Goal: Contribute content: Contribute content

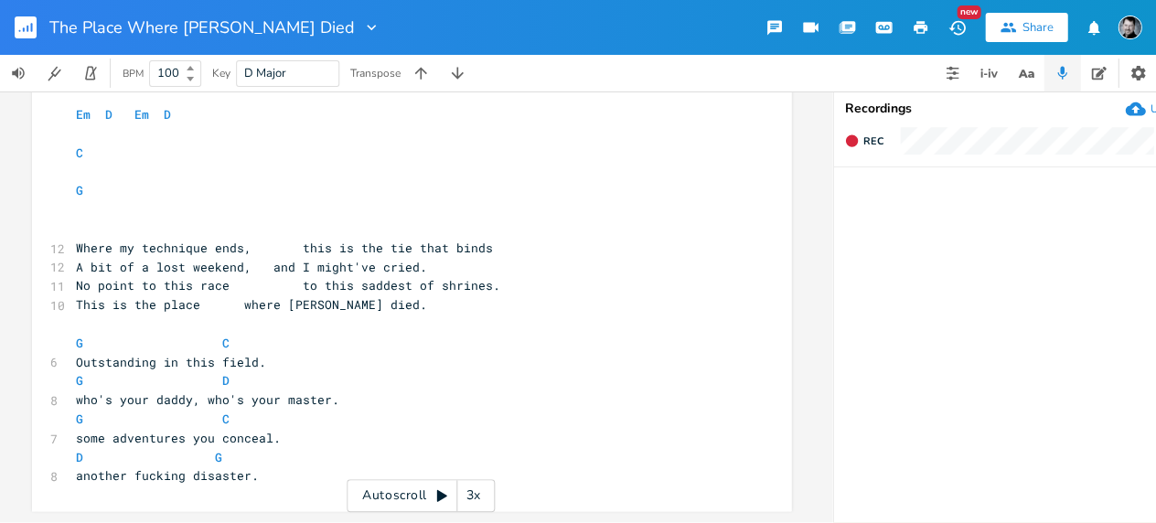
click at [284, 467] on pre "another fucking disaster." at bounding box center [402, 476] width 660 height 19
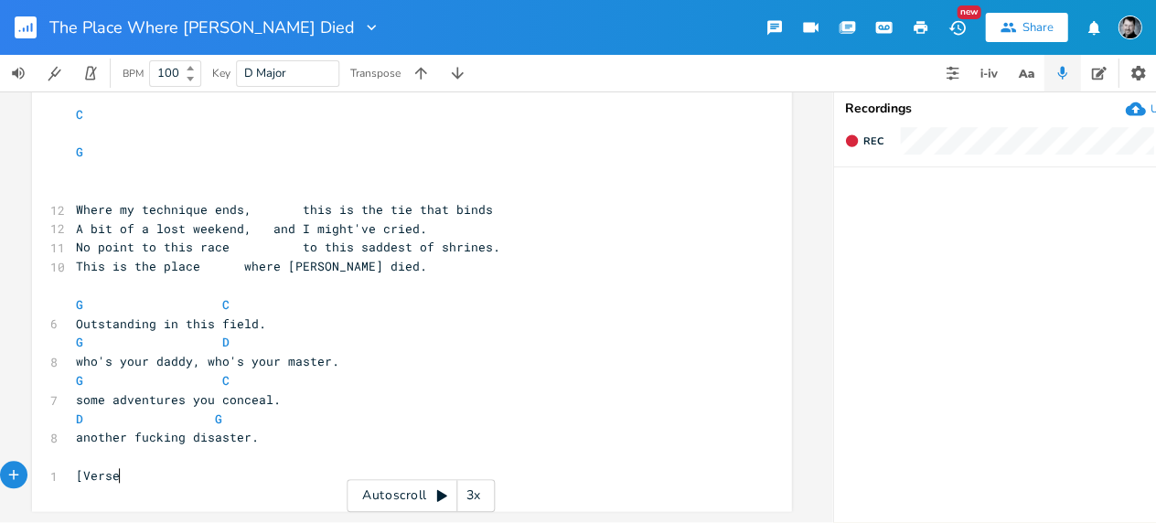
scroll to position [0, 38]
type textarea "[Verse 1]"
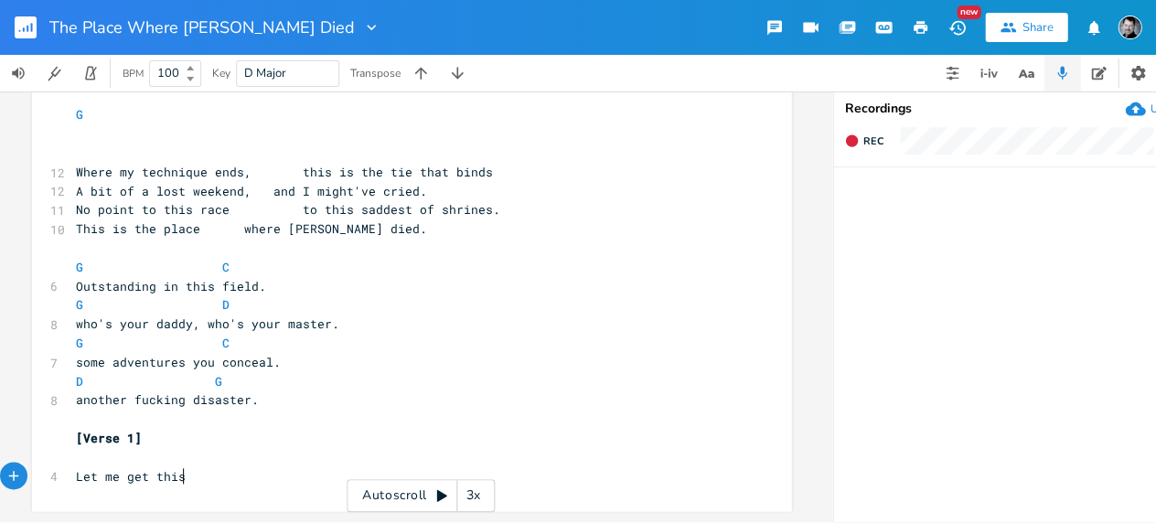
scroll to position [0, 70]
type textarea "Let me get this off my chest"
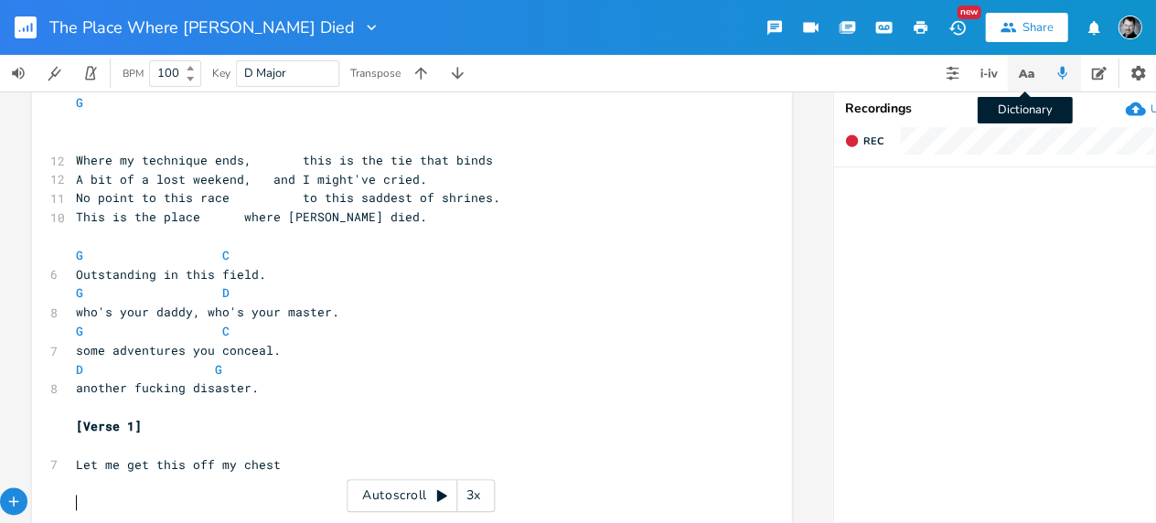
click at [1032, 62] on icon "button" at bounding box center [1025, 73] width 23 height 23
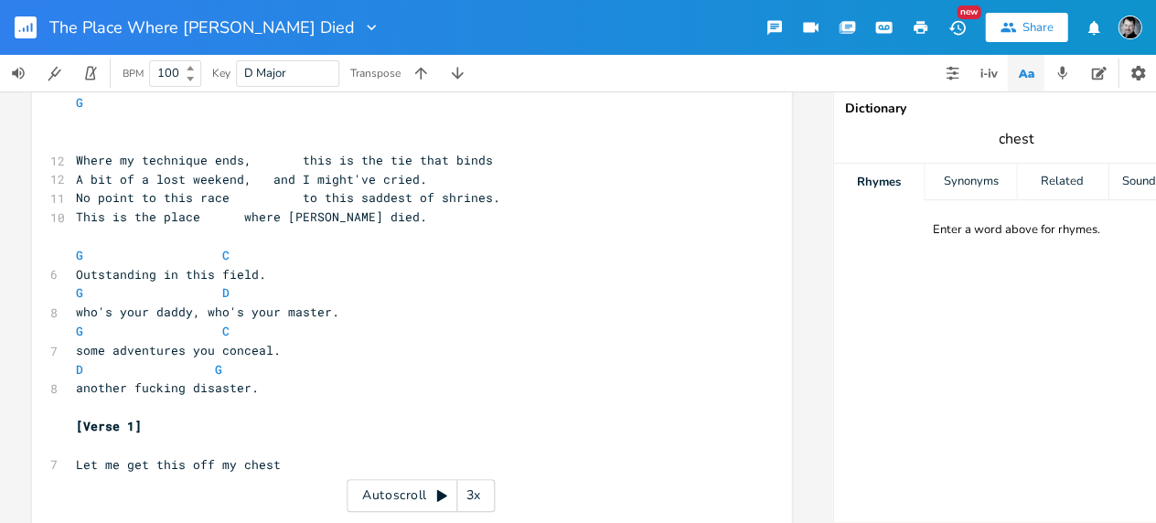
type input "chest"
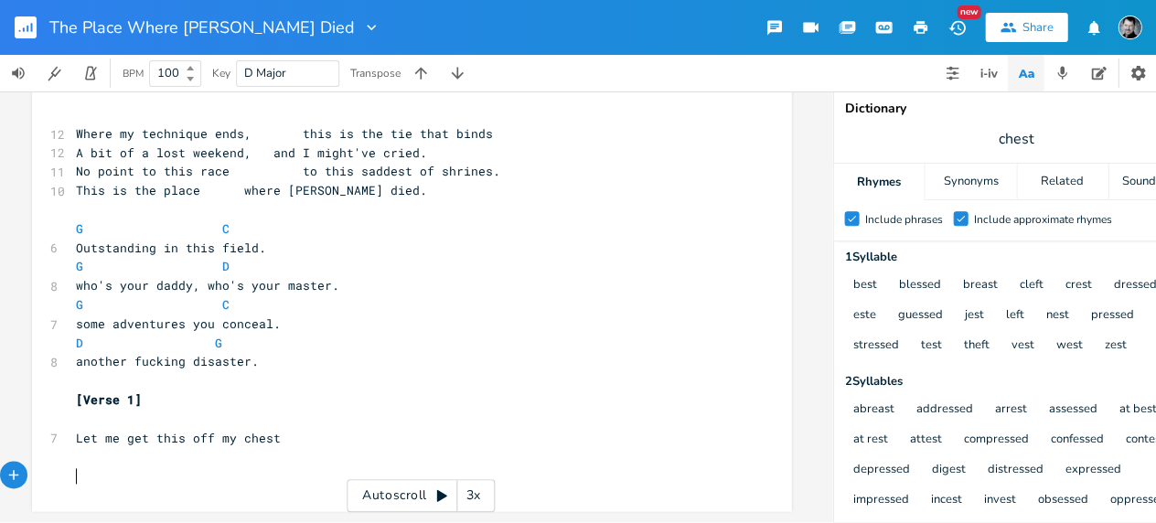
scroll to position [0, 0]
click at [190, 471] on pre "​" at bounding box center [402, 476] width 660 height 19
type textarea "Every sylable I've stressed."
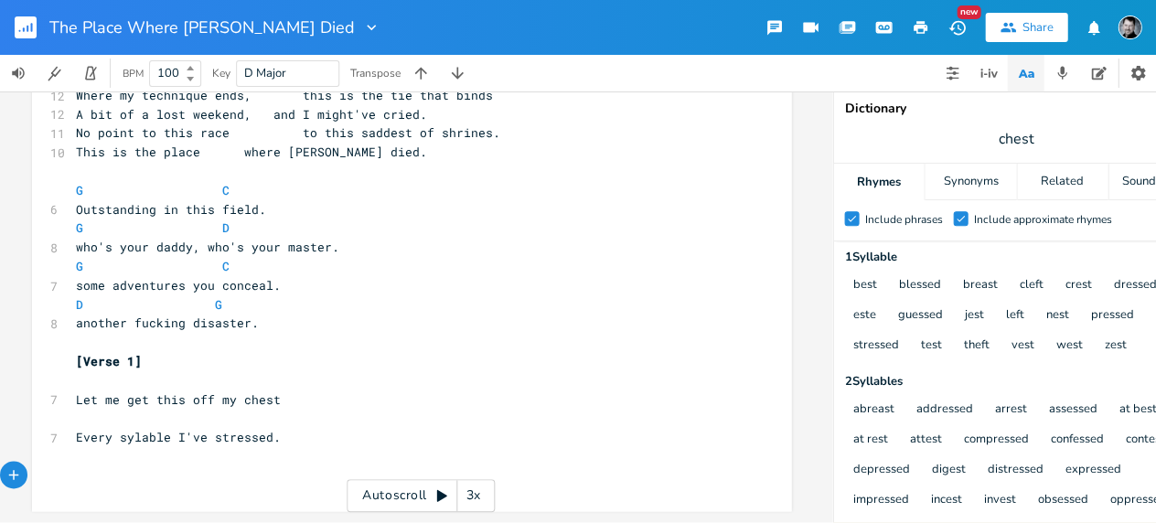
scroll to position [271, 0]
click at [145, 447] on pre "​" at bounding box center [402, 456] width 660 height 19
click at [144, 429] on span "Every sylable I've stressed." at bounding box center [178, 437] width 205 height 16
click at [154, 429] on span "Every sylable I've stressed." at bounding box center [178, 437] width 205 height 16
type textarea "sylable"
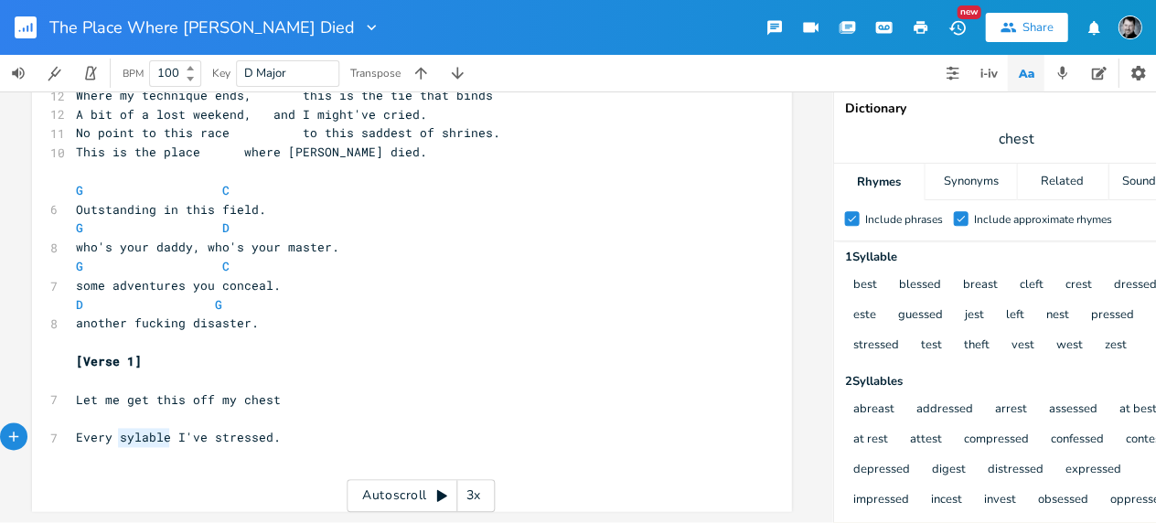
click at [154, 429] on span "Every sylable I've stressed." at bounding box center [178, 437] width 205 height 16
click at [128, 429] on span "Every sylable I've stressed." at bounding box center [180, 437] width 205 height 16
type textarea "l"
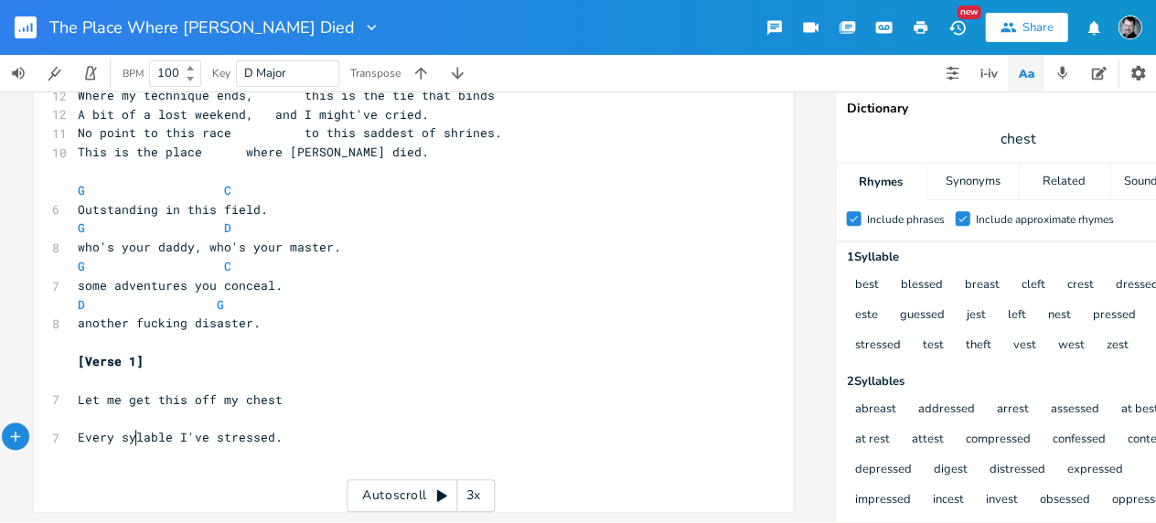
scroll to position [0, 3]
click at [140, 467] on pre "​" at bounding box center [404, 476] width 660 height 19
drag, startPoint x: 1036, startPoint y: 135, endPoint x: 962, endPoint y: 130, distance: 74.3
click at [962, 130] on span "chest" at bounding box center [1018, 139] width 366 height 33
type input "hickie"
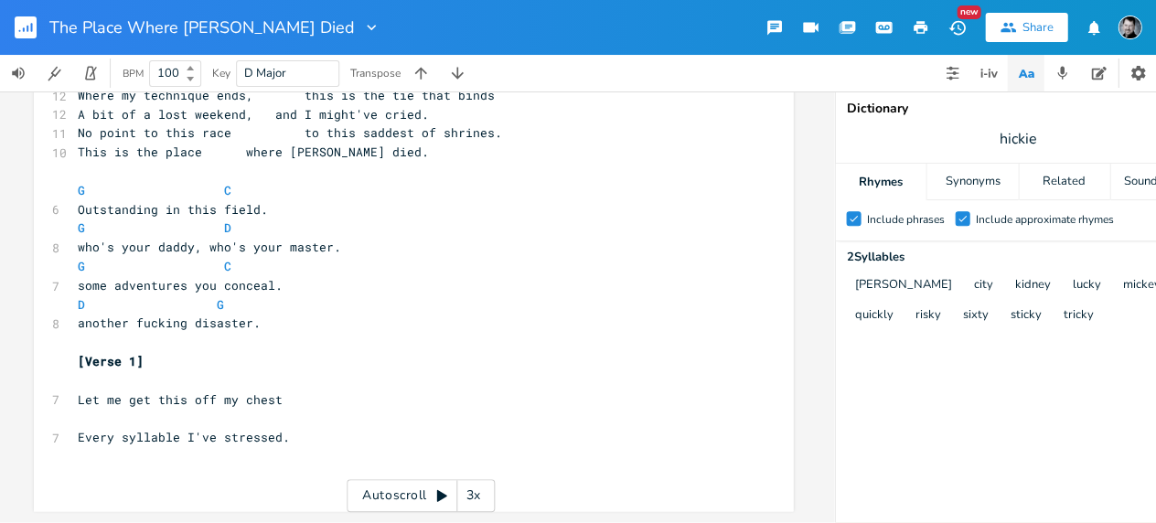
scroll to position [0, 0]
click at [275, 409] on pre "​" at bounding box center [404, 418] width 660 height 19
click at [255, 452] on pre "​" at bounding box center [404, 456] width 660 height 19
click at [218, 470] on pre "​" at bounding box center [404, 476] width 660 height 19
click at [213, 467] on pre "​" at bounding box center [404, 476] width 660 height 19
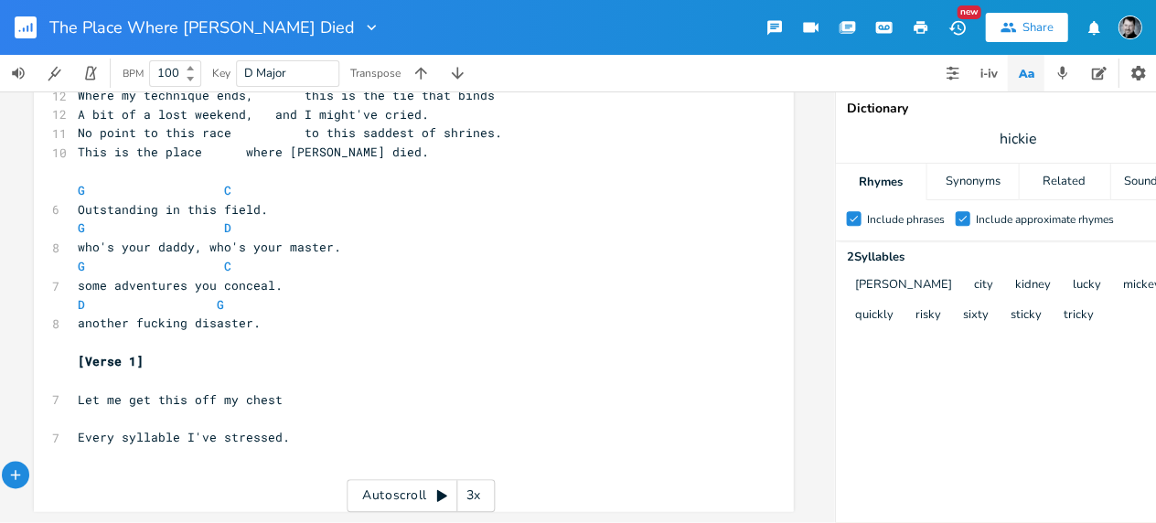
click at [284, 409] on pre "​" at bounding box center [404, 418] width 660 height 19
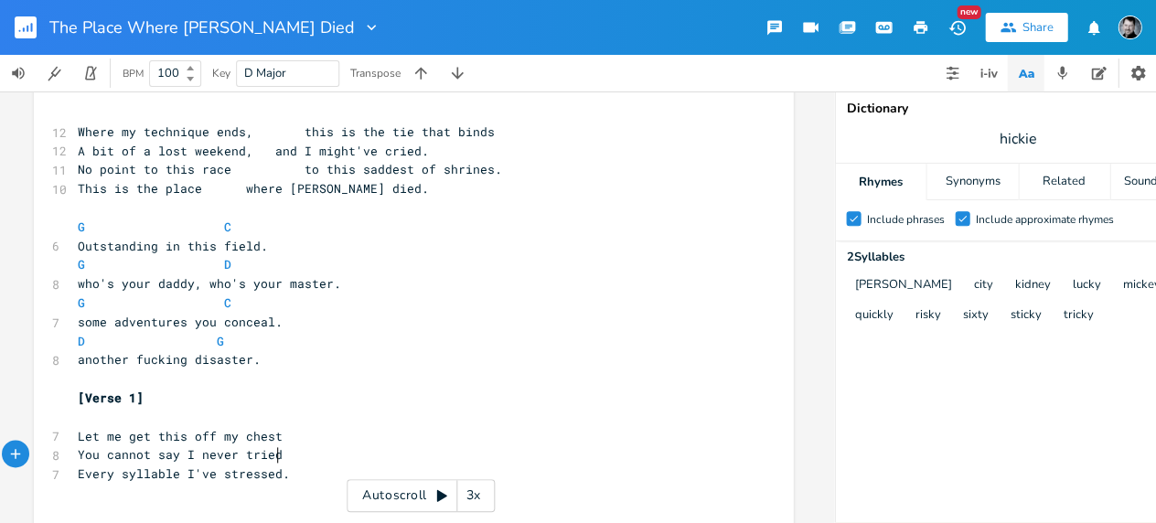
scroll to position [0, 123]
type textarea "You cannot say I never tried."
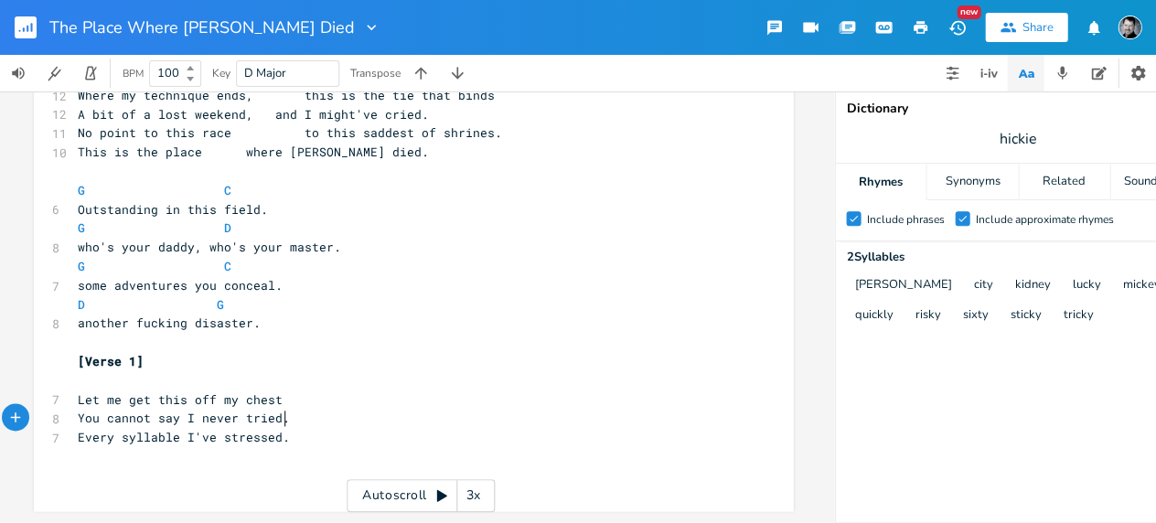
scroll to position [271, 0]
click at [300, 432] on pre "Every syllable I've stressed." at bounding box center [404, 437] width 660 height 19
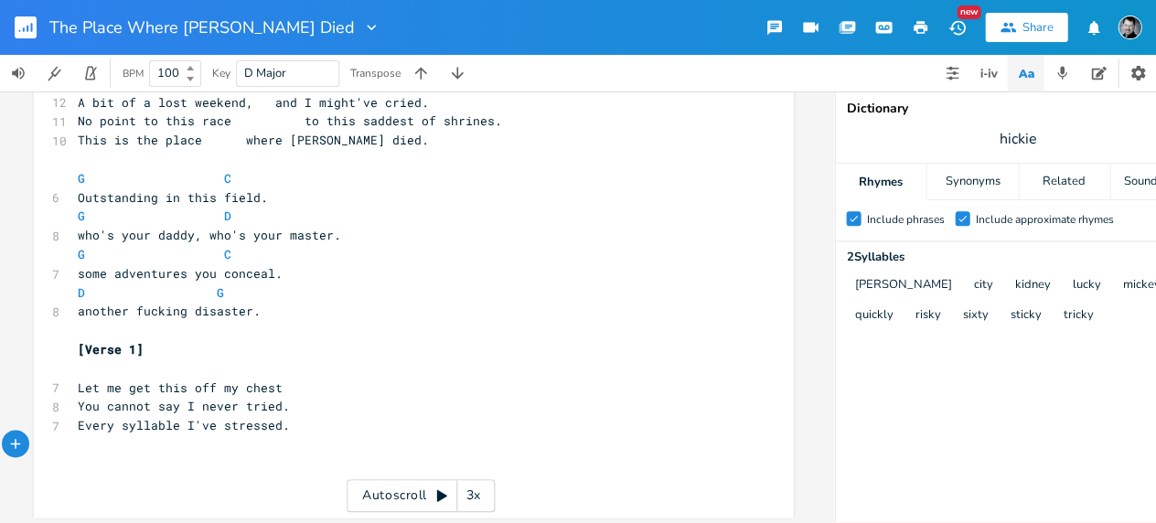
scroll to position [0, 0]
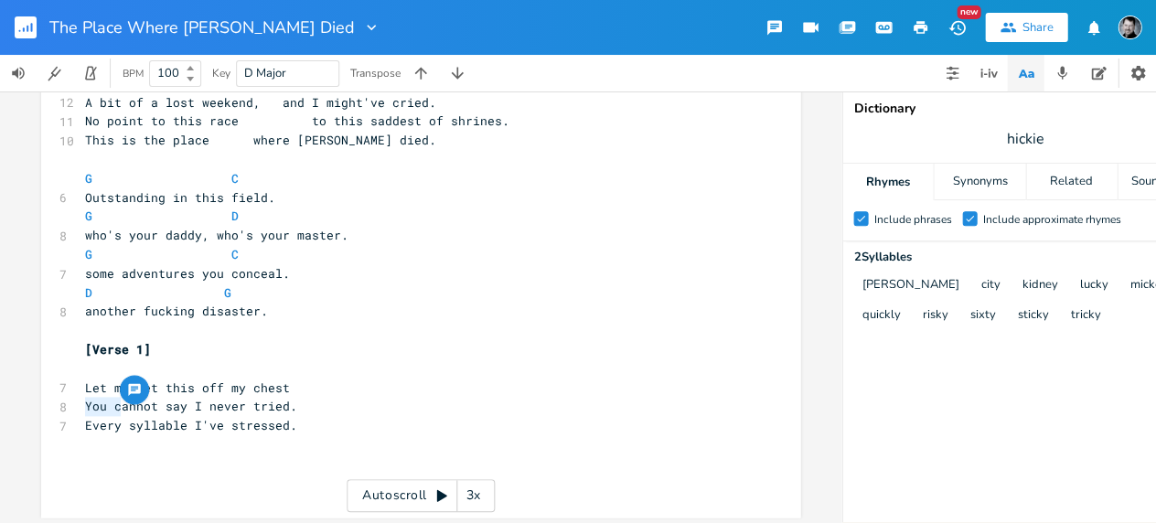
drag, startPoint x: 113, startPoint y: 409, endPoint x: 74, endPoint y: 412, distance: 39.4
click at [73, 410] on div "You c x [Verse 1] ​ G Am G Am ​ Em D Em D ​ C ​ G ​ ​ 12 Where my technique end…" at bounding box center [420, 175] width 759 height 686
type textarea "C"
click at [218, 454] on pre "​" at bounding box center [411, 444] width 660 height 19
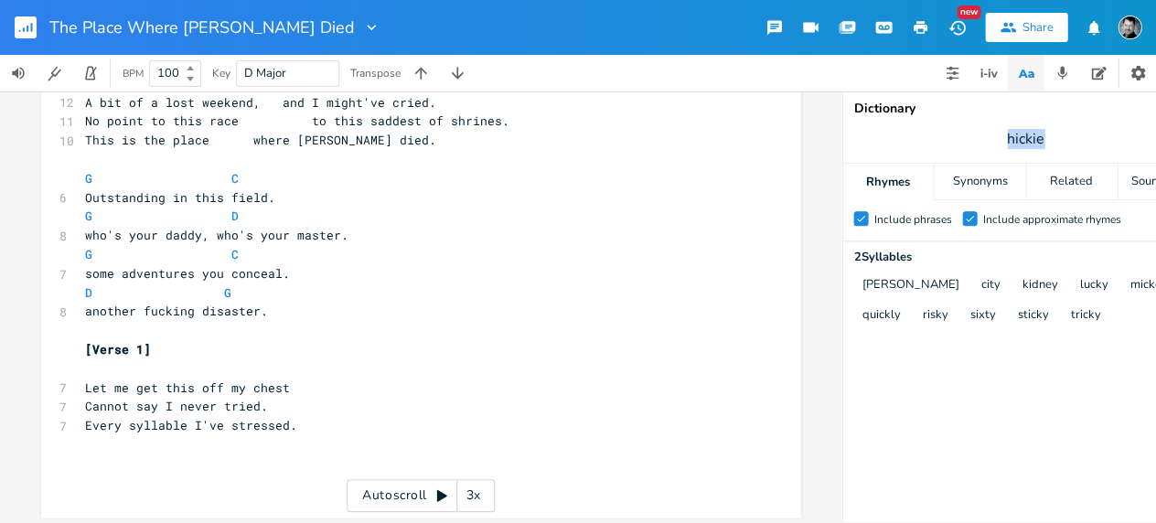
drag, startPoint x: 1021, startPoint y: 144, endPoint x: 983, endPoint y: 146, distance: 37.6
click at [981, 145] on span "hickie" at bounding box center [1025, 139] width 366 height 33
type input "tried"
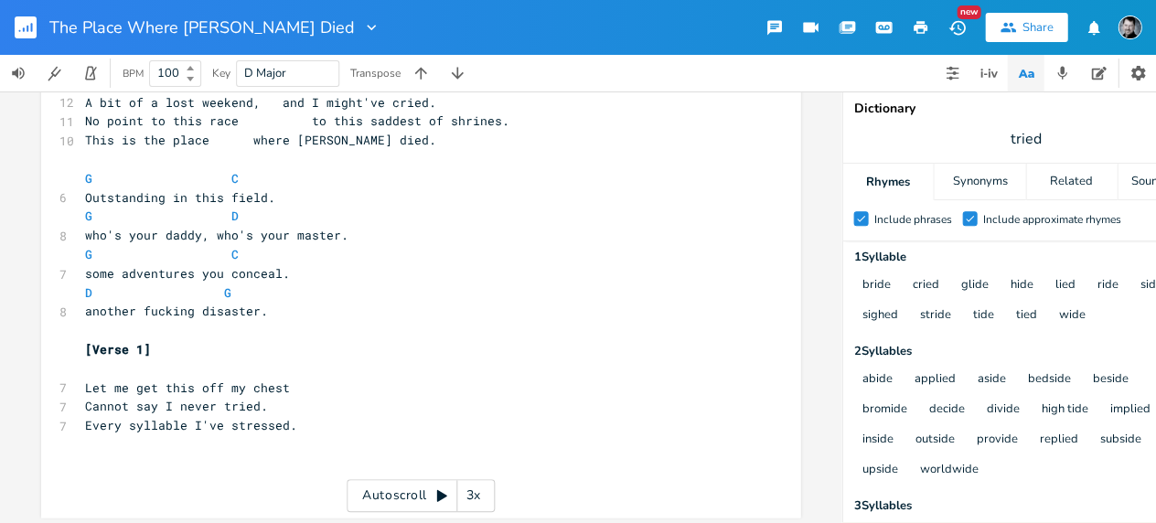
scroll to position [0, 0]
click at [189, 454] on pre "​" at bounding box center [411, 444] width 660 height 19
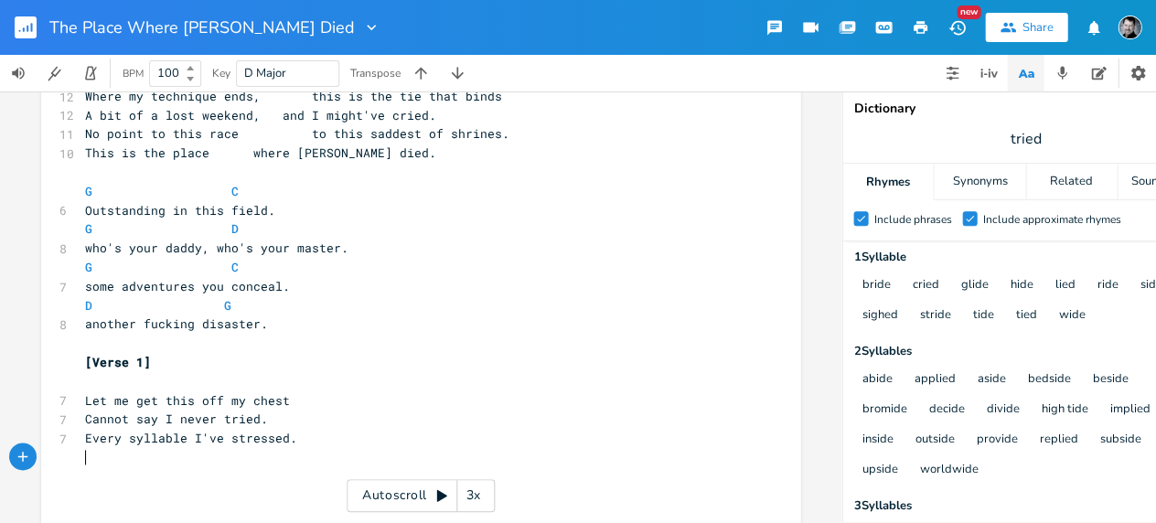
scroll to position [289, 0]
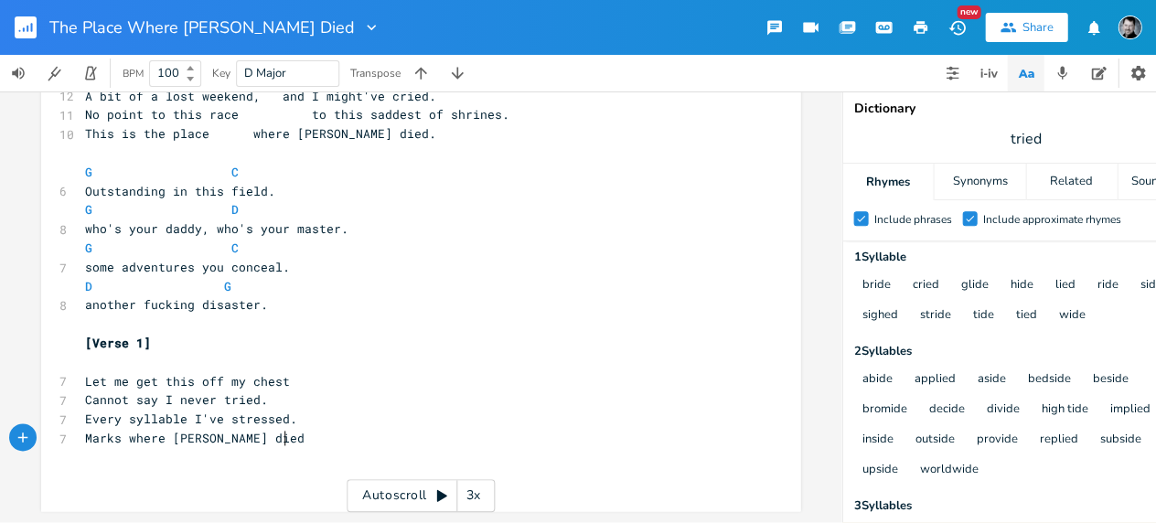
type textarea "Marks where [PERSON_NAME] died."
click at [102, 372] on pre "Let me get this off my chest" at bounding box center [411, 381] width 660 height 19
type textarea "C"
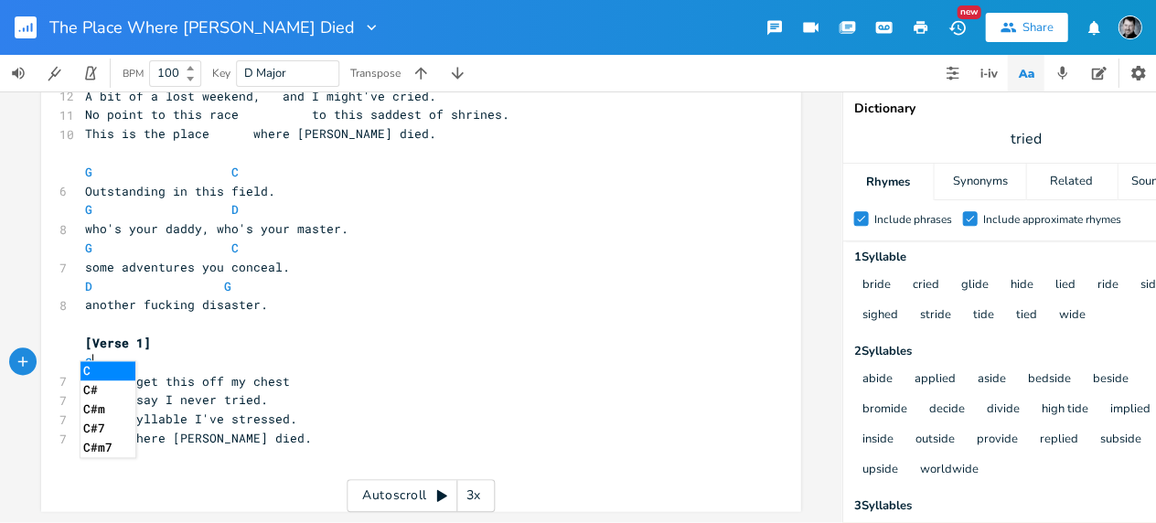
click at [211, 355] on pre "C" at bounding box center [411, 362] width 660 height 19
type textarea "G"
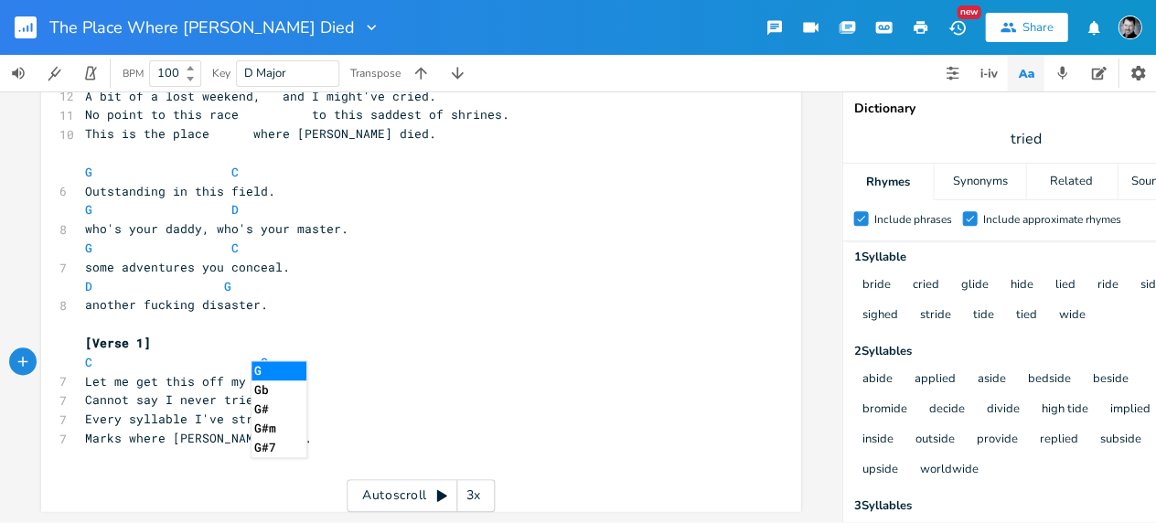
click at [81, 391] on pre "Cannot say I never tried." at bounding box center [411, 400] width 660 height 19
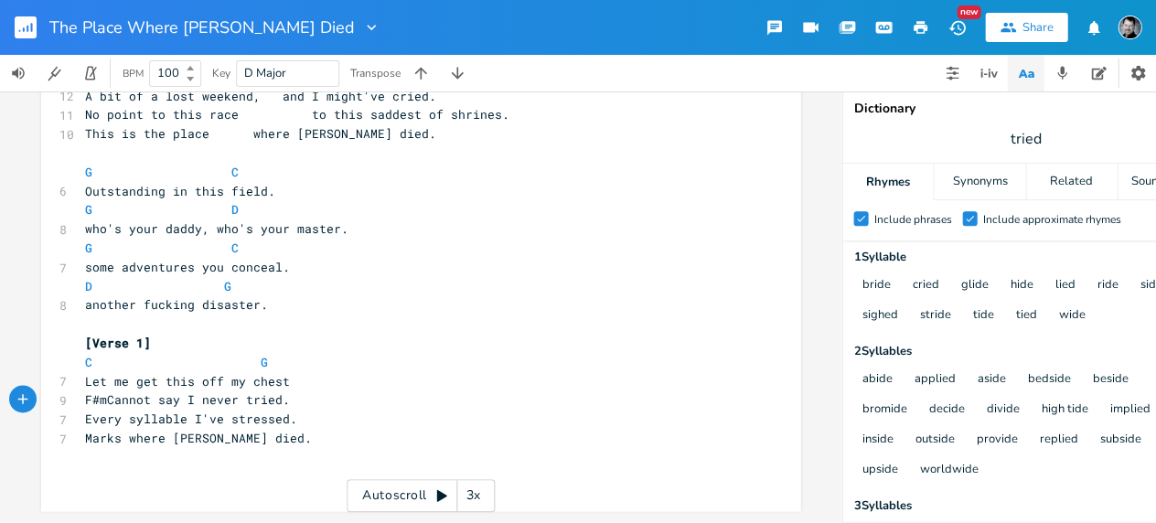
type textarea "F#m7"
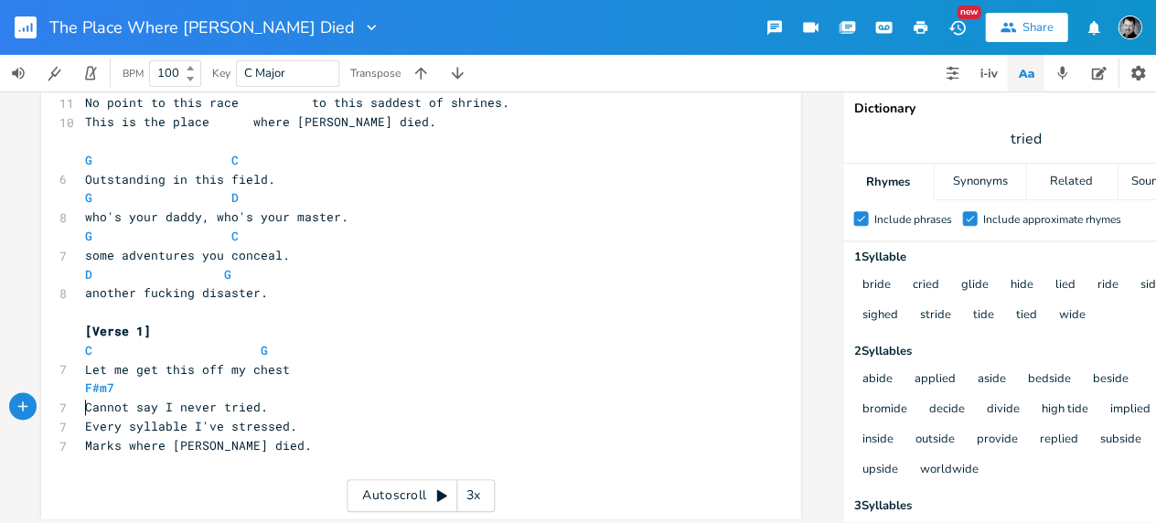
click at [136, 387] on pre "F#m7" at bounding box center [411, 388] width 660 height 19
type textarea "D7"
click at [81, 431] on pre "Every syllable I've stressed." at bounding box center [411, 426] width 660 height 19
type textarea "G"
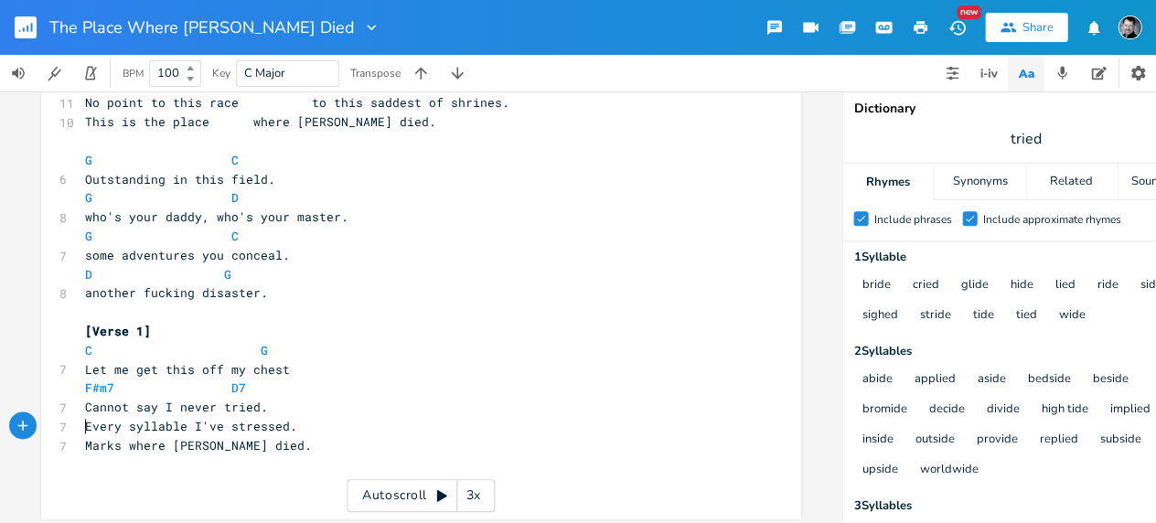
scroll to position [0, 7]
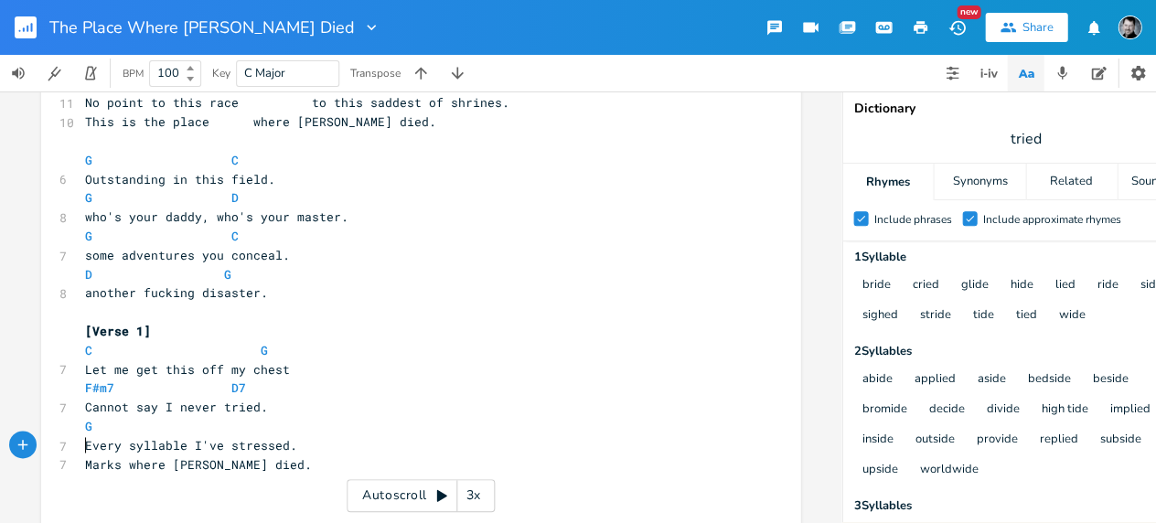
click at [109, 429] on pre "G" at bounding box center [411, 426] width 660 height 19
type textarea "C"
click at [401, 419] on pre "G C" at bounding box center [411, 426] width 660 height 19
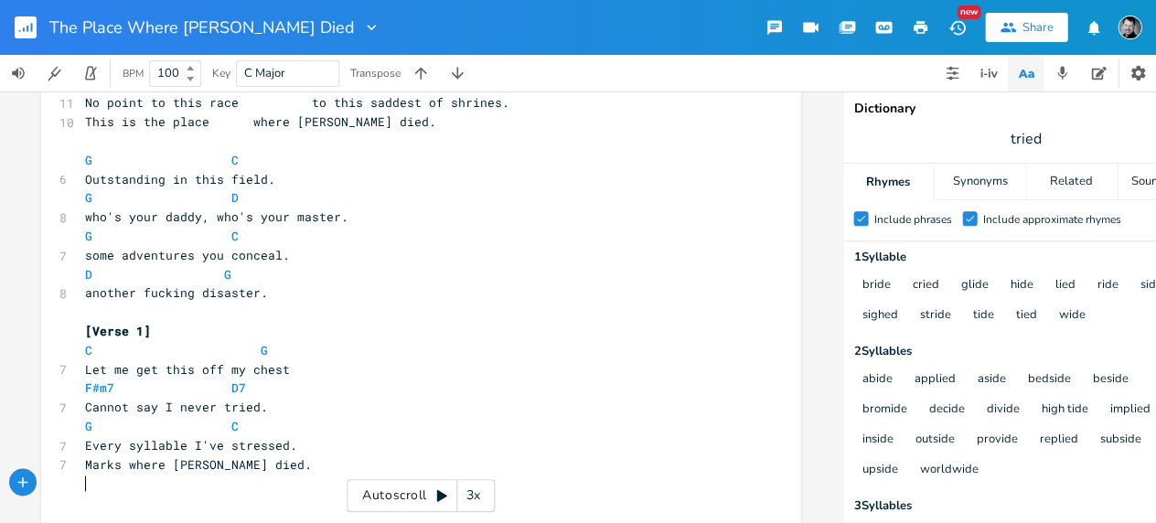
click at [253, 476] on pre "​" at bounding box center [411, 483] width 660 height 19
click at [81, 463] on pre "Marks where [PERSON_NAME] died." at bounding box center [411, 465] width 660 height 19
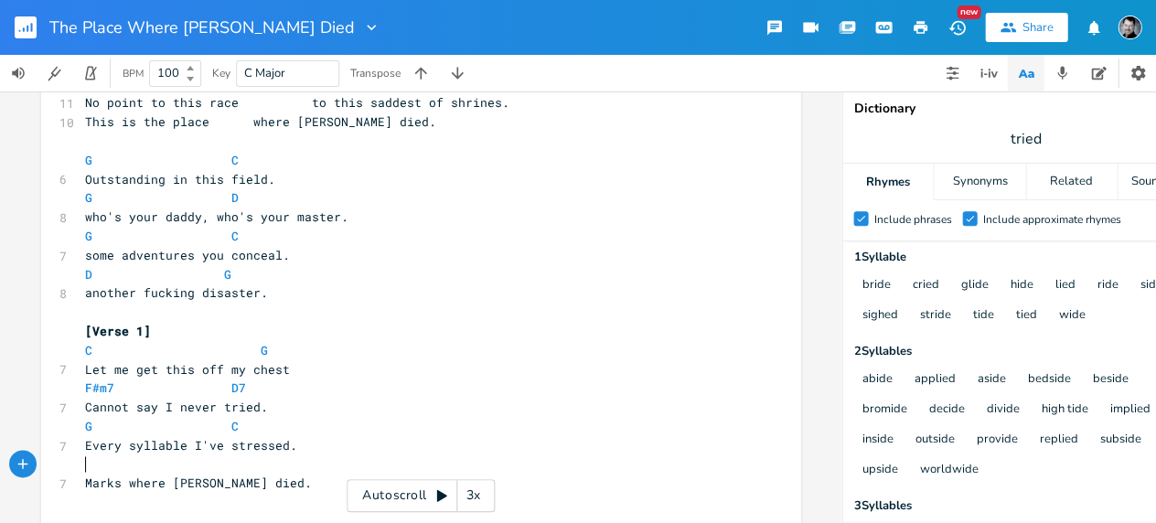
click at [82, 466] on pre "​" at bounding box center [411, 465] width 660 height 19
type textarea "D"
type textarea "G"
click at [491, 351] on pre "C G" at bounding box center [411, 350] width 660 height 19
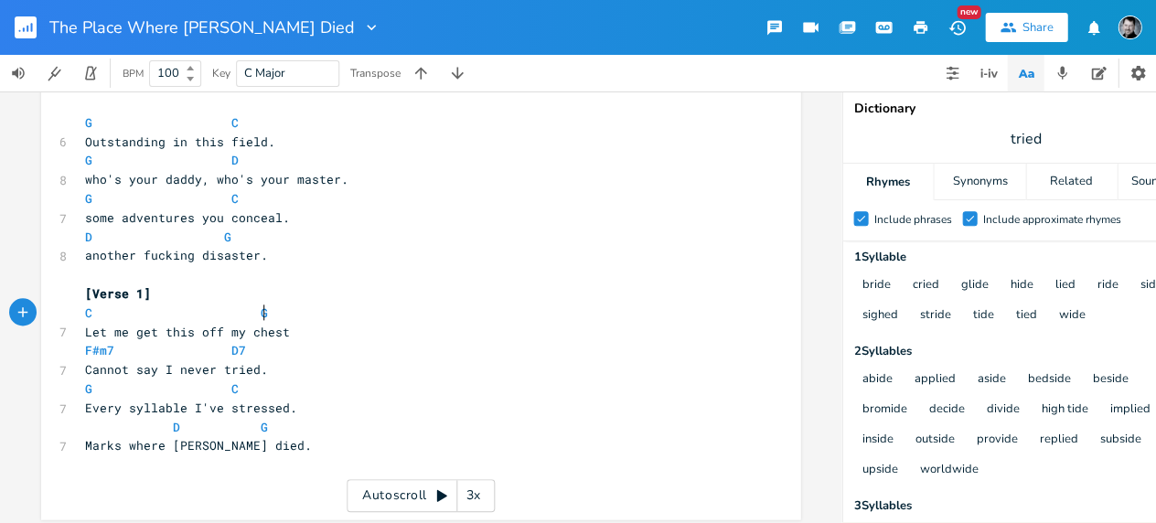
scroll to position [337, 0]
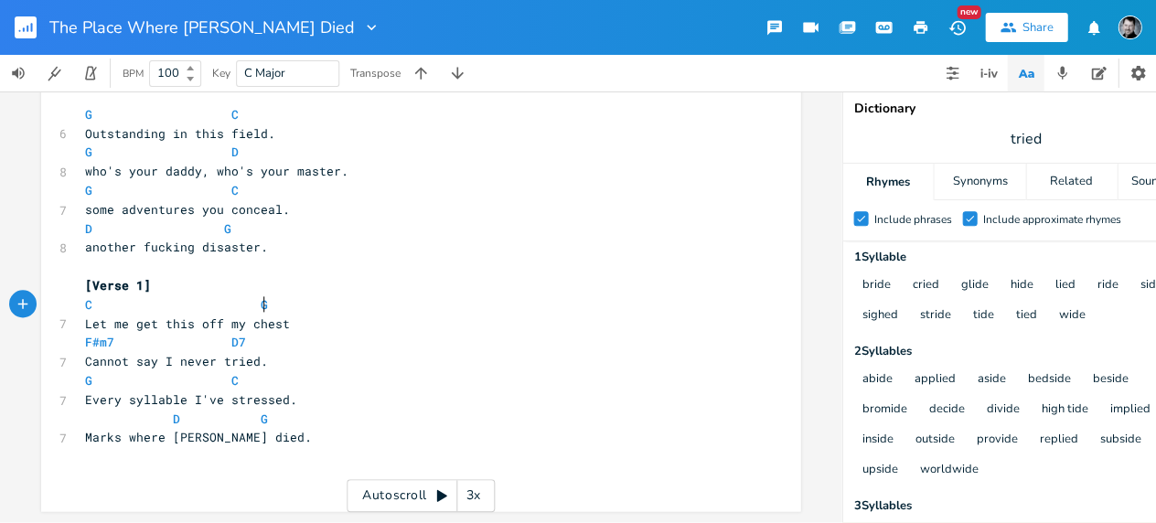
click at [349, 439] on pre "Marks where [PERSON_NAME] died." at bounding box center [411, 437] width 660 height 19
type input "G"
click at [988, 71] on icon "button" at bounding box center [989, 73] width 2 height 8
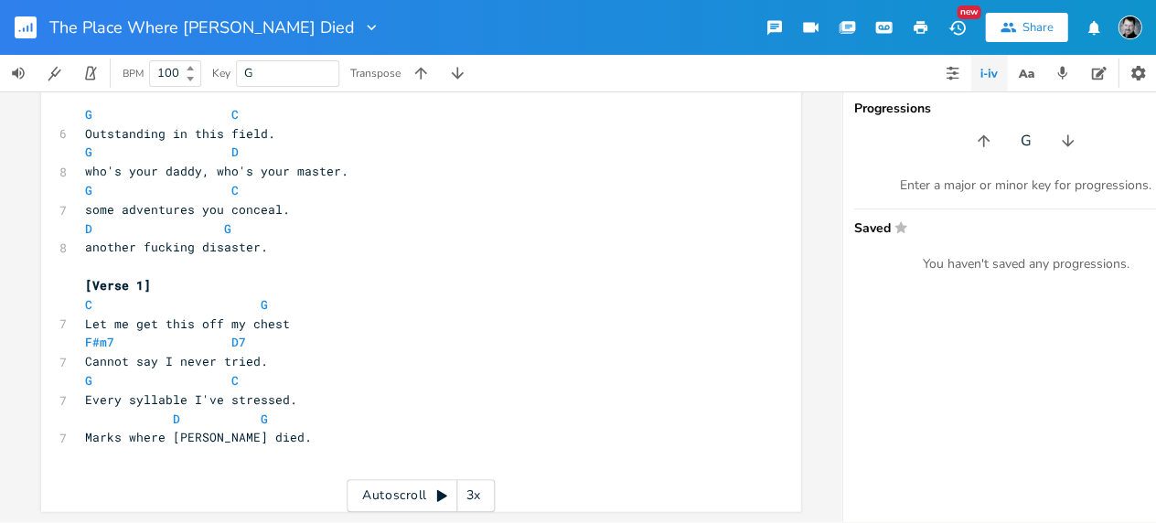
click at [994, 234] on div "Enter a major or minor key for progressions. Saved Star You haven't saved any p…" at bounding box center [1025, 224] width 366 height 95
click at [999, 121] on div "Progressions G Enter a major or minor key for progressions. Saved Star You have…" at bounding box center [1025, 306] width 366 height 431
click at [977, 137] on icon "button" at bounding box center [983, 141] width 18 height 18
click at [983, 139] on icon "button" at bounding box center [983, 140] width 12 height 12
click at [981, 139] on icon "button" at bounding box center [983, 140] width 12 height 12
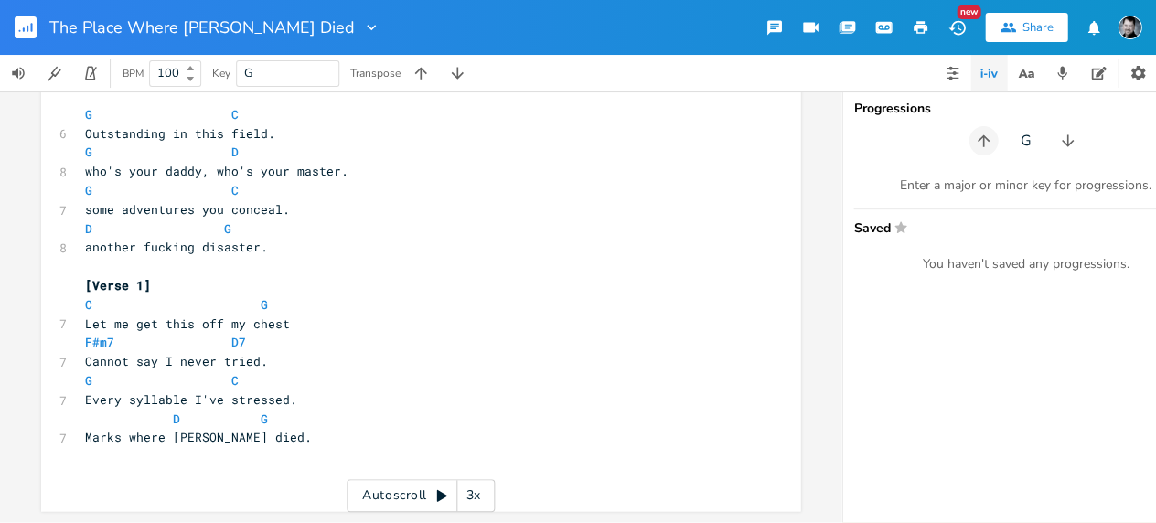
click at [981, 139] on icon "button" at bounding box center [983, 140] width 12 height 12
click at [1014, 157] on div "Progressions G Enter a major or minor key for progressions. Saved Star You have…" at bounding box center [1025, 306] width 366 height 431
click at [1020, 183] on div "Enter a major or minor key for progressions." at bounding box center [1025, 185] width 344 height 16
type input "G"
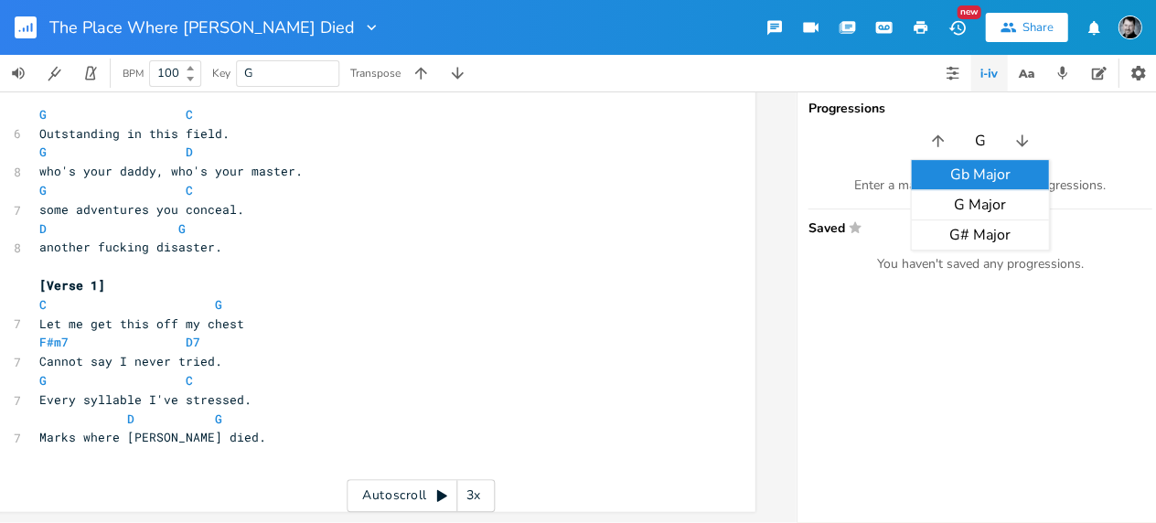
scroll to position [0, 52]
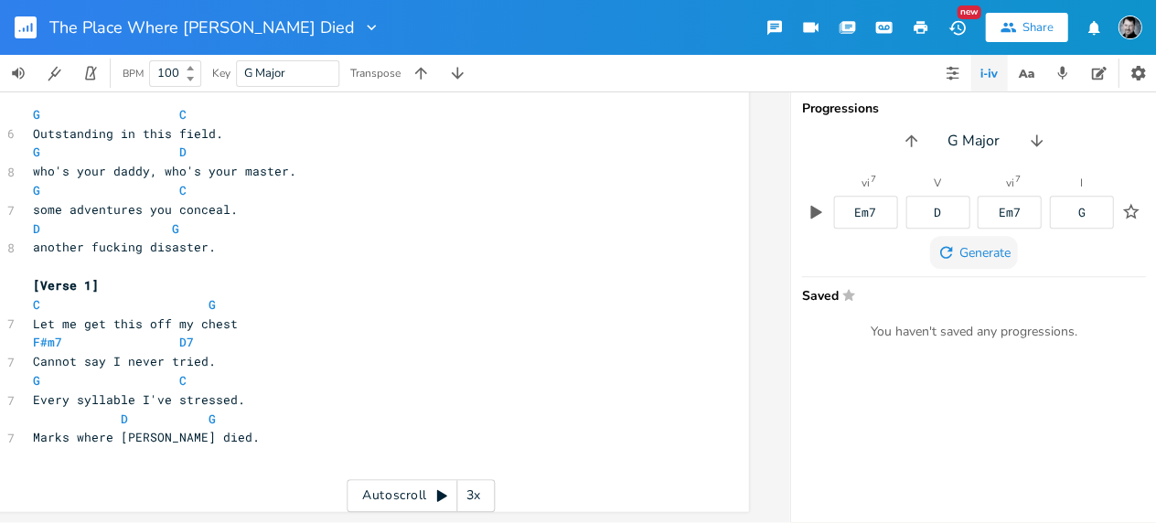
click at [975, 245] on span "Generate" at bounding box center [984, 252] width 51 height 17
click at [821, 212] on icon "button" at bounding box center [815, 213] width 11 height 14
click at [283, 451] on pre "​" at bounding box center [359, 456] width 660 height 19
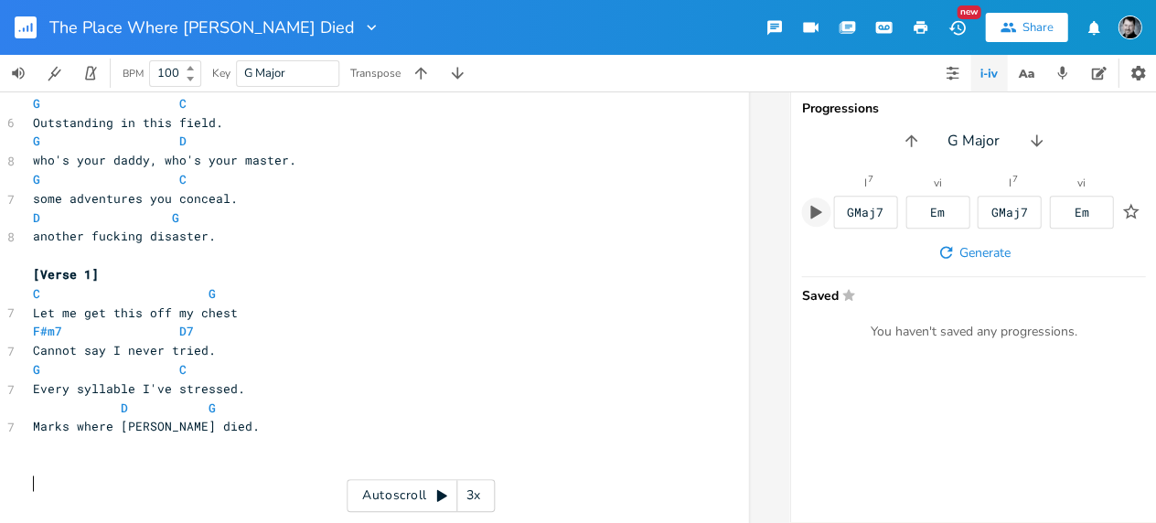
scroll to position [351, 0]
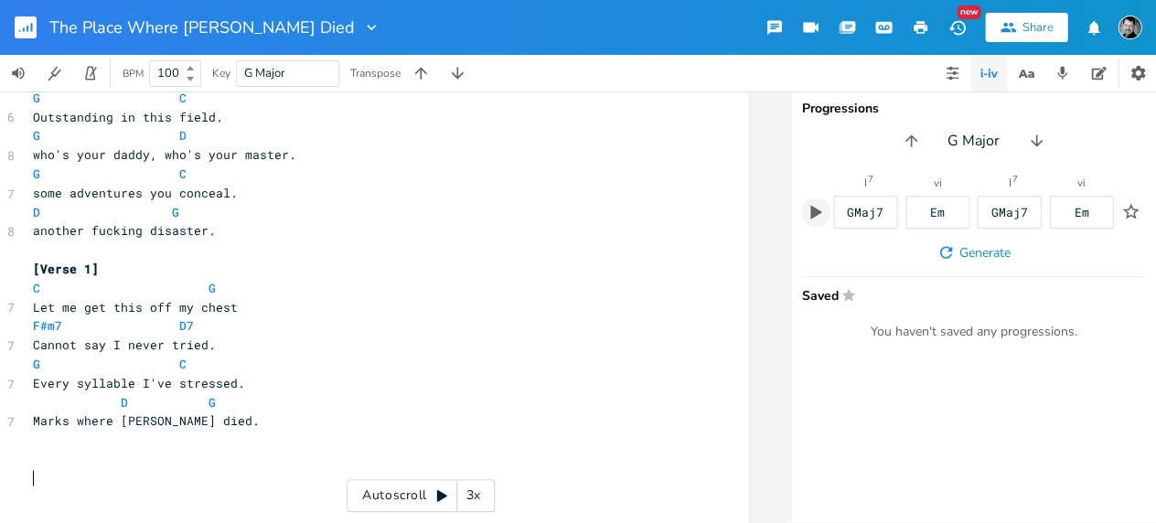
type textarea "Am"
type textarea "G"
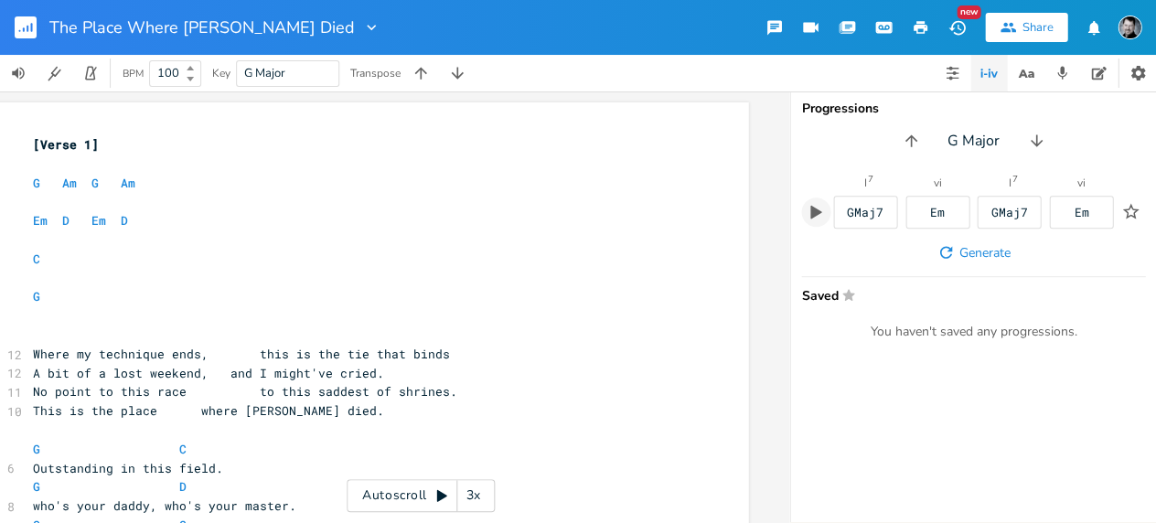
scroll to position [0, 0]
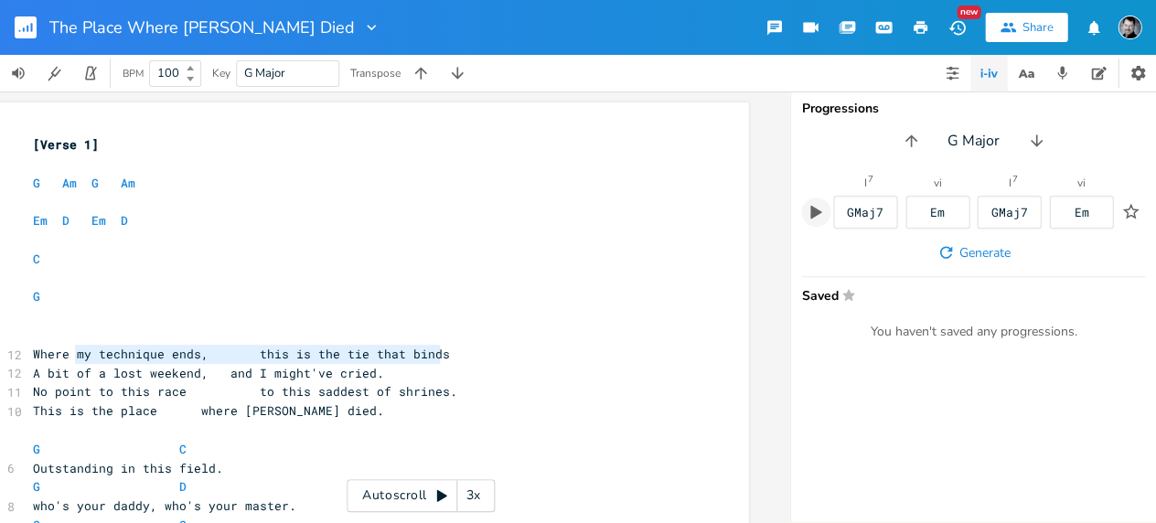
type textarea "Where my technique ends, this is the tie that binds"
drag, startPoint x: 451, startPoint y: 355, endPoint x: -9, endPoint y: 350, distance: 460.1
click at [0, 350] on html "The Place Where [PERSON_NAME] Died New Share BPM 100 Key G Major Transpose Wher…" at bounding box center [578, 261] width 1156 height 523
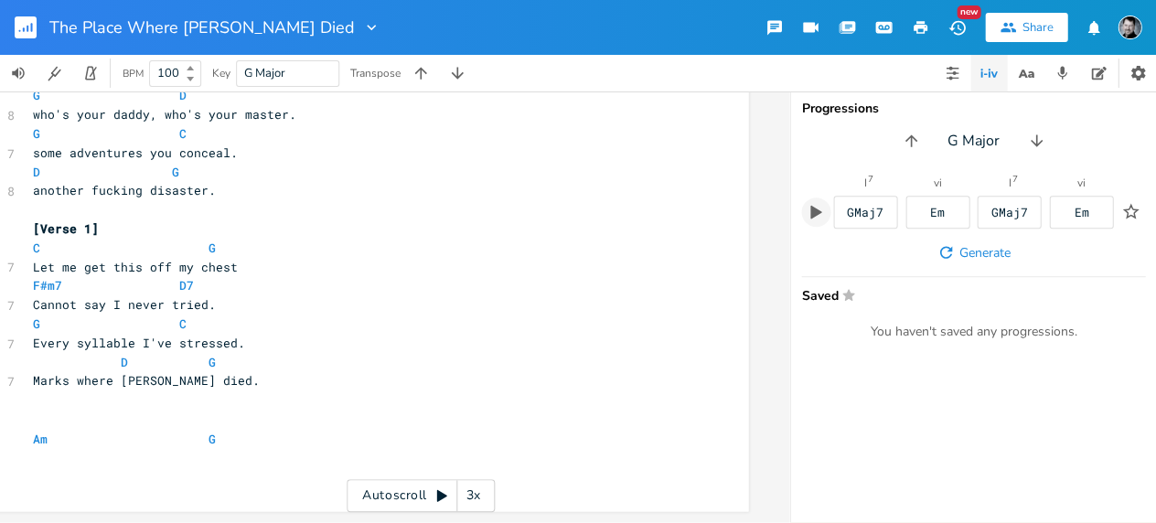
scroll to position [402, 0]
click at [63, 447] on pre "​" at bounding box center [359, 456] width 660 height 19
click at [247, 448] on span "Where my technique ends, this is the tie that binds" at bounding box center [241, 456] width 417 height 16
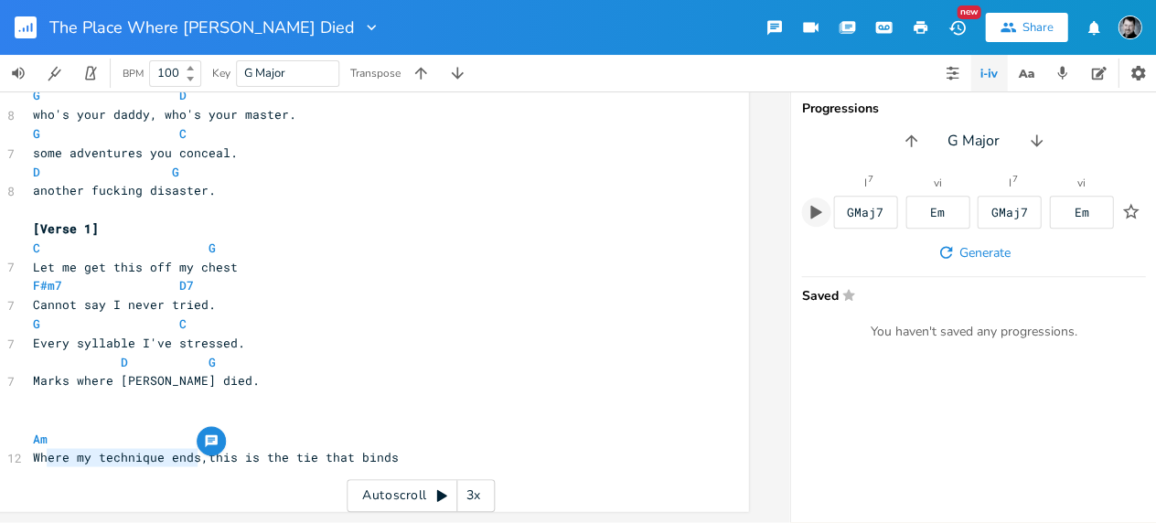
type textarea "Where my technique ends"
drag, startPoint x: 190, startPoint y: 448, endPoint x: 22, endPoint y: 443, distance: 168.4
click at [22, 443] on div "Where my technique ends x [Verse 1] ​ G Am G Am ​ Em D Em D ​ C ​ G ​ ​ 12 Wher…" at bounding box center [368, 111] width 759 height 800
click at [222, 429] on pre "Am G" at bounding box center [359, 438] width 660 height 19
click at [209, 430] on span "G" at bounding box center [212, 438] width 7 height 17
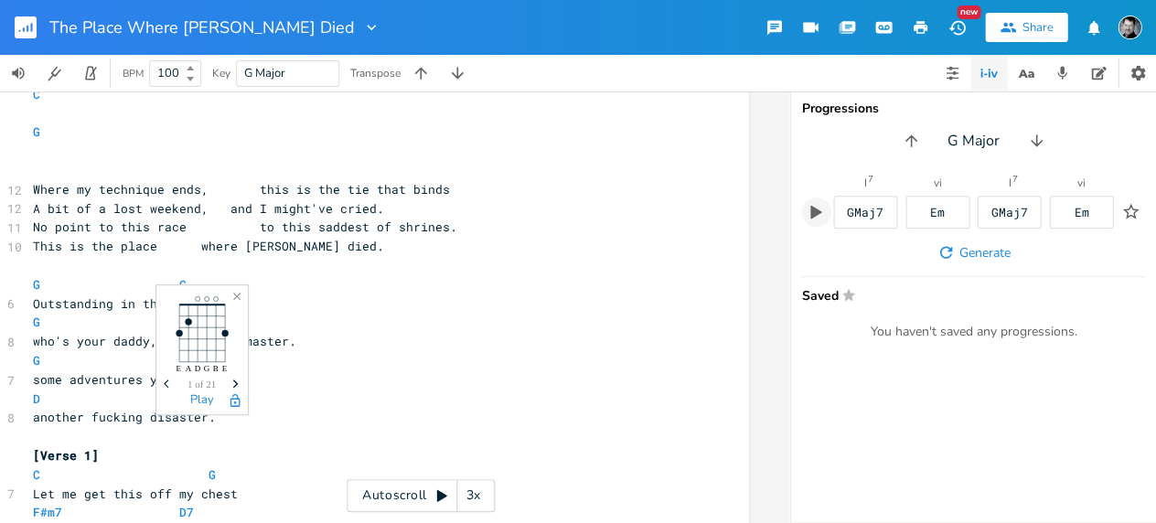
scroll to position [169, 0]
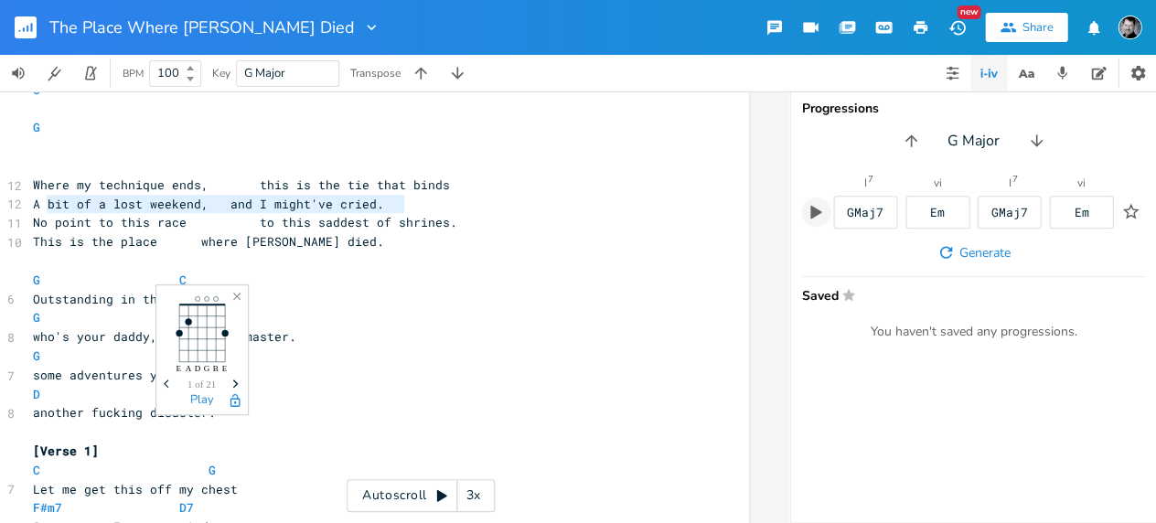
type textarea "A bit of a lost weekend, and I might've cried."
drag, startPoint x: 398, startPoint y: 203, endPoint x: 26, endPoint y: 198, distance: 372.3
click at [29, 198] on pre "A bit of a lost weekend, and I might've cried." at bounding box center [359, 204] width 660 height 19
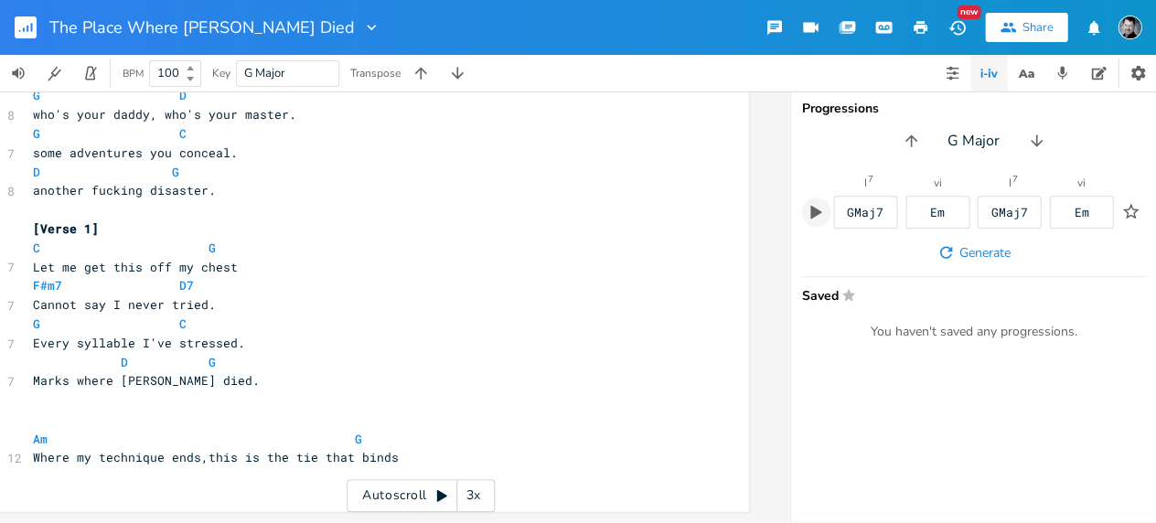
scroll to position [402, 0]
click at [172, 467] on pre "​" at bounding box center [359, 476] width 660 height 19
click at [248, 467] on span "A bit of a lost weekend, and I might've cried." at bounding box center [208, 475] width 351 height 16
click at [422, 451] on pre "Where my technique ends,this is the tie that binds" at bounding box center [359, 456] width 660 height 19
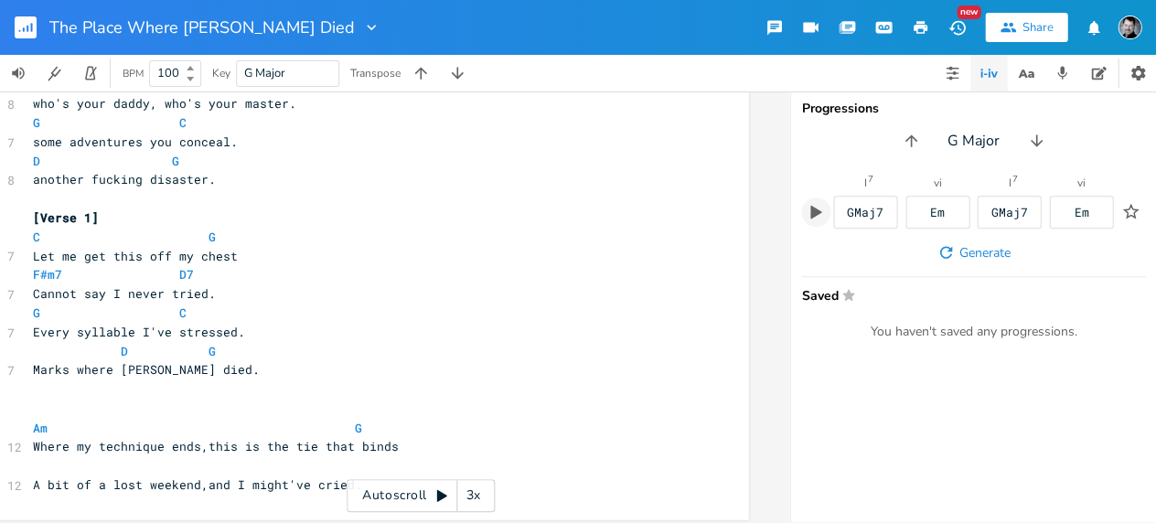
type textarea "an"
type textarea "Am"
type textarea "G"
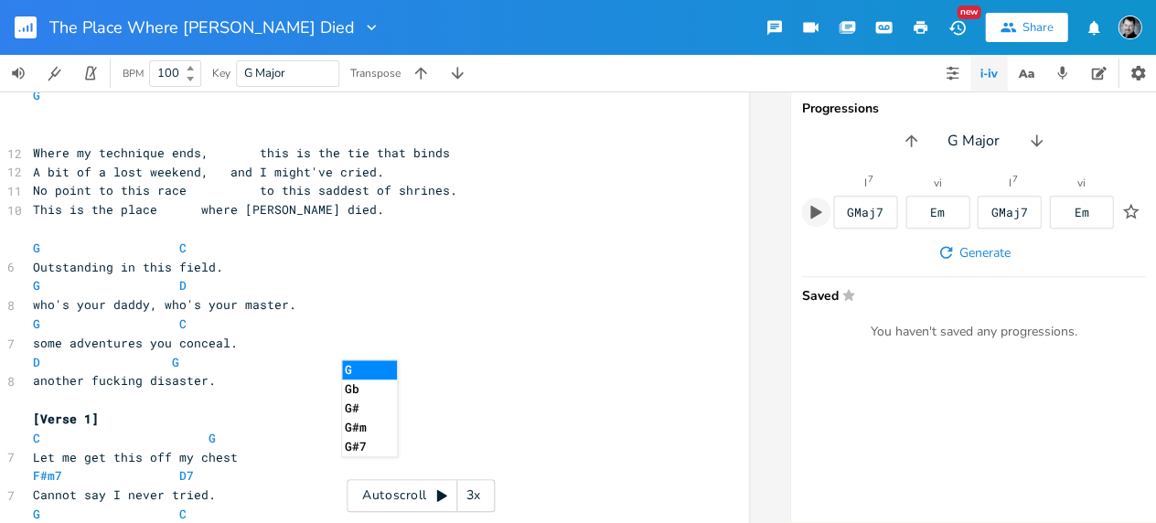
scroll to position [198, 0]
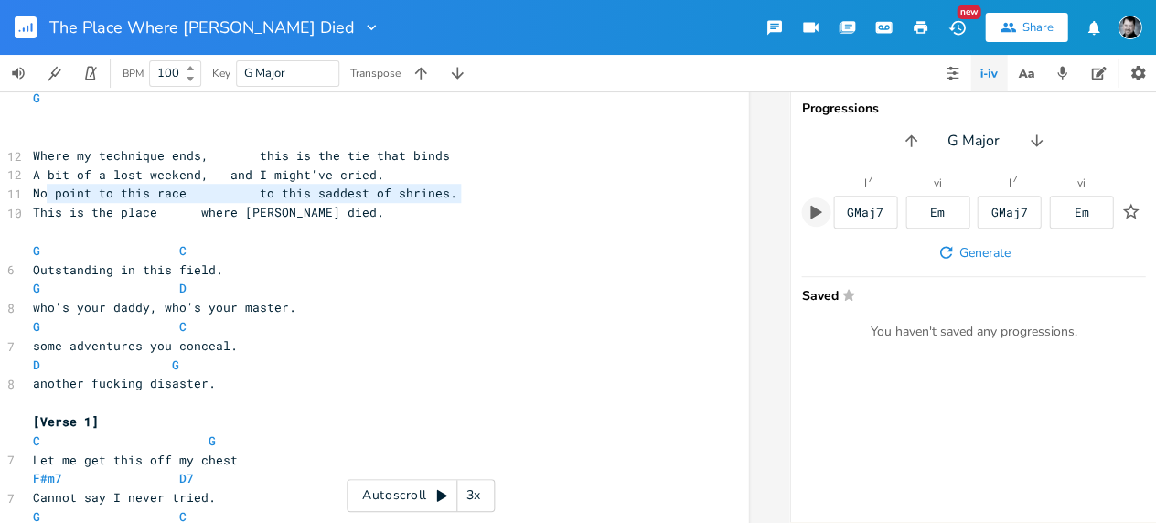
type textarea "No point to this race to this saddest of shrines."
drag, startPoint x: 462, startPoint y: 200, endPoint x: 25, endPoint y: 194, distance: 437.3
click at [29, 194] on pre "No point to this race to this saddest of shrines." at bounding box center [359, 193] width 660 height 19
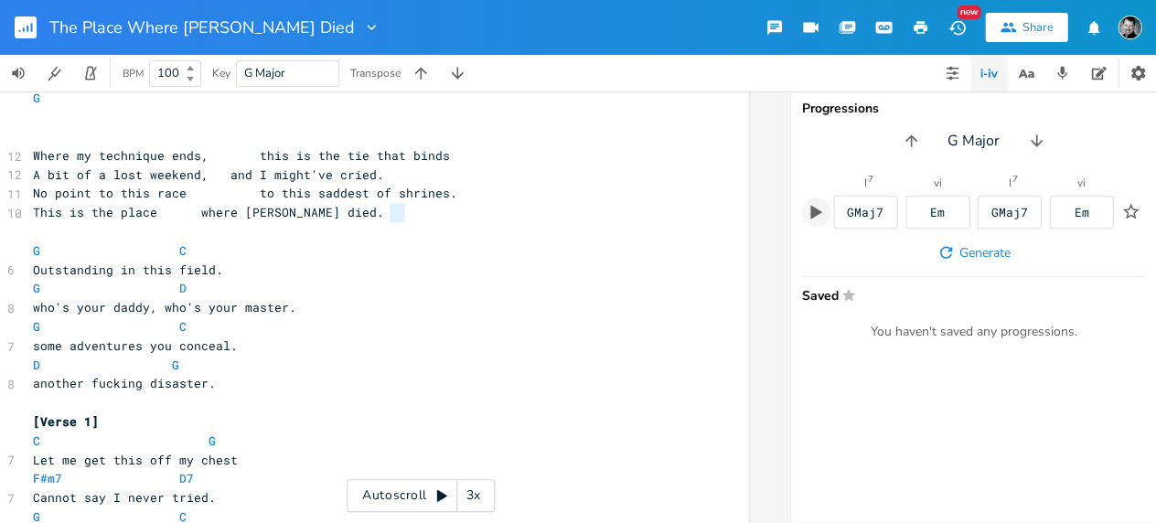
type textarea "died."
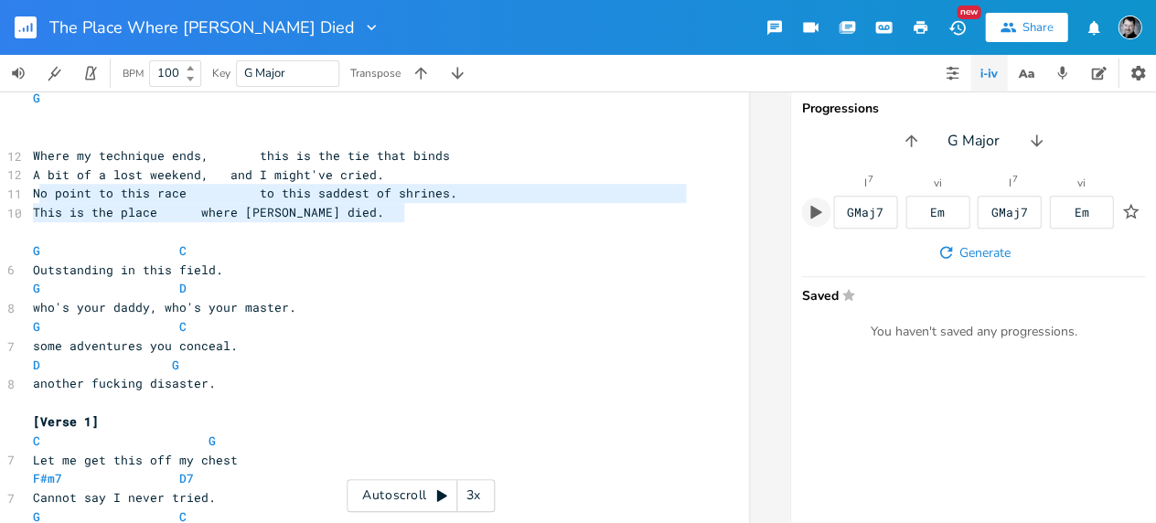
type textarea "No point to this race to this saddest of shrines. This is the place where [PERS…"
drag, startPoint x: 381, startPoint y: 217, endPoint x: 22, endPoint y: 197, distance: 360.0
click at [29, 197] on div "[Verse 1] ​ G Am G Am ​ Em D Em D ​ C ​ G ​ ​ 12 Where my technique ends, this …" at bounding box center [359, 317] width 660 height 761
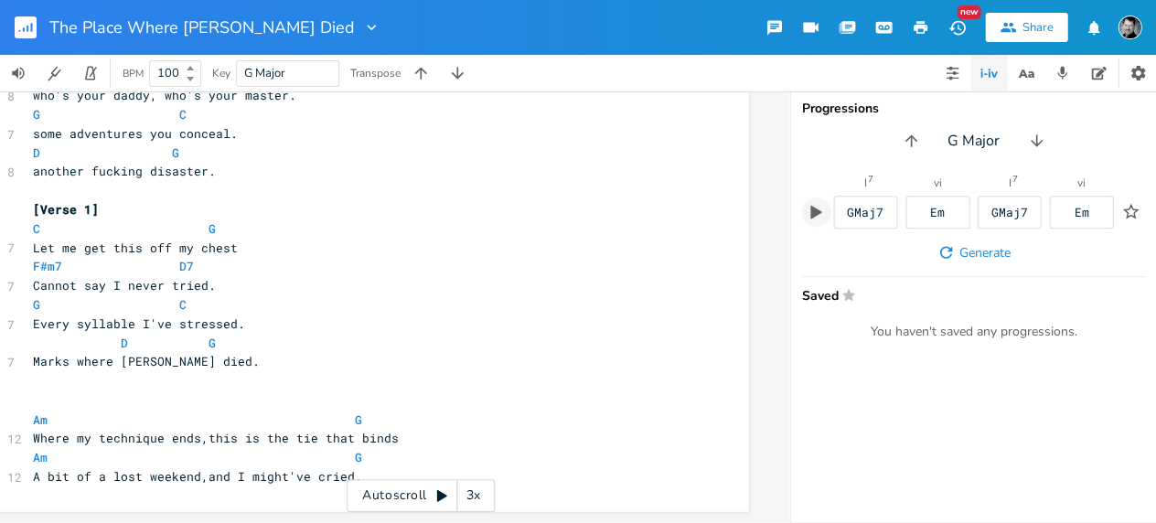
scroll to position [422, 0]
click at [359, 468] on pre "A bit of a lost weekend,and I might've cried." at bounding box center [359, 476] width 660 height 19
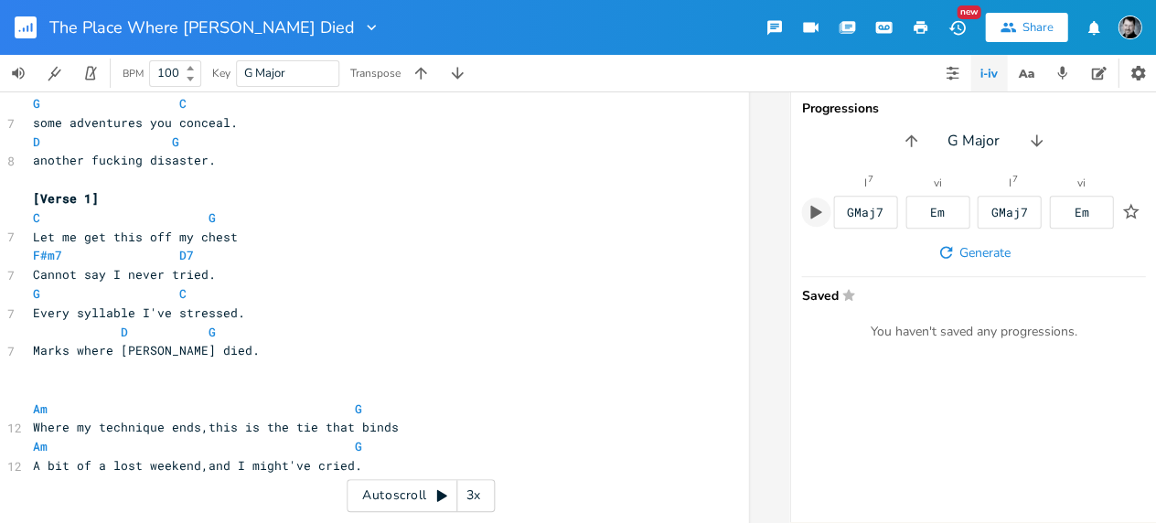
paste textarea
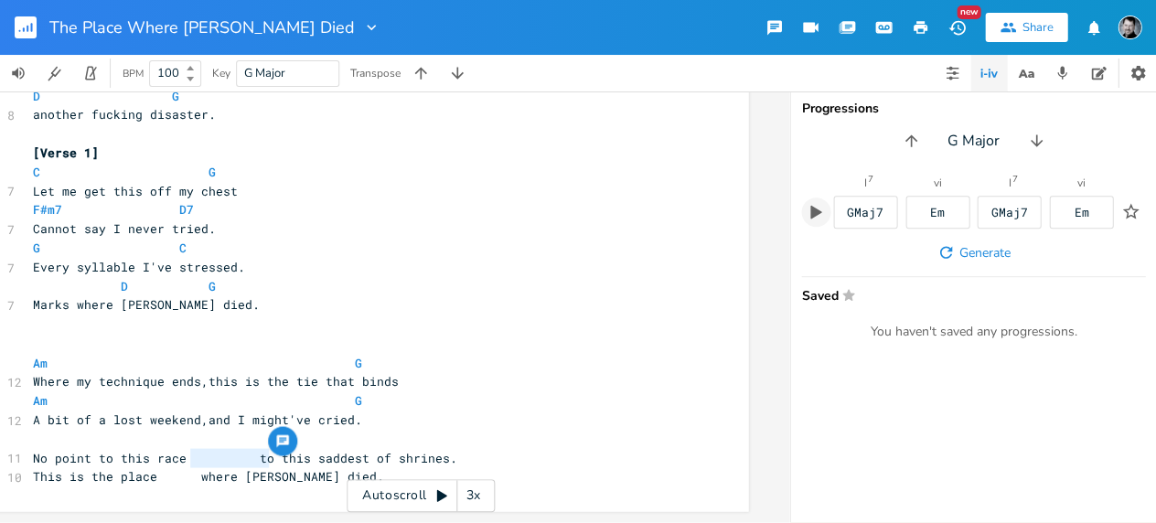
drag, startPoint x: 260, startPoint y: 453, endPoint x: 183, endPoint y: 456, distance: 76.9
click at [183, 456] on span "No point to this race to this saddest of shrines." at bounding box center [245, 457] width 424 height 16
type textarea "=="
type textarea ","
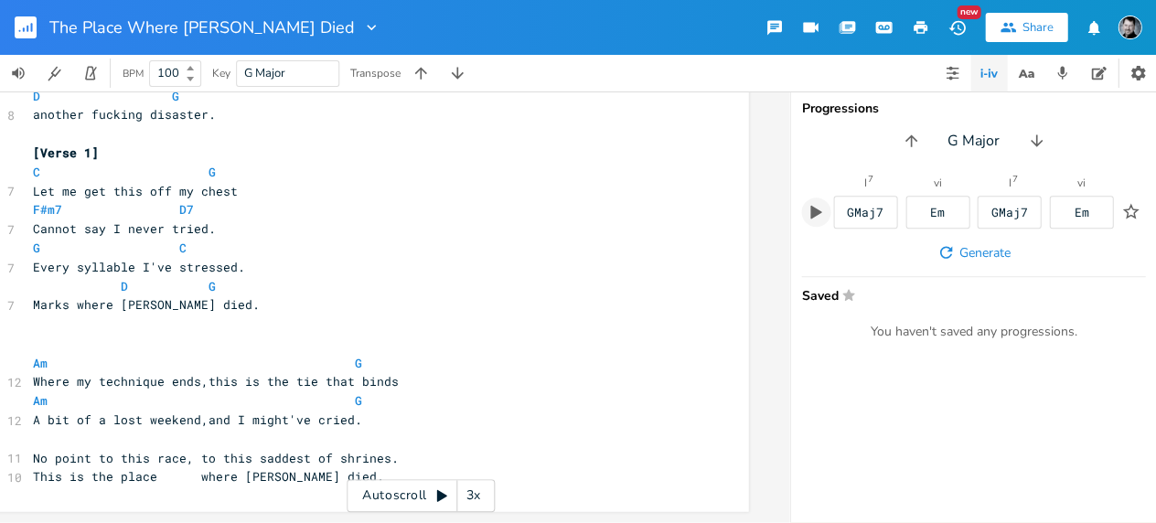
scroll to position [479, 0]
drag, startPoint x: 232, startPoint y: 467, endPoint x: 160, endPoint y: 465, distance: 72.3
click at [157, 467] on span "This is the place where [PERSON_NAME] died." at bounding box center [208, 475] width 351 height 16
click at [198, 467] on span "This is the place where [PERSON_NAME] died." at bounding box center [190, 475] width 315 height 16
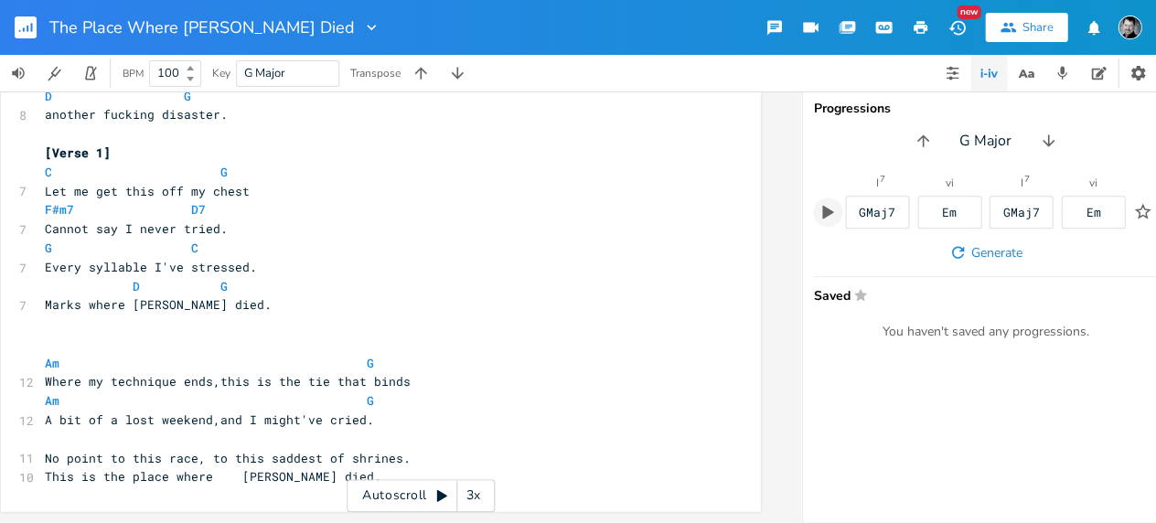
click at [428, 448] on pre "No point to this race, to this saddest of shrines." at bounding box center [371, 457] width 660 height 19
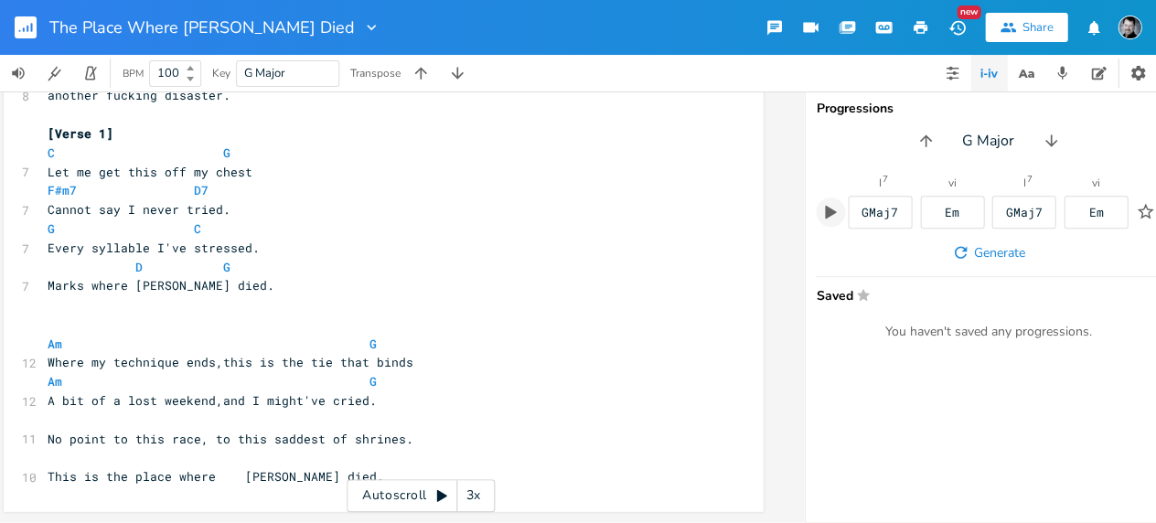
scroll to position [498, 0]
drag, startPoint x: 239, startPoint y: 351, endPoint x: 186, endPoint y: 358, distance: 53.4
click at [239, 353] on span "Where my technique ends,this is the tie that binds" at bounding box center [231, 361] width 366 height 16
type textarea "e"
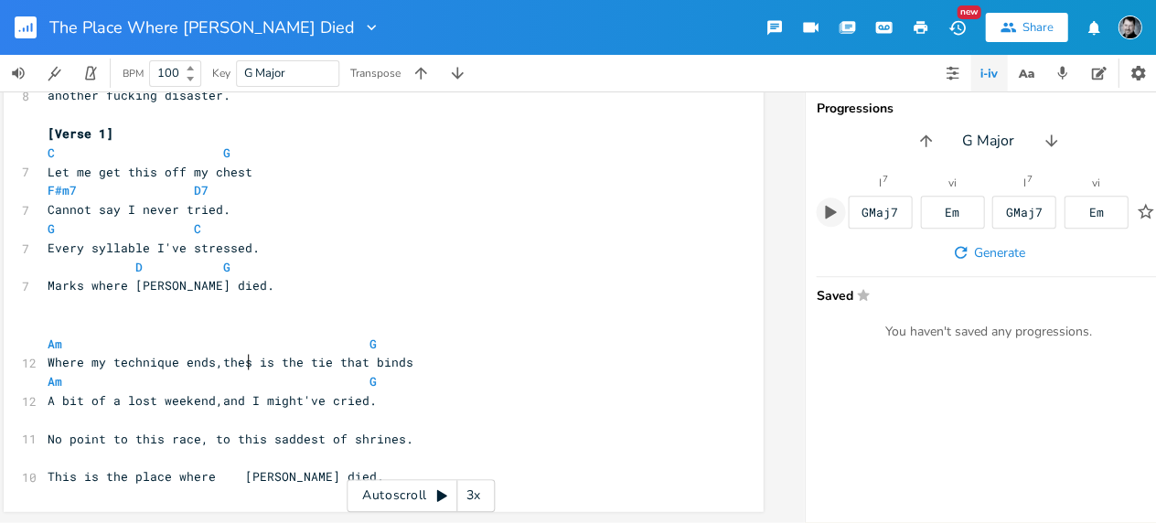
type textarea "e"
drag, startPoint x: 270, startPoint y: 353, endPoint x: 255, endPoint y: 355, distance: 14.7
click at [255, 355] on span "Where my technique ends,these is the tie that binds" at bounding box center [234, 361] width 373 height 16
type textarea "are"
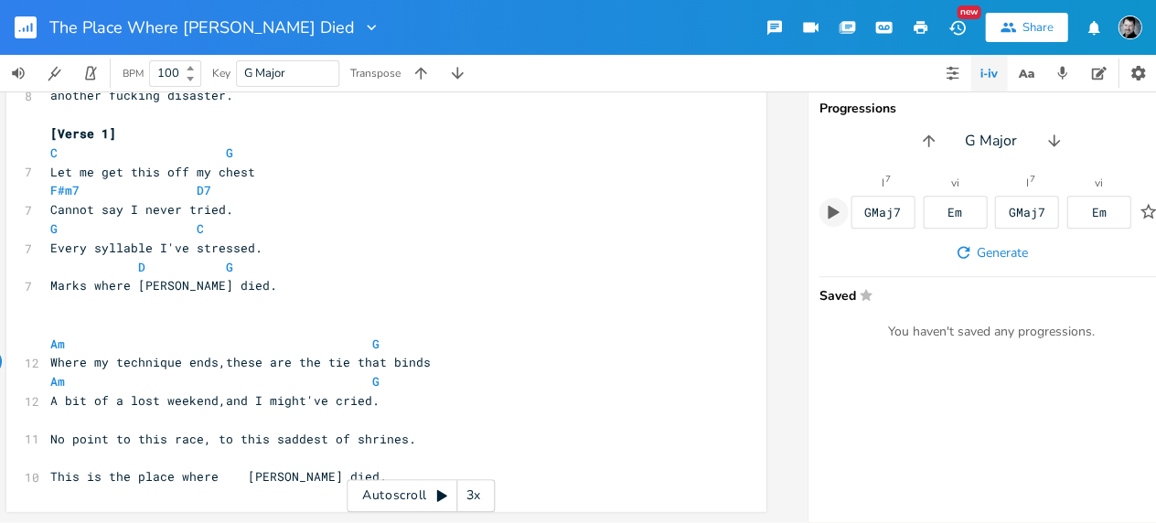
click at [333, 353] on span "Where my technique ends,these are the tie that binds" at bounding box center [240, 361] width 381 height 16
click at [336, 354] on span "Where my technique ends,these are the tie that binds" at bounding box center [240, 361] width 381 height 16
type textarea "s"
click at [423, 353] on span "Where my technique ends,these are the ties that binds" at bounding box center [244, 361] width 388 height 16
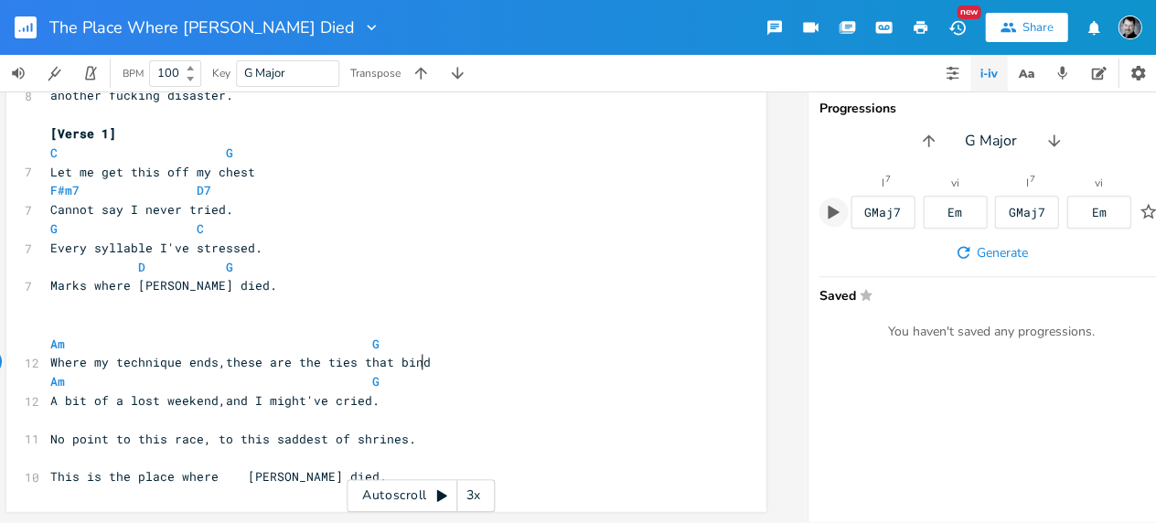
drag, startPoint x: 217, startPoint y: 353, endPoint x: 143, endPoint y: 369, distance: 75.7
click at [215, 355] on span "Where my technique ends,these are the ties that bind" at bounding box center [240, 361] width 381 height 16
drag, startPoint x: 226, startPoint y: 348, endPoint x: 314, endPoint y: 354, distance: 88.0
click at [314, 354] on span "Where my technique ends, these are the ties that bind" at bounding box center [244, 361] width 388 height 16
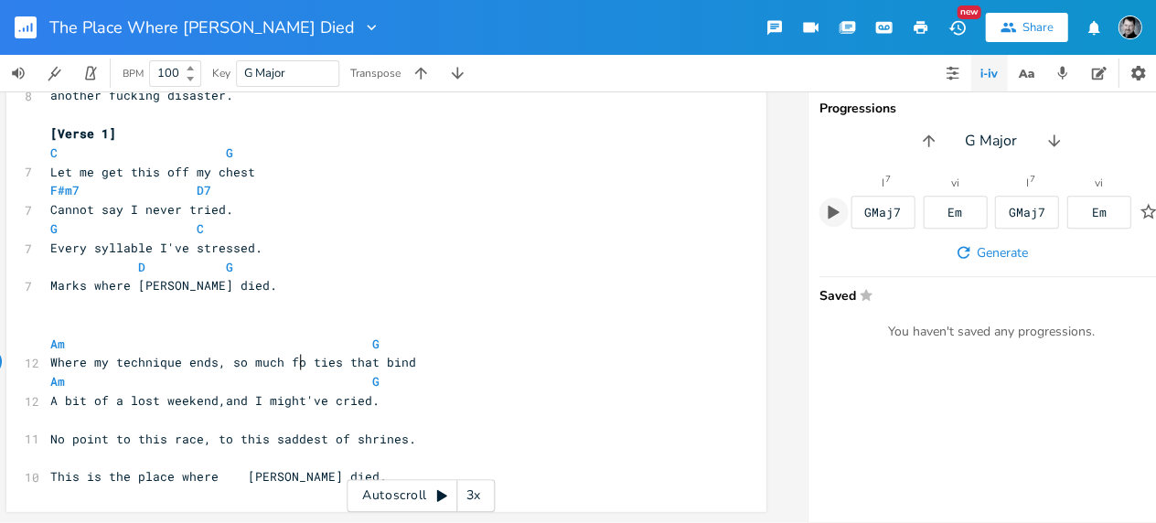
type textarea "so much for"
drag, startPoint x: 76, startPoint y: 350, endPoint x: 176, endPoint y: 353, distance: 99.7
click at [176, 353] on span "Where my technique ends, so much for ties that bind" at bounding box center [236, 361] width 373 height 16
type textarea "This is where the"
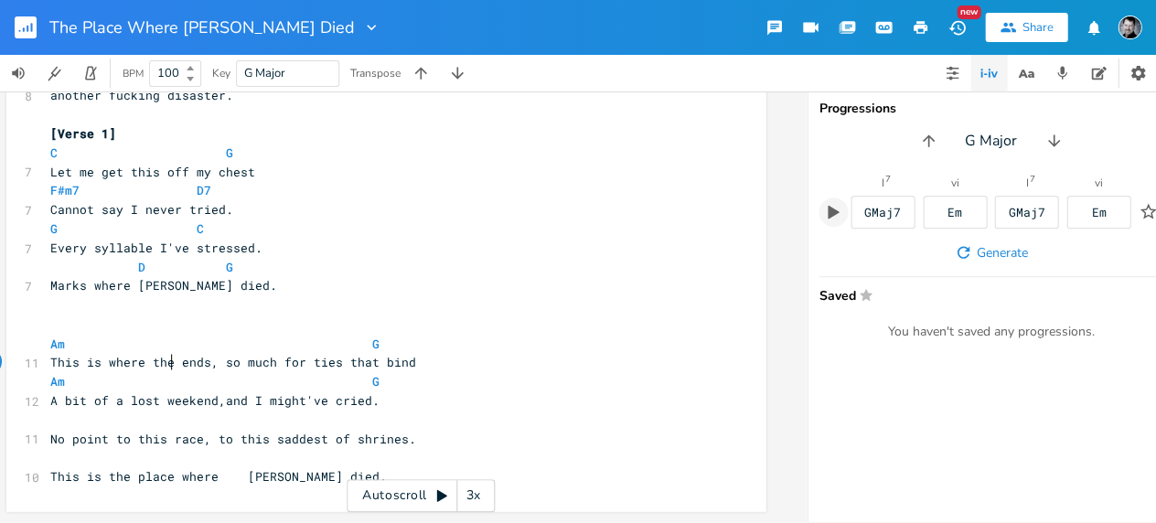
scroll to position [0, 80]
type textarea "family"
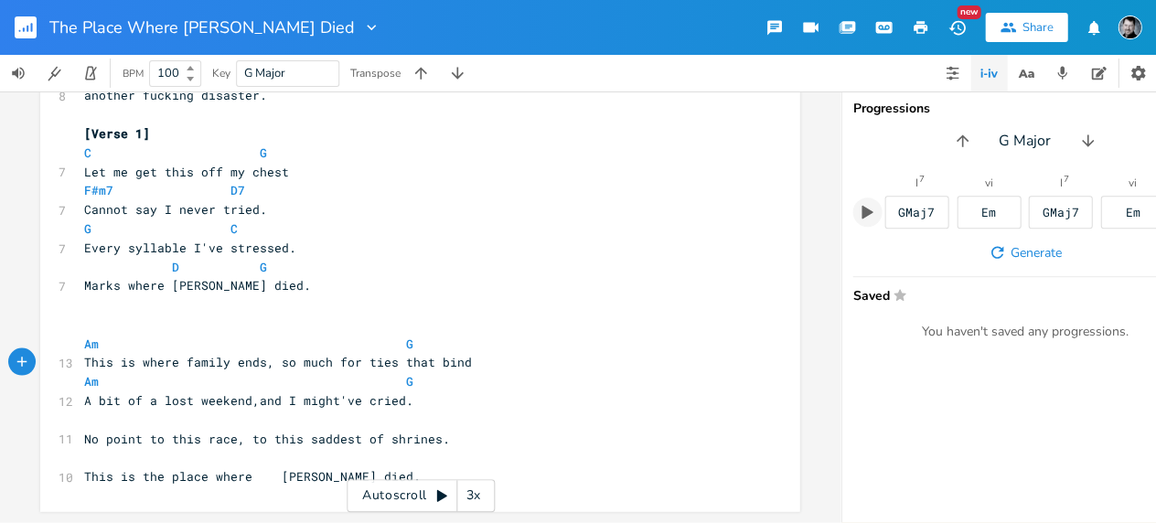
scroll to position [0, 0]
type textarea "cried"
drag, startPoint x: 357, startPoint y: 391, endPoint x: 394, endPoint y: 391, distance: 37.5
click at [394, 391] on span "A bit of a lost weekend,and I might've cried." at bounding box center [245, 399] width 329 height 16
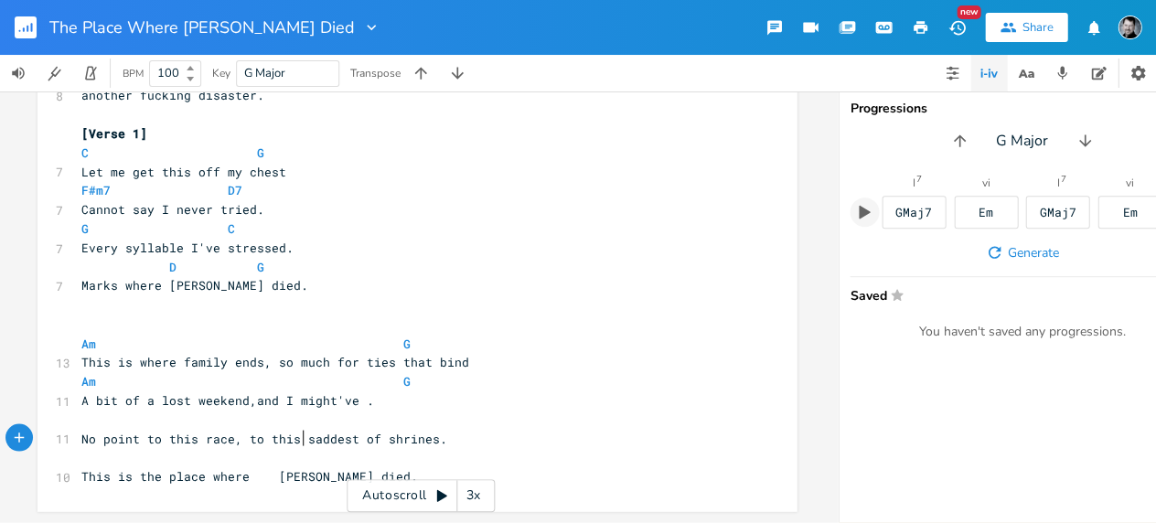
click at [299, 430] on span "No point to this race, to this saddest of shrines." at bounding box center [264, 438] width 366 height 16
type textarea "the"
type textarea "to"
drag, startPoint x: 252, startPoint y: 429, endPoint x: 262, endPoint y: 429, distance: 10.1
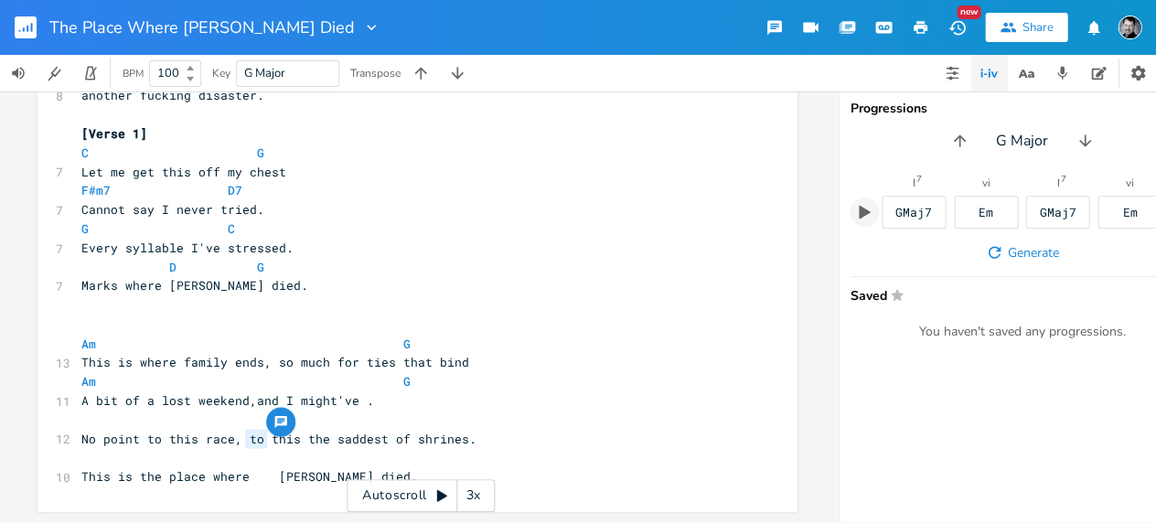
click at [262, 430] on span "No point to this race, to this the saddest of shrines." at bounding box center [278, 438] width 395 height 16
click at [161, 430] on span "No point to this race, this the saddest of shrines." at bounding box center [267, 438] width 373 height 16
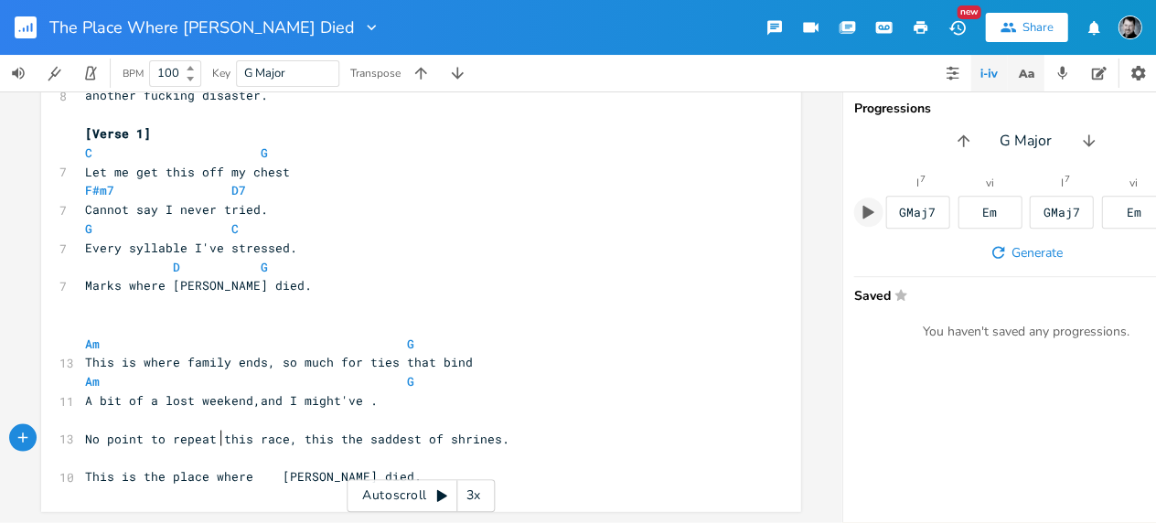
type textarea "repeat"
click at [1033, 77] on icon "button" at bounding box center [1025, 73] width 23 height 23
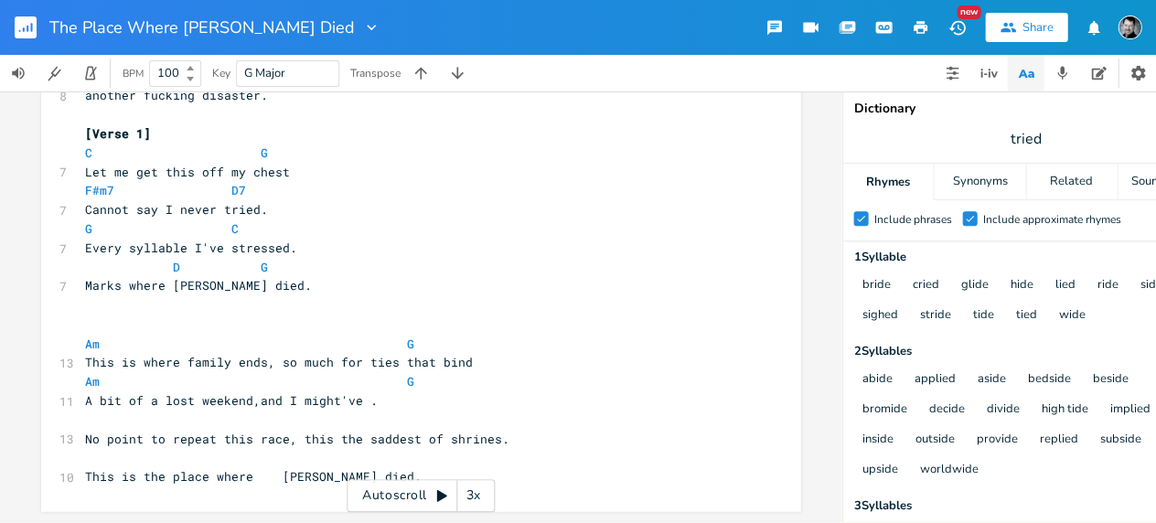
scroll to position [0, 1]
drag, startPoint x: 337, startPoint y: 391, endPoint x: 297, endPoint y: 386, distance: 39.6
click at [296, 391] on span "A bit of a lost weekend,and I might've ." at bounding box center [230, 399] width 293 height 16
type textarea "just founr m"
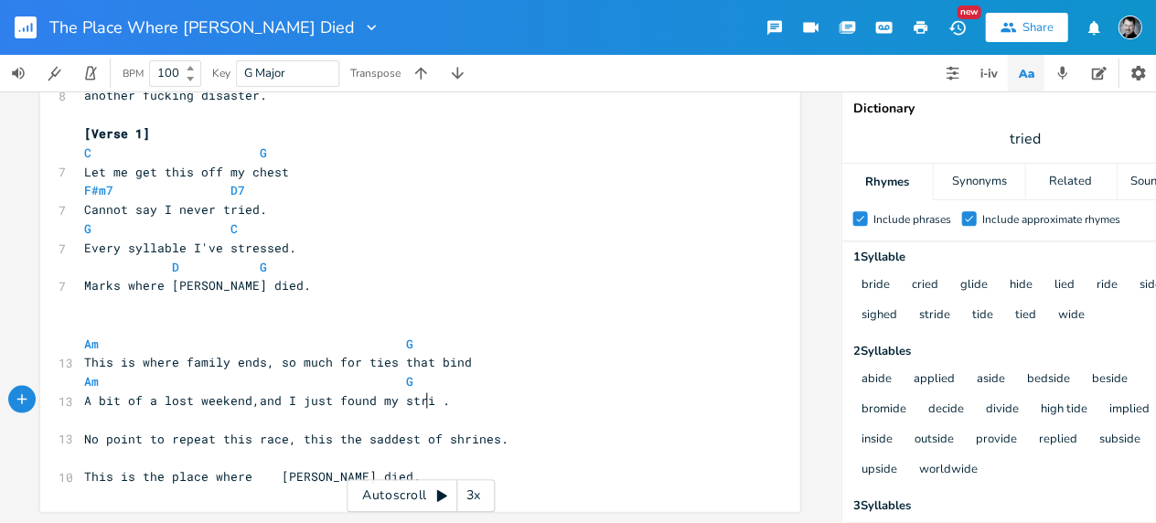
scroll to position [0, 50]
type textarea "d my stride"
click at [452, 391] on pre "A bit of a lost weekend,and I just found my stride." at bounding box center [410, 400] width 660 height 19
click at [500, 391] on pre "A bit of a lost weekend,and I just found my stride" at bounding box center [410, 400] width 660 height 19
click at [153, 391] on span "A bit of a lost weekend,and I just found my stride" at bounding box center [267, 399] width 366 height 16
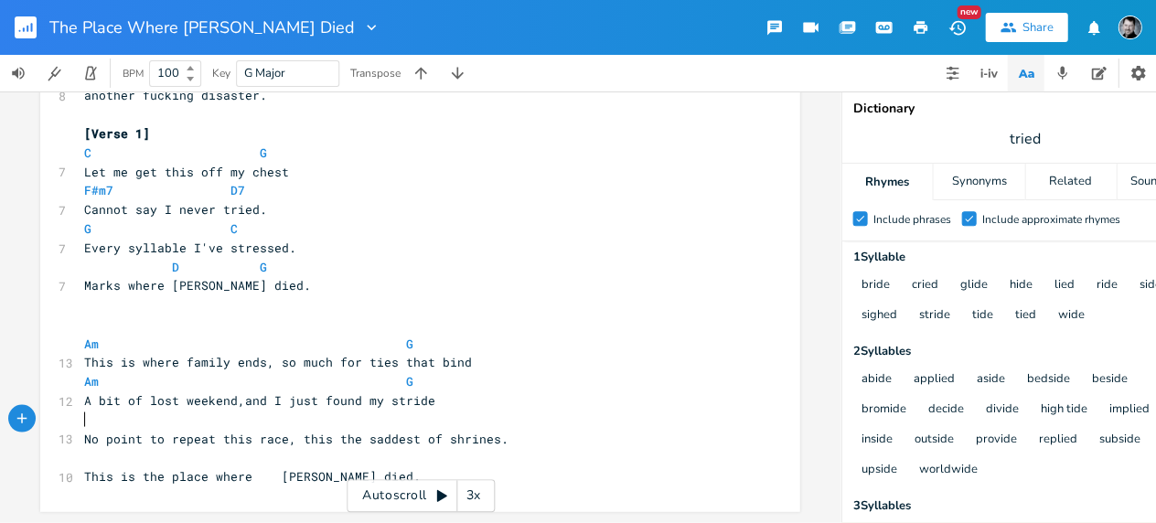
click at [81, 413] on pre "​" at bounding box center [410, 419] width 660 height 19
type textarea "c"
type textarea "C"
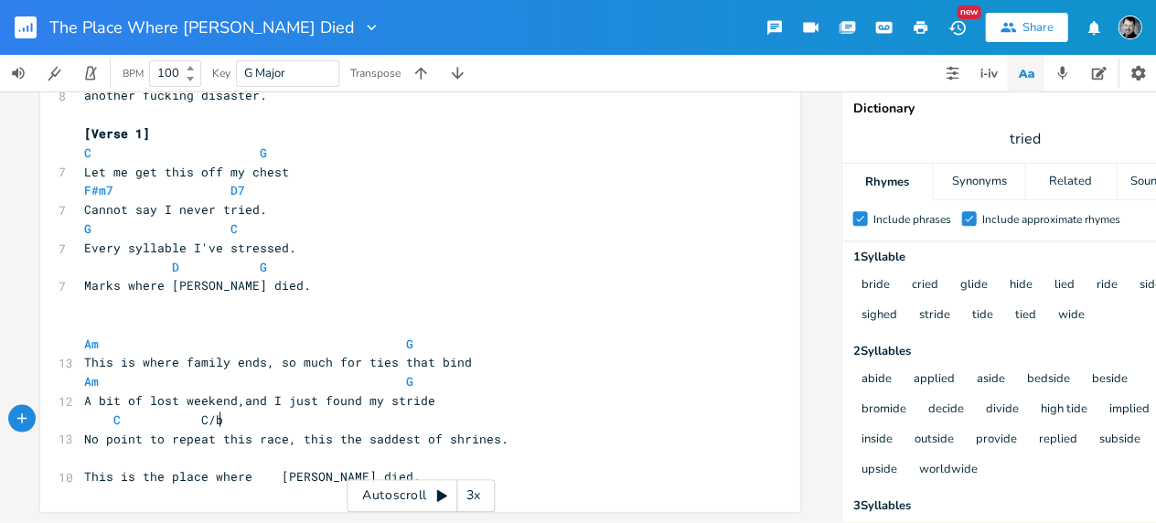
type textarea "C/bq"
type textarea "B"
type textarea "Am"
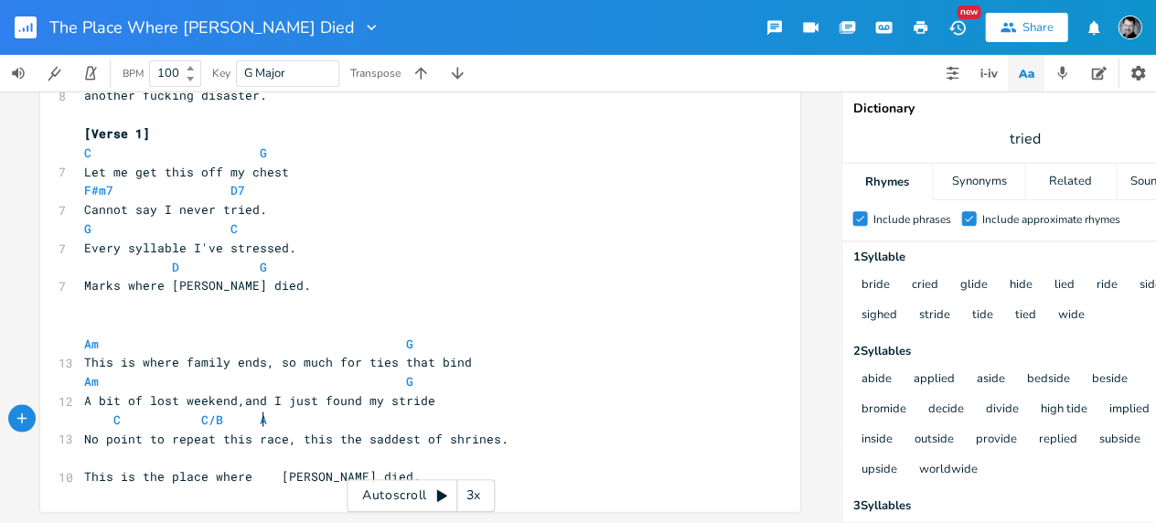
scroll to position [0, 16]
type textarea "D"
click at [82, 447] on pre "​" at bounding box center [410, 456] width 660 height 19
type textarea "G"
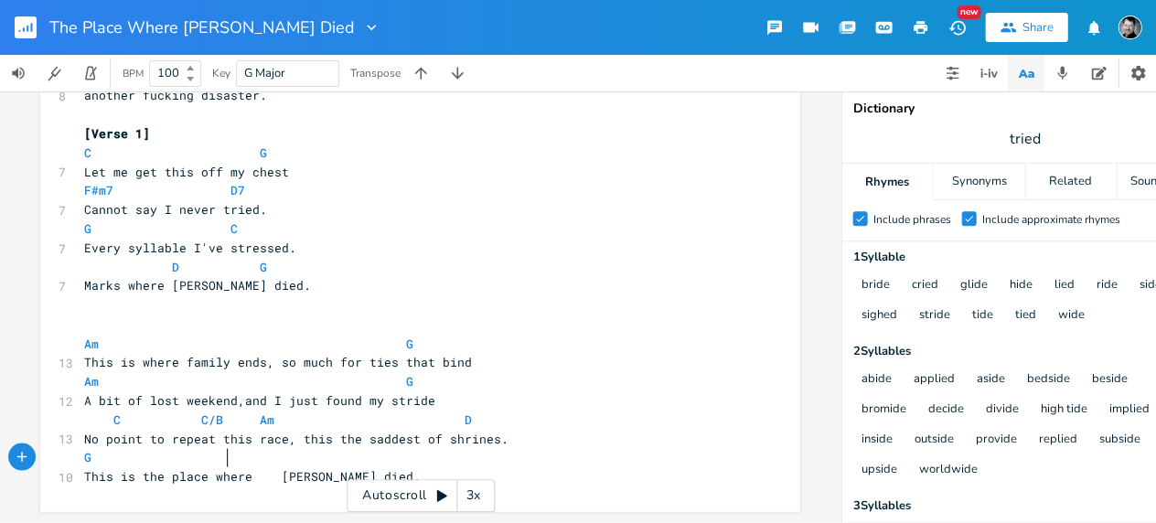
type textarea "C"
type textarea "G"
drag, startPoint x: 559, startPoint y: 310, endPoint x: 572, endPoint y: 311, distance: 12.8
click at [560, 315] on pre "​" at bounding box center [410, 324] width 660 height 19
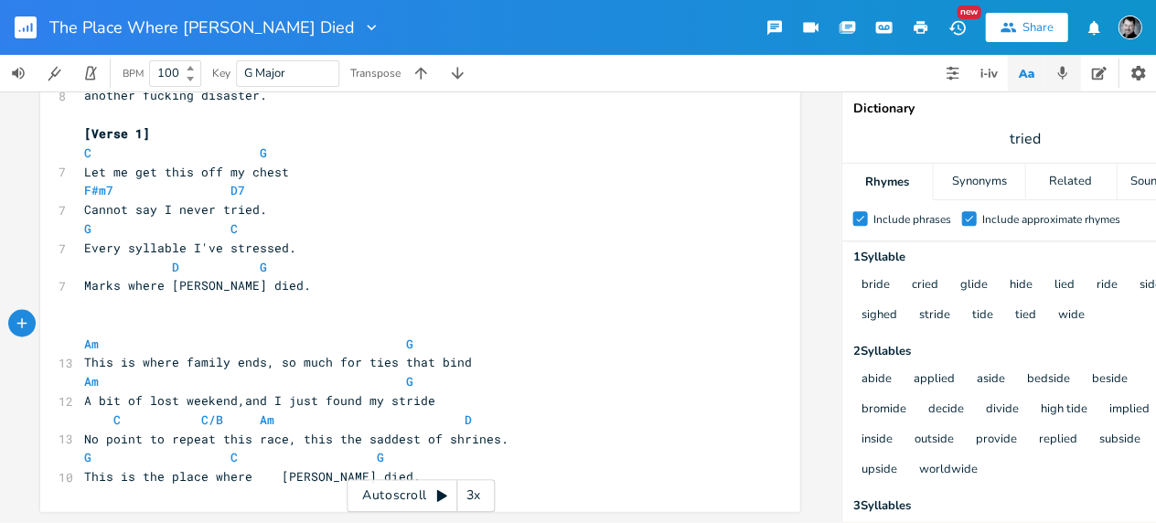
click at [1057, 73] on icon "button" at bounding box center [1062, 73] width 16 height 16
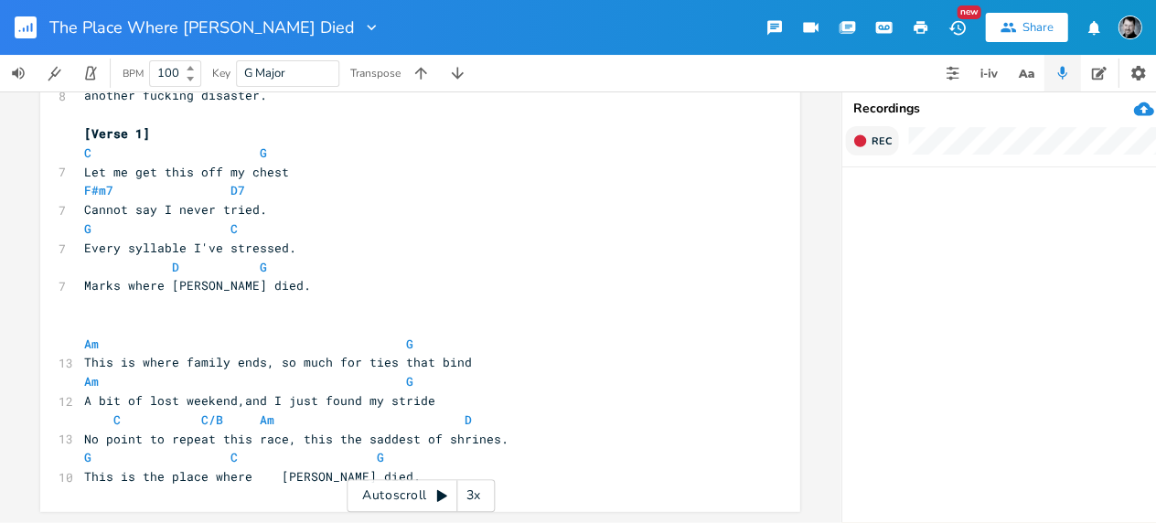
click at [881, 139] on span "Rec" at bounding box center [881, 141] width 20 height 14
click at [885, 135] on span "End" at bounding box center [881, 141] width 21 height 14
click at [884, 208] on icon "button" at bounding box center [884, 208] width 11 height 14
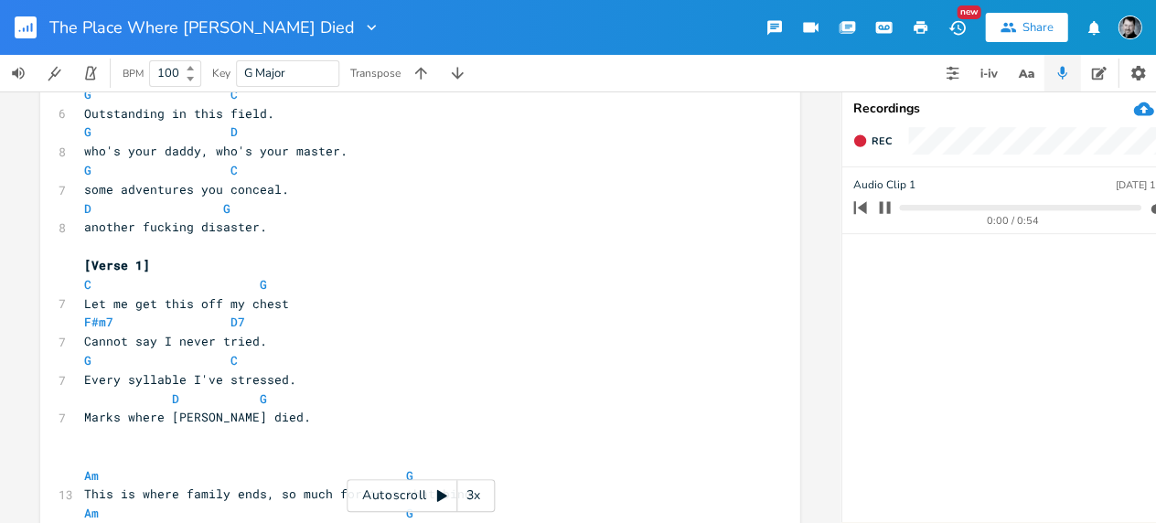
click at [869, 275] on ul "Audio Clip [DATE] 12:08 PM 0:00 / 0:54" at bounding box center [1025, 344] width 366 height 354
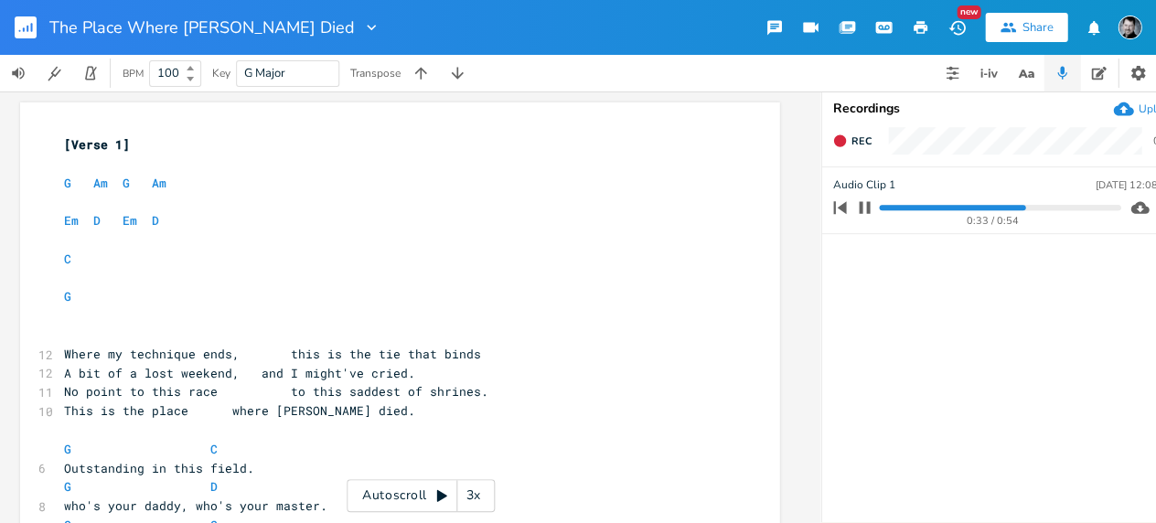
scroll to position [0, 0]
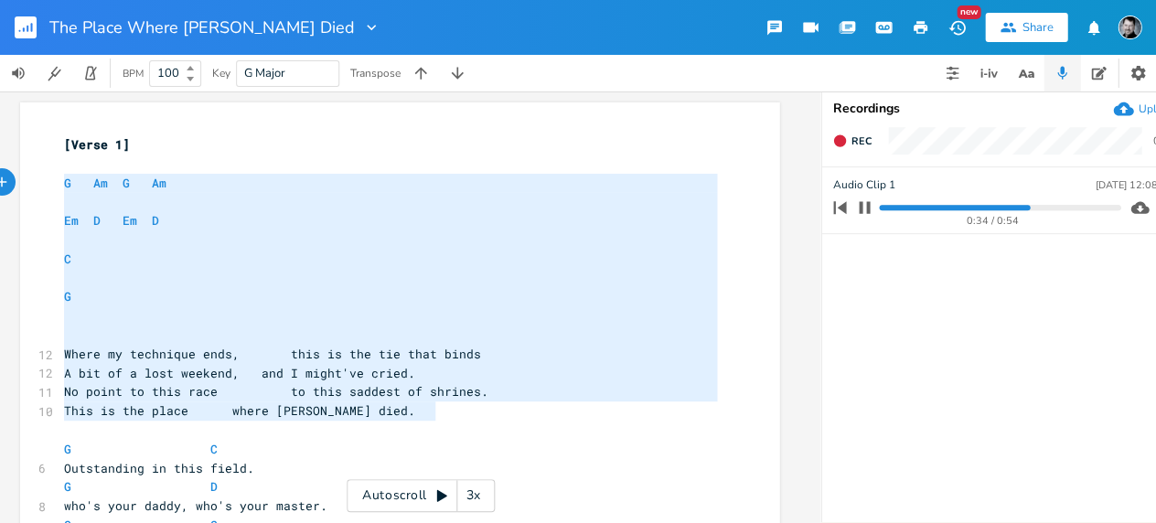
type textarea "G Am G Am Em D Em D C G Where my technique ends, this is the tie that binds A b…"
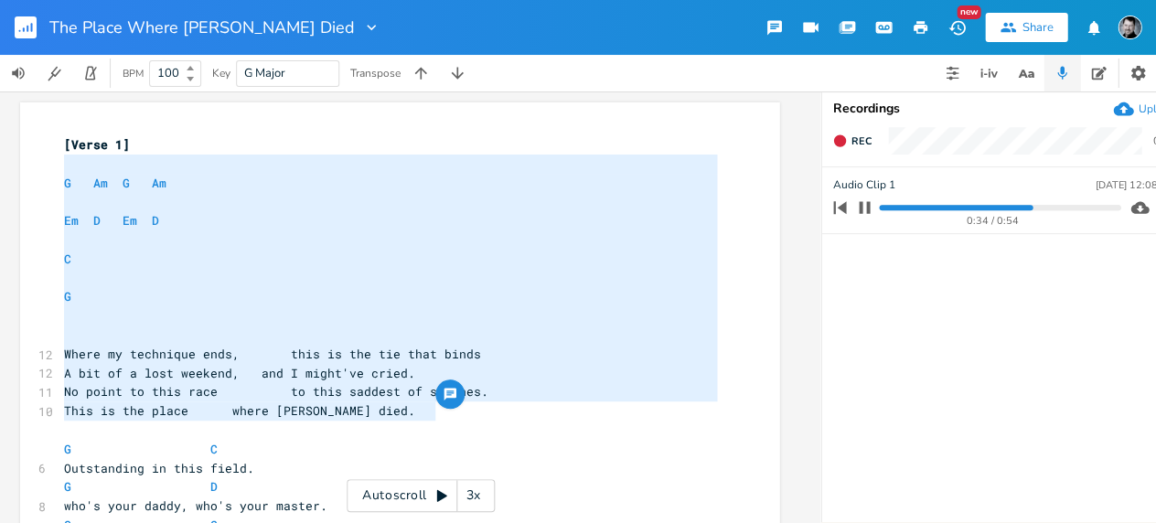
drag, startPoint x: 446, startPoint y: 416, endPoint x: 48, endPoint y: 168, distance: 468.8
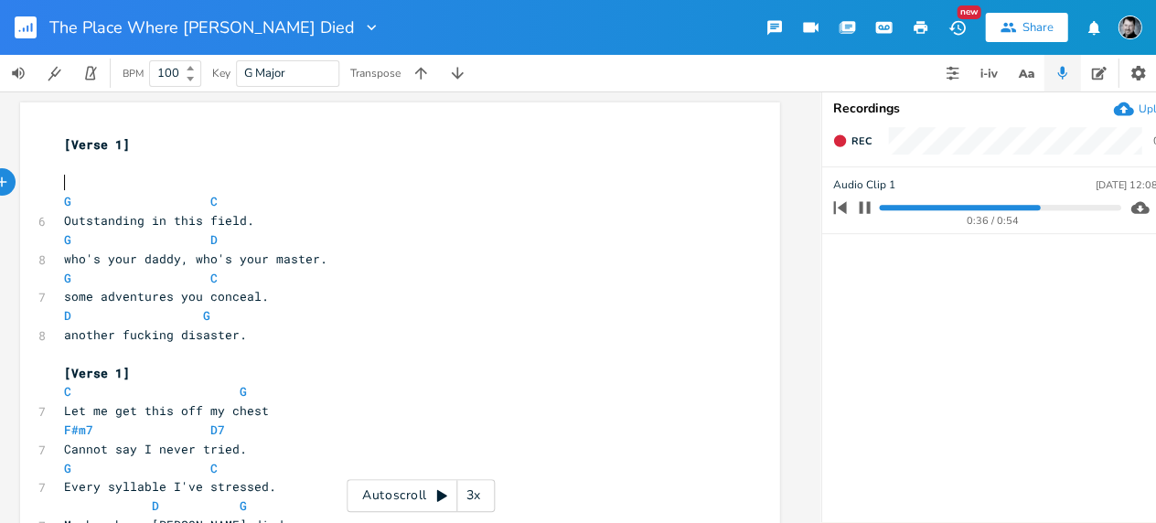
click at [79, 183] on pre "​" at bounding box center [390, 183] width 660 height 19
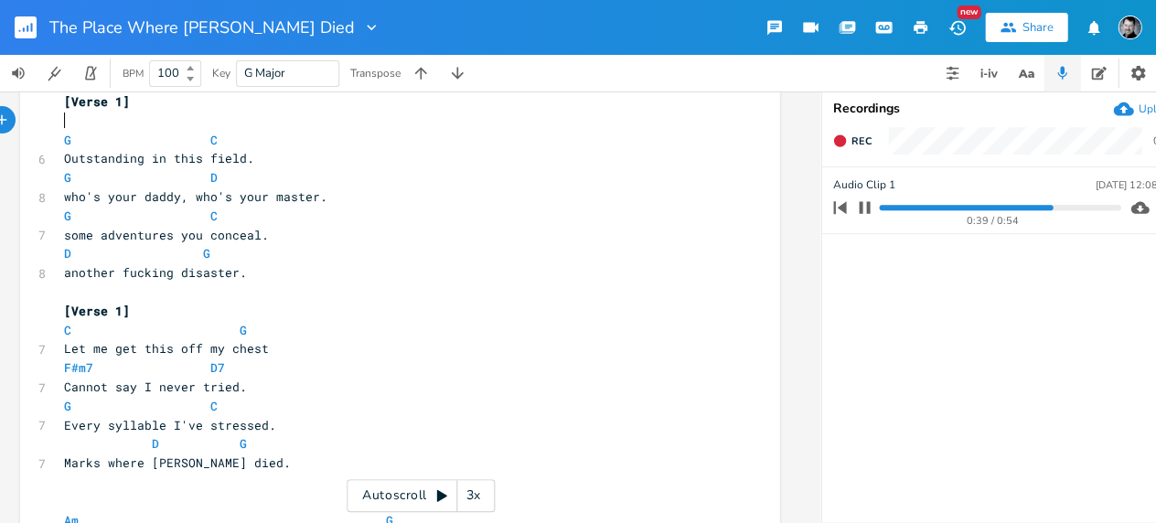
scroll to position [45, 0]
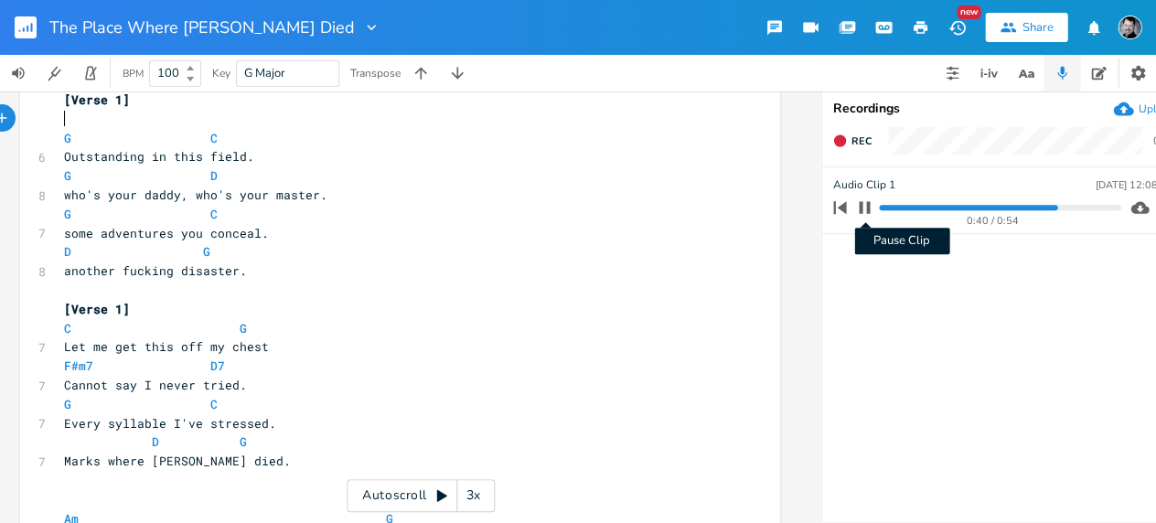
click at [865, 208] on icon "button" at bounding box center [864, 207] width 15 height 15
click at [846, 209] on icon "button" at bounding box center [840, 208] width 26 height 26
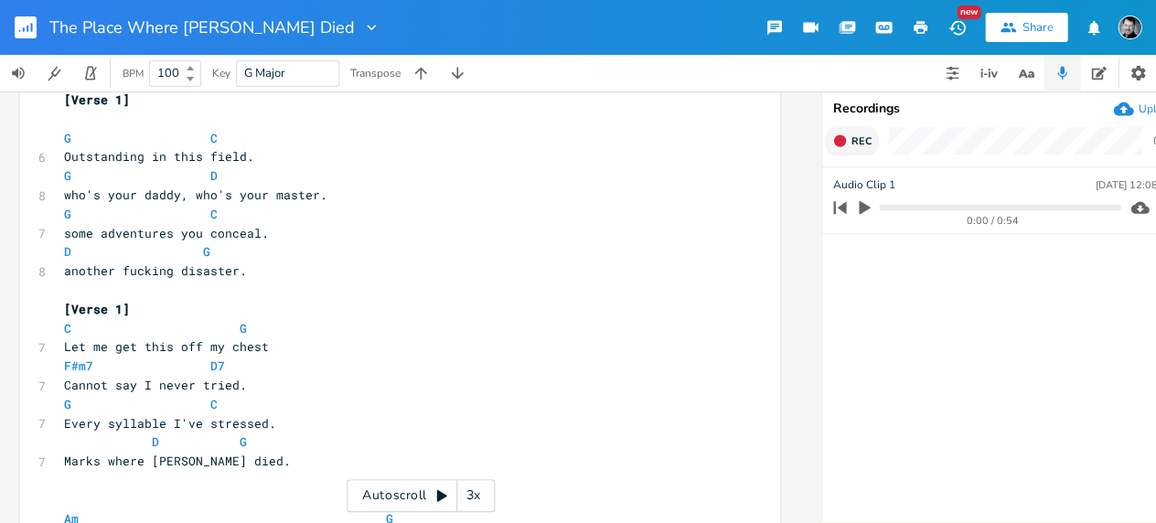
click at [850, 144] on button "Rec" at bounding box center [851, 140] width 53 height 29
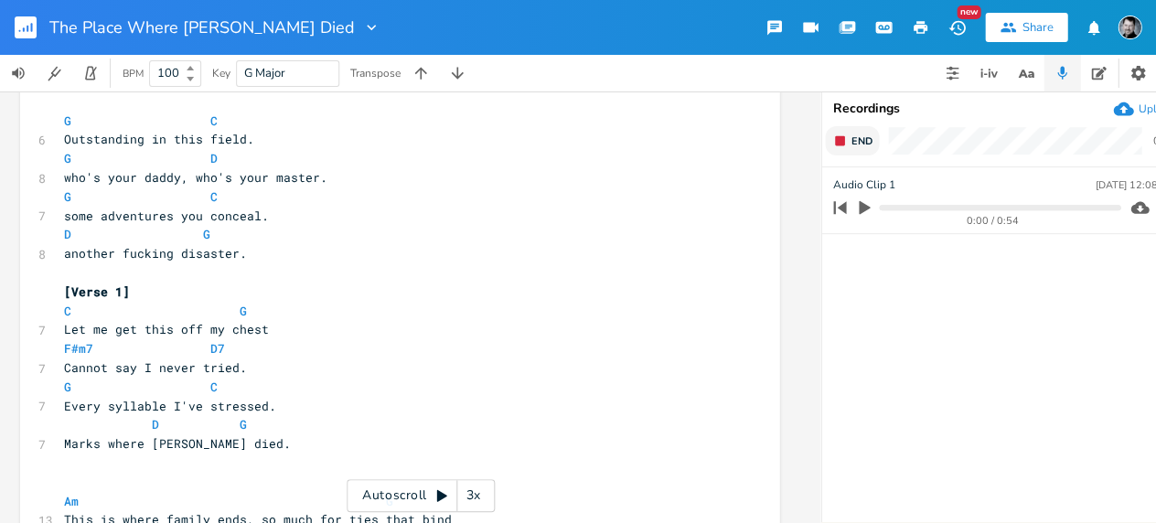
click at [855, 143] on span "End" at bounding box center [861, 141] width 21 height 14
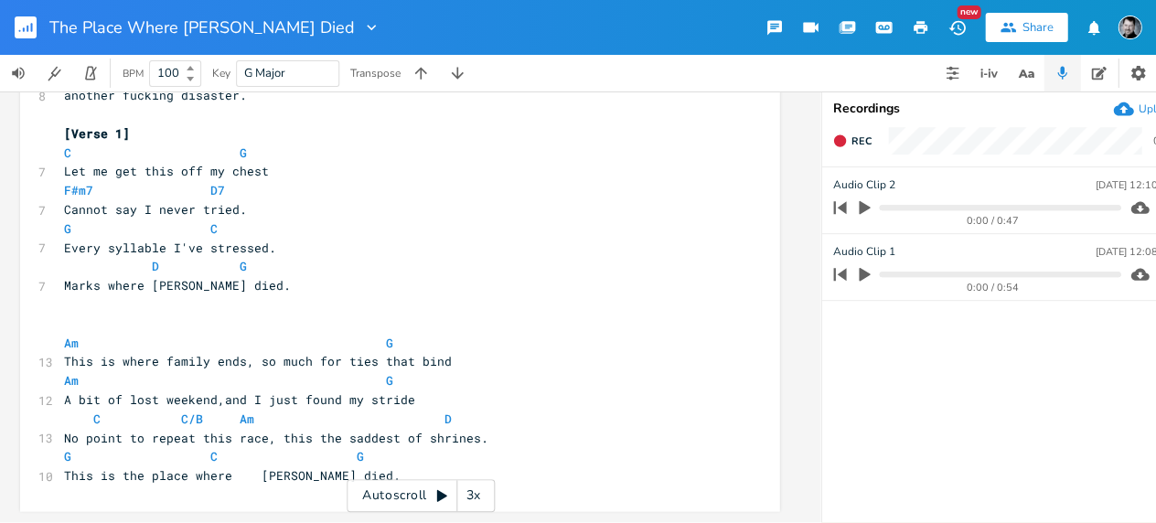
scroll to position [231, 0]
click at [467, 430] on span "No point to repeat this race, this the saddest of shrines." at bounding box center [276, 438] width 424 height 16
drag, startPoint x: 303, startPoint y: 426, endPoint x: 268, endPoint y: 435, distance: 35.9
click at [273, 430] on span "No point to repeat this race, this the saddest of shrine." at bounding box center [272, 438] width 417 height 16
type textarea "it's"
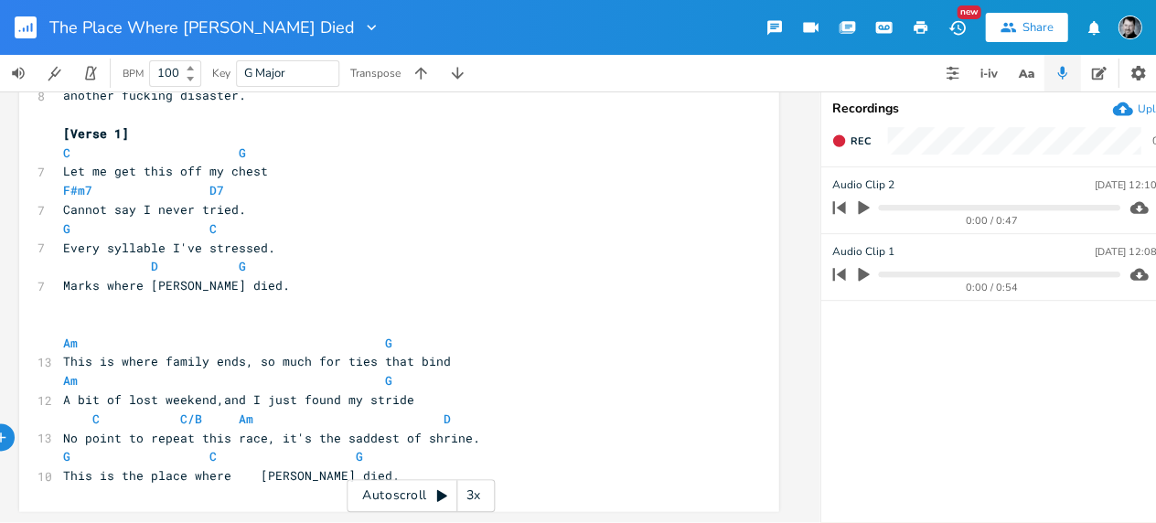
scroll to position [0, 21]
click at [392, 432] on span "No point to repeat this race, it's the saddest of shrine." at bounding box center [272, 438] width 417 height 16
type textarea "kind"
type textarea "repeat"
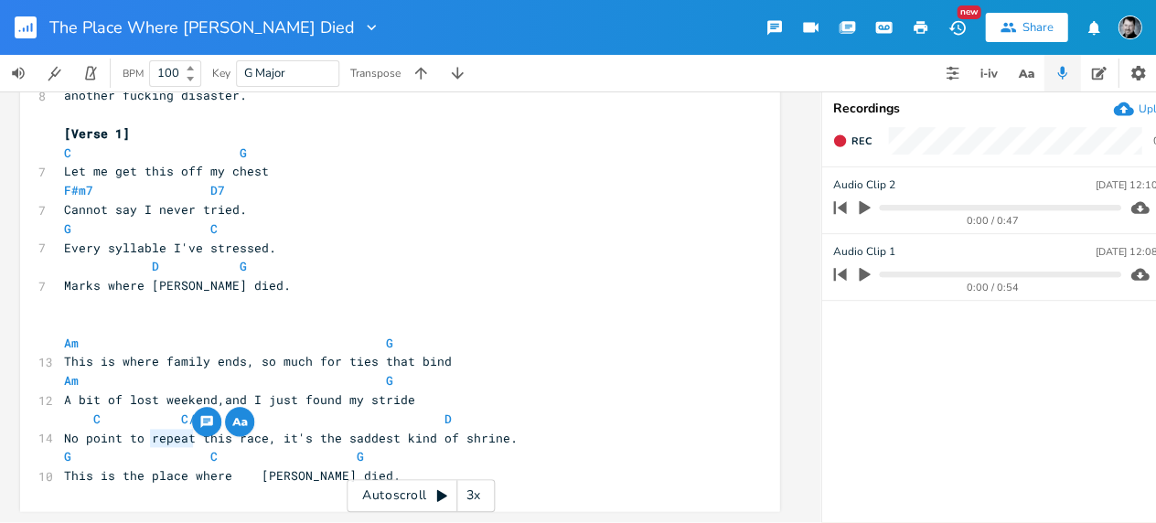
drag, startPoint x: 187, startPoint y: 428, endPoint x: 147, endPoint y: 429, distance: 39.3
click at [147, 430] on span "No point to repeat this race, it's the saddest kind of shrine." at bounding box center [291, 438] width 454 height 16
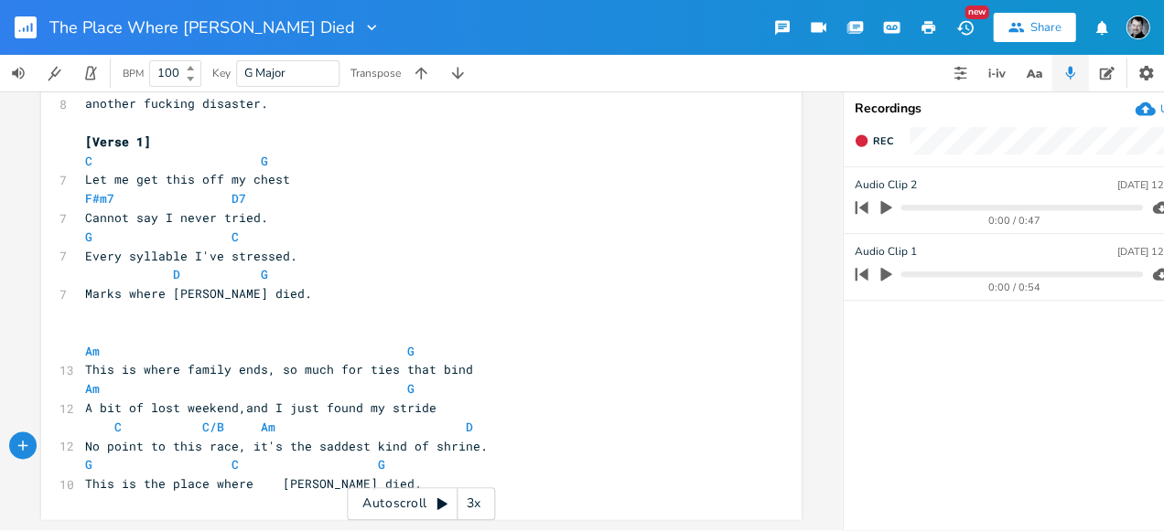
scroll to position [223, 0]
click at [105, 323] on pre "​" at bounding box center [411, 332] width 660 height 19
type textarea "[Vese 1]"
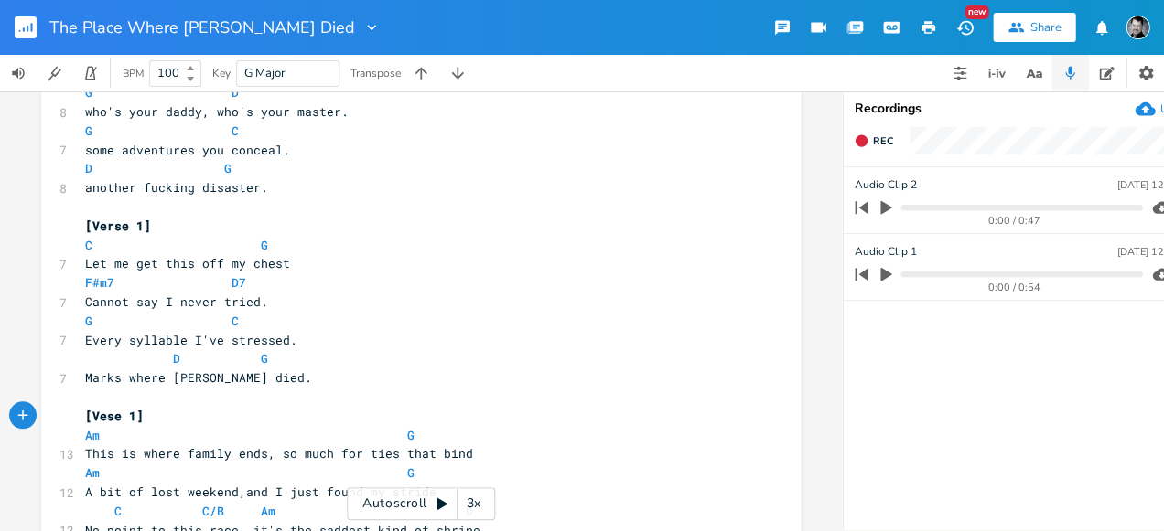
scroll to position [113, 0]
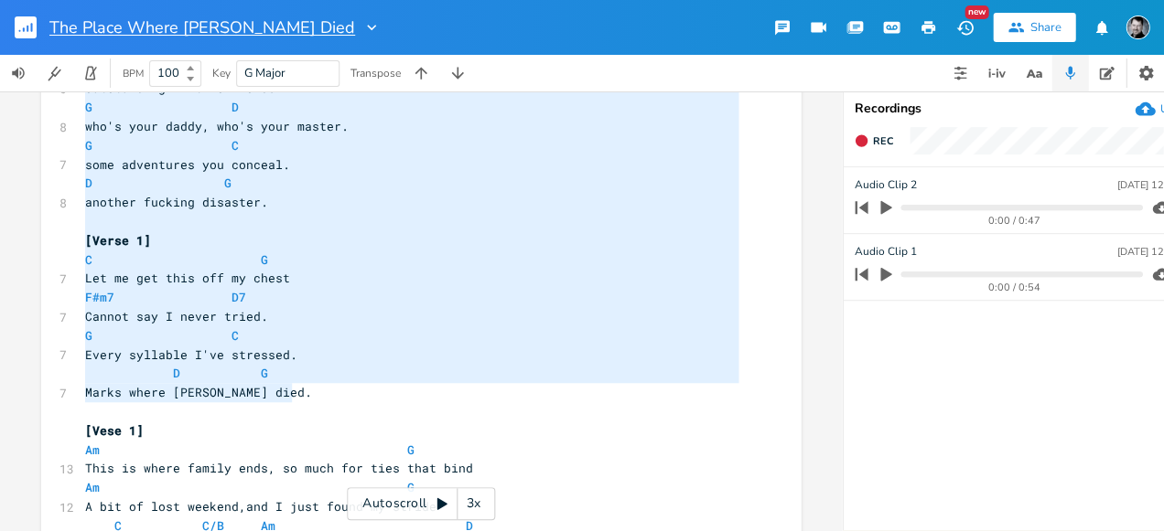
type textarea "[Verse 1] G C Outstanding in this field. G D who's your daddy, who's your maste…"
drag, startPoint x: 293, startPoint y: 398, endPoint x: 58, endPoint y: 21, distance: 444.2
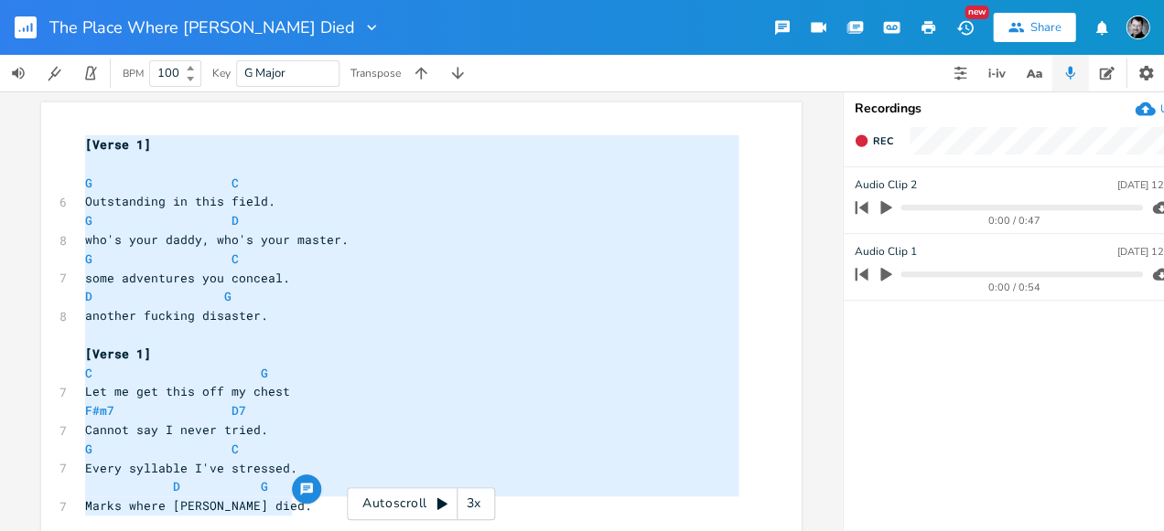
scroll to position [4, 0]
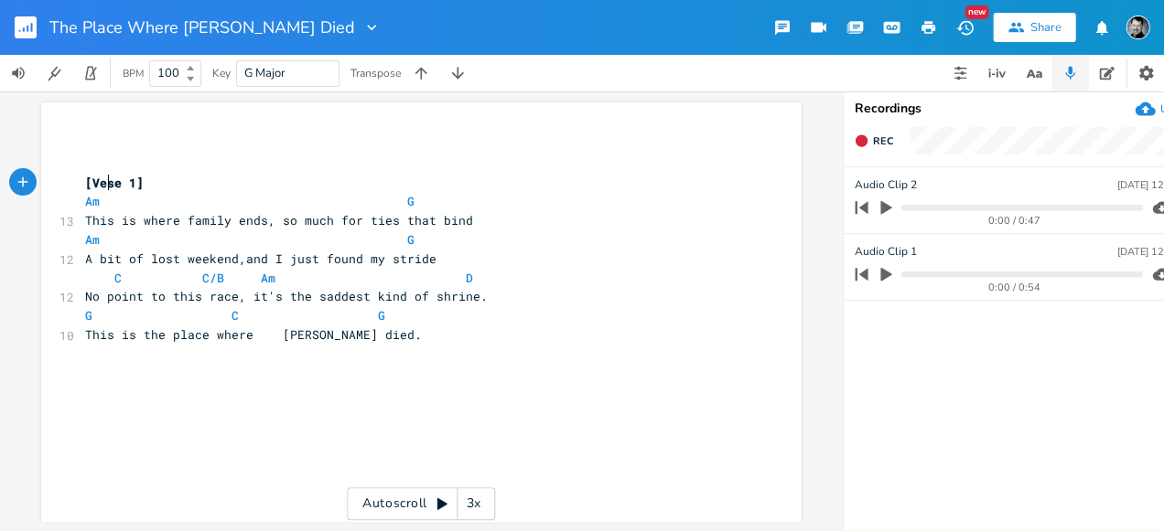
click at [102, 181] on span "[Vese 1]" at bounding box center [114, 183] width 59 height 16
type textarea "r"
click at [406, 333] on pre "This is the place where [PERSON_NAME] died." at bounding box center [411, 335] width 660 height 19
paste textarea "1"
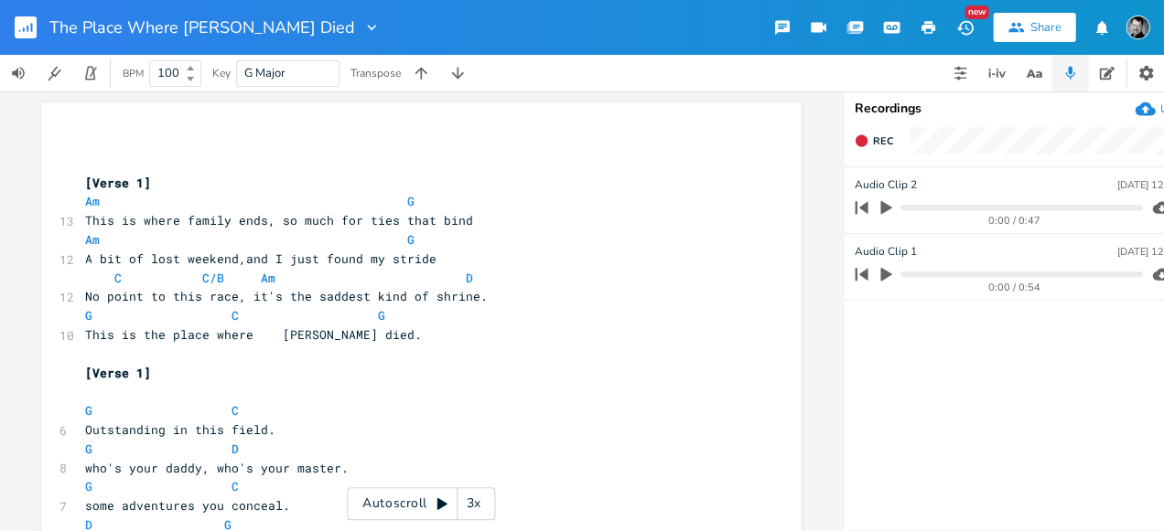
scroll to position [0, 0]
drag, startPoint x: 127, startPoint y: 373, endPoint x: 75, endPoint y: 380, distance: 52.5
click at [86, 373] on span "[Verse 1]" at bounding box center [118, 373] width 66 height 16
type textarea "Chos"
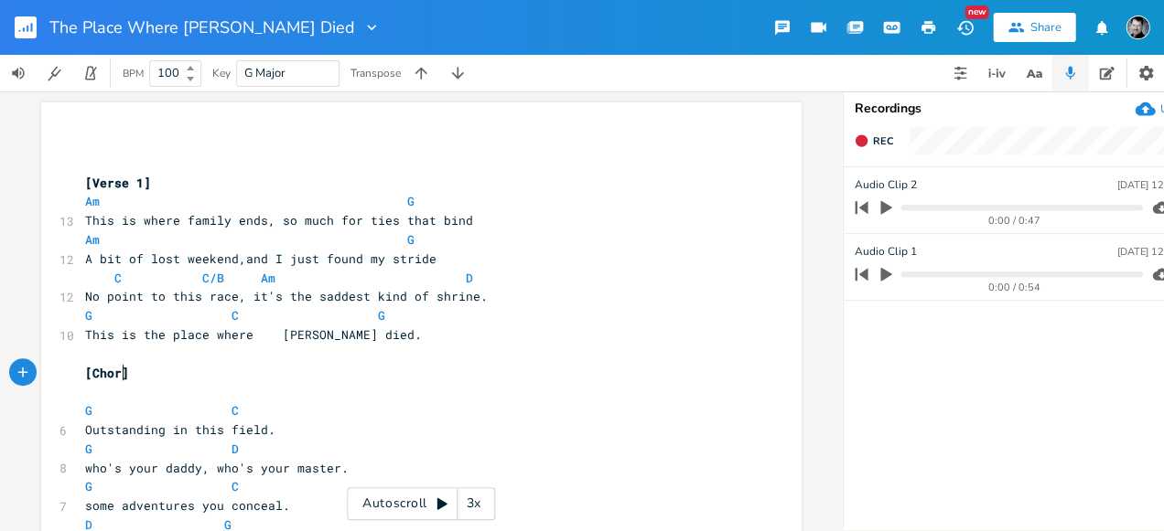
type textarea "rus"
click at [113, 397] on pre "​" at bounding box center [411, 391] width 660 height 19
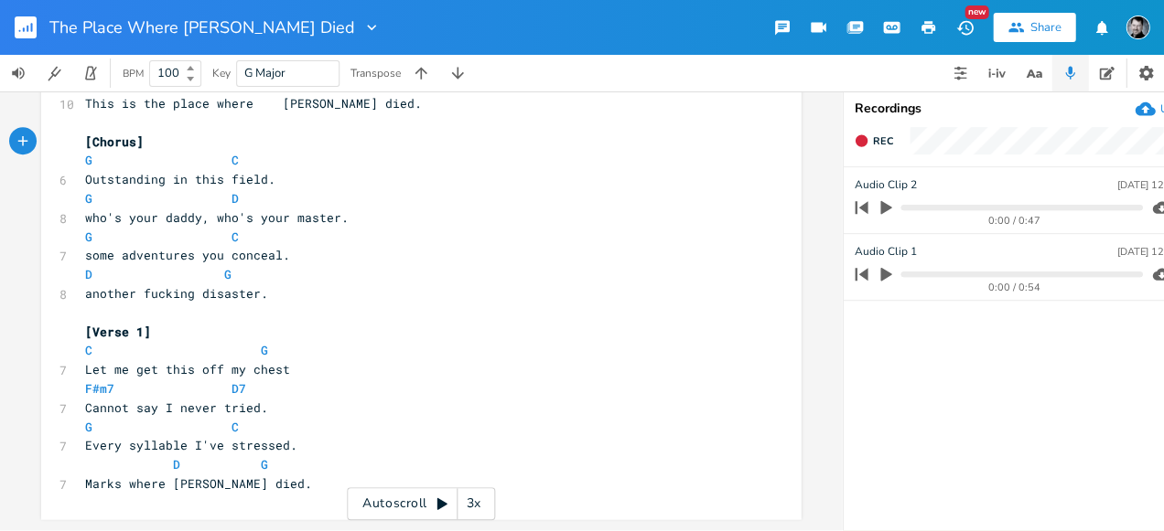
scroll to position [242, 0]
click at [263, 290] on pre "another fucking disaster." at bounding box center [411, 293] width 660 height 19
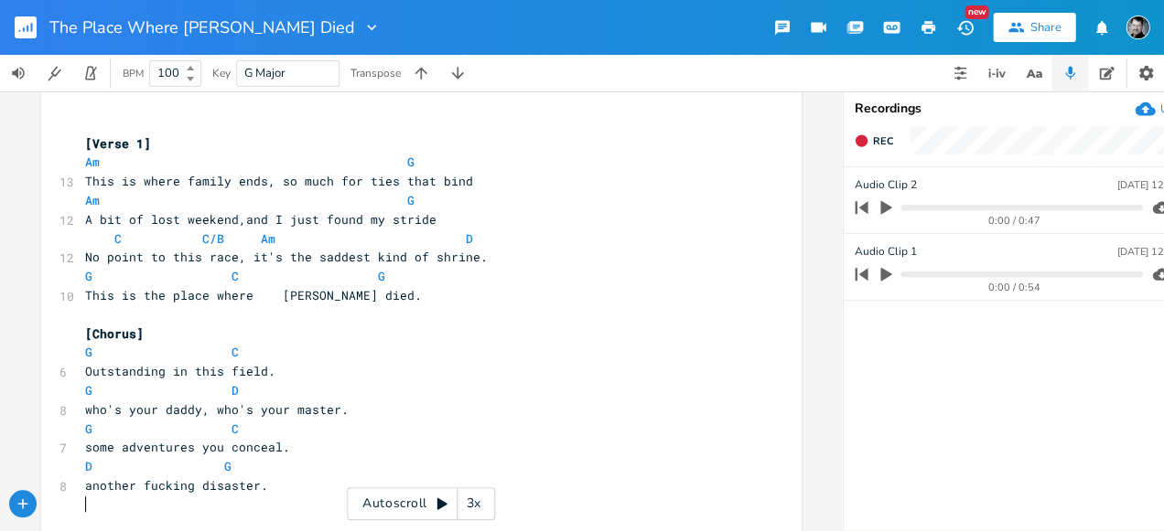
scroll to position [71, 0]
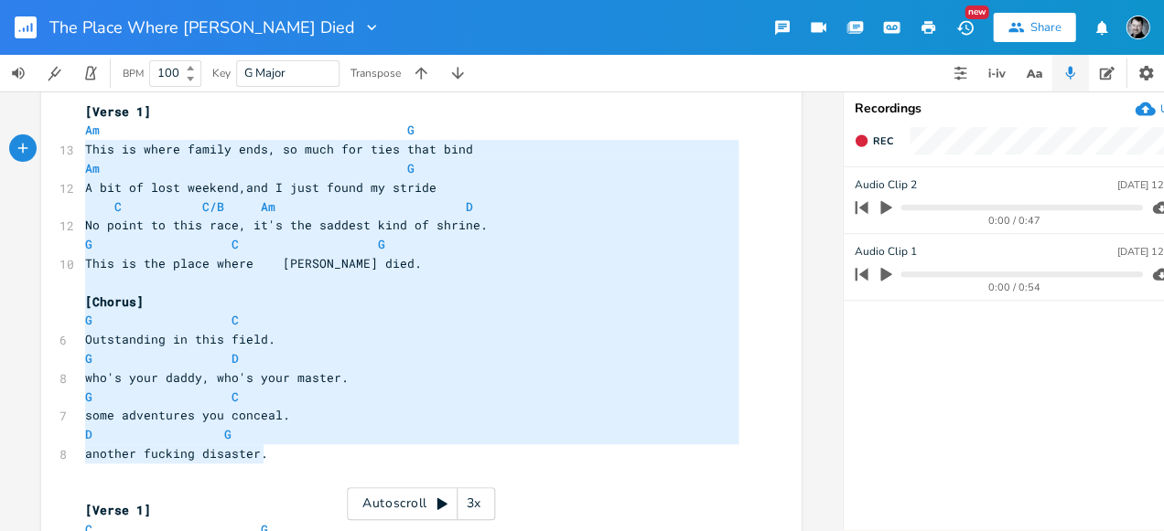
type textarea "[Verse 1] Am G This is where family ends, so much for ties that bind Am G A bit…"
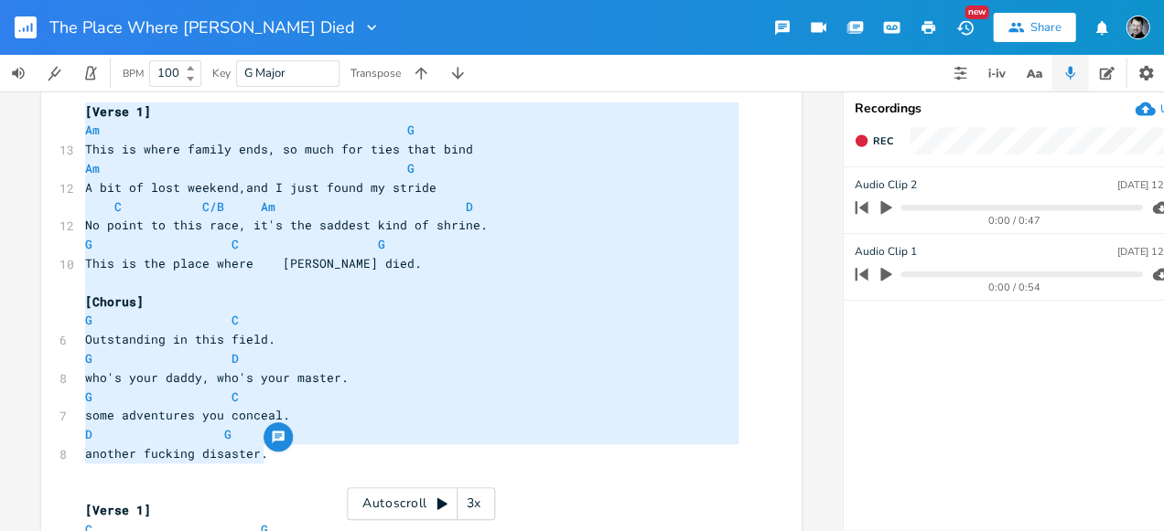
drag, startPoint x: 221, startPoint y: 440, endPoint x: 75, endPoint y: 109, distance: 362.0
click at [81, 109] on div "​ ​ [Verse 1] Am G 13 This is where family ends, so much for ties that bind Am …" at bounding box center [411, 368] width 660 height 609
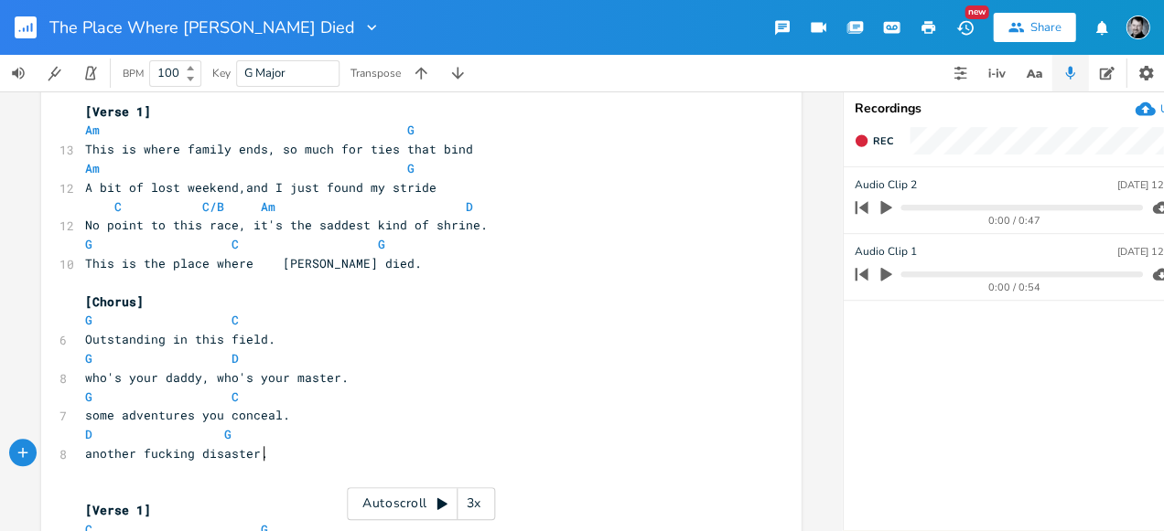
click at [263, 461] on pre "another fucking disaster." at bounding box center [411, 454] width 660 height 19
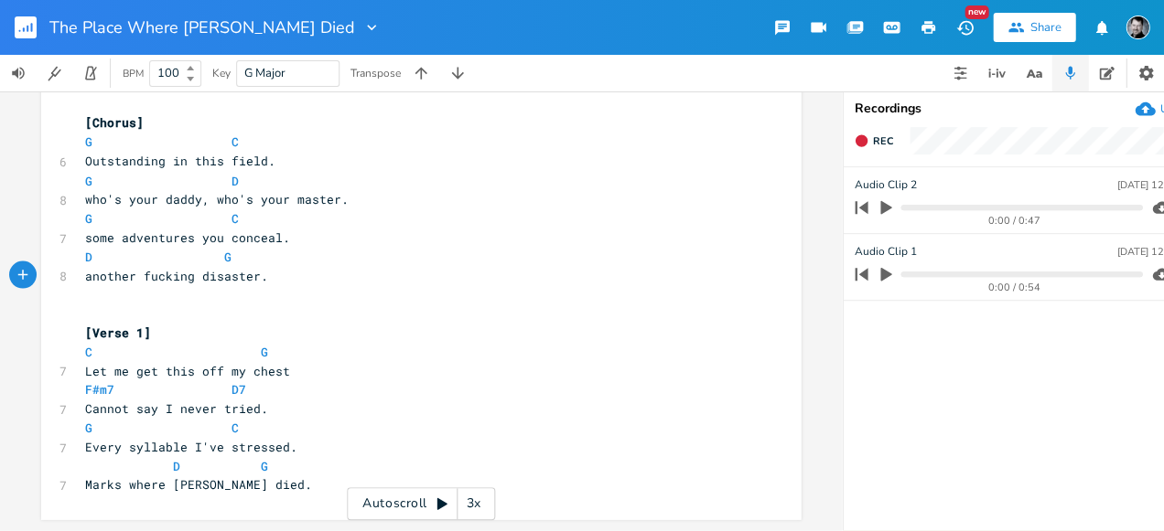
scroll to position [661, 0]
click at [106, 304] on pre "​" at bounding box center [411, 313] width 660 height 19
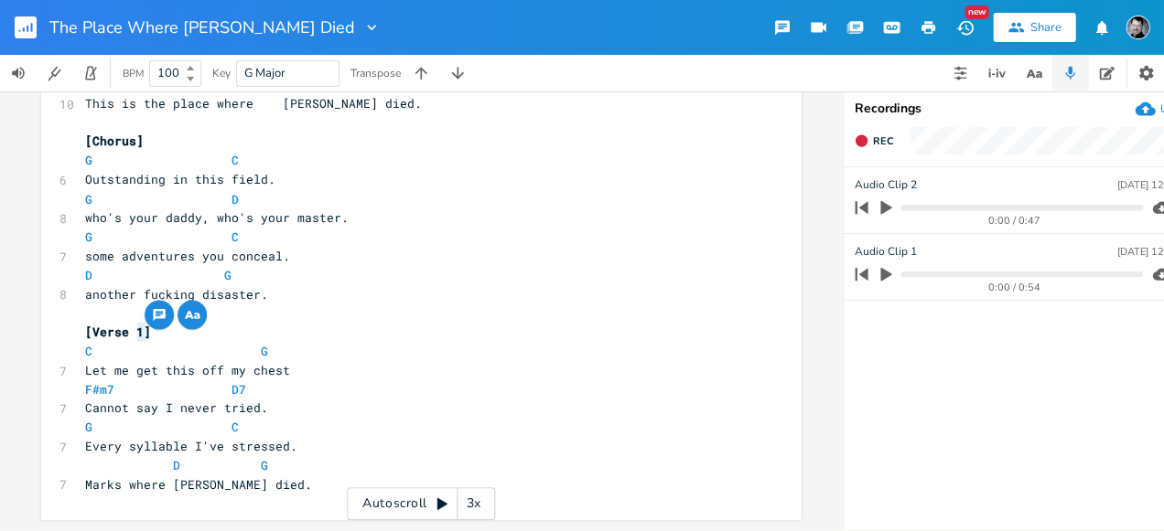
click at [134, 323] on span "[Verse 1]" at bounding box center [118, 331] width 66 height 16
type textarea "2"
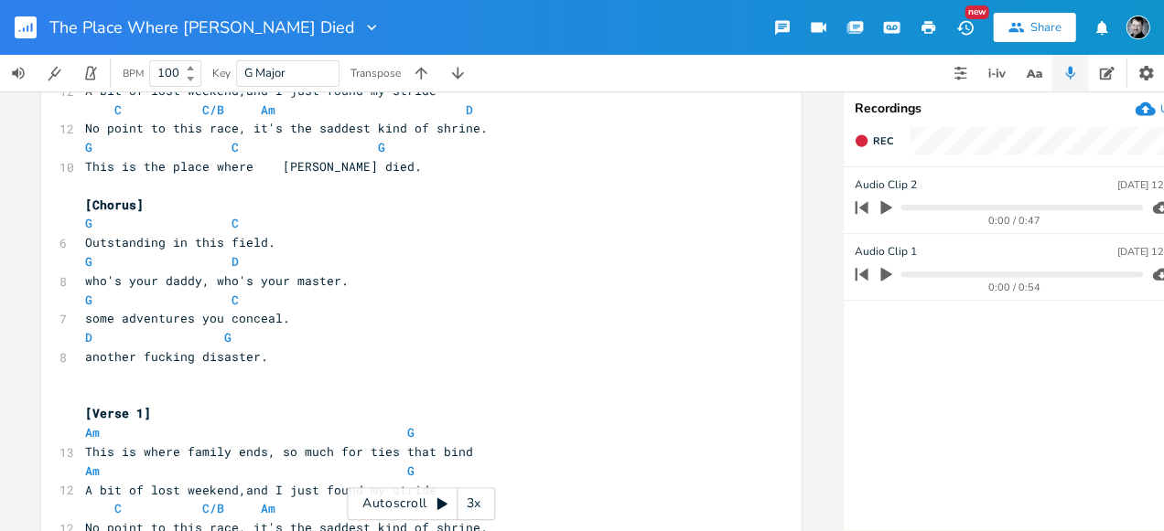
scroll to position [185, 0]
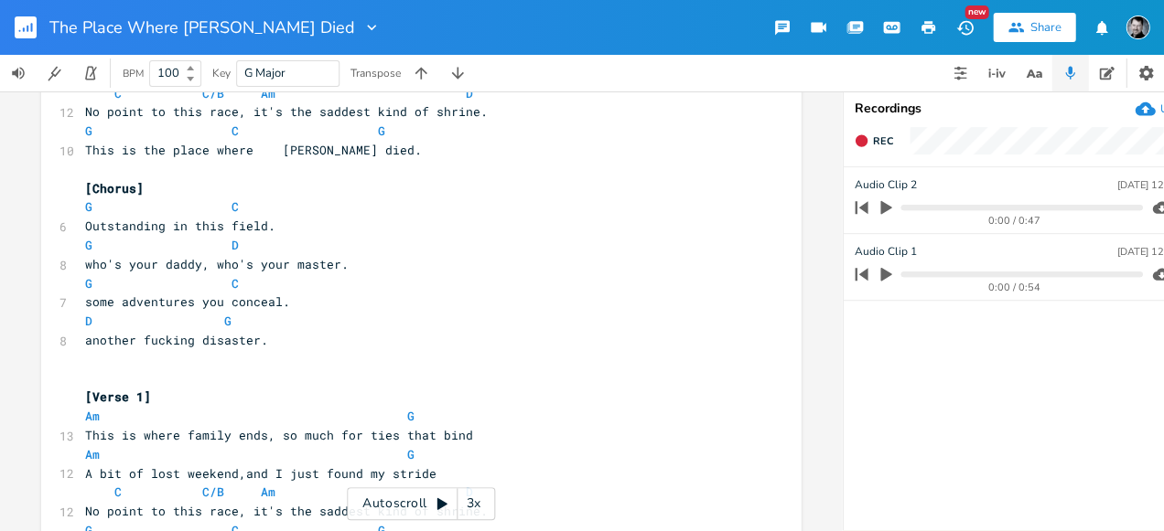
click at [109, 381] on pre "​" at bounding box center [411, 379] width 660 height 19
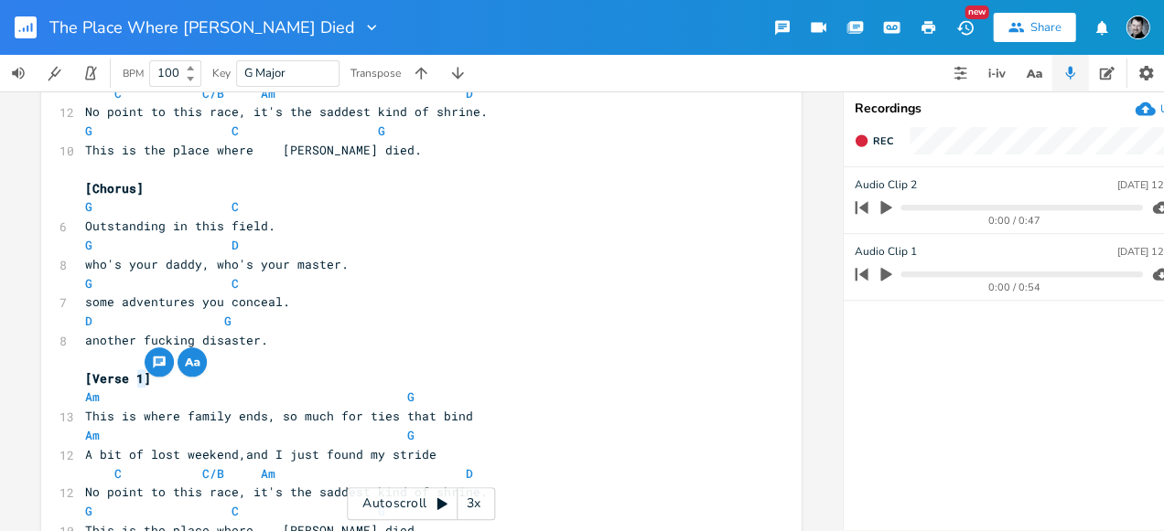
click at [134, 379] on span "[Verse 1]" at bounding box center [118, 378] width 66 height 16
type textarea "2"
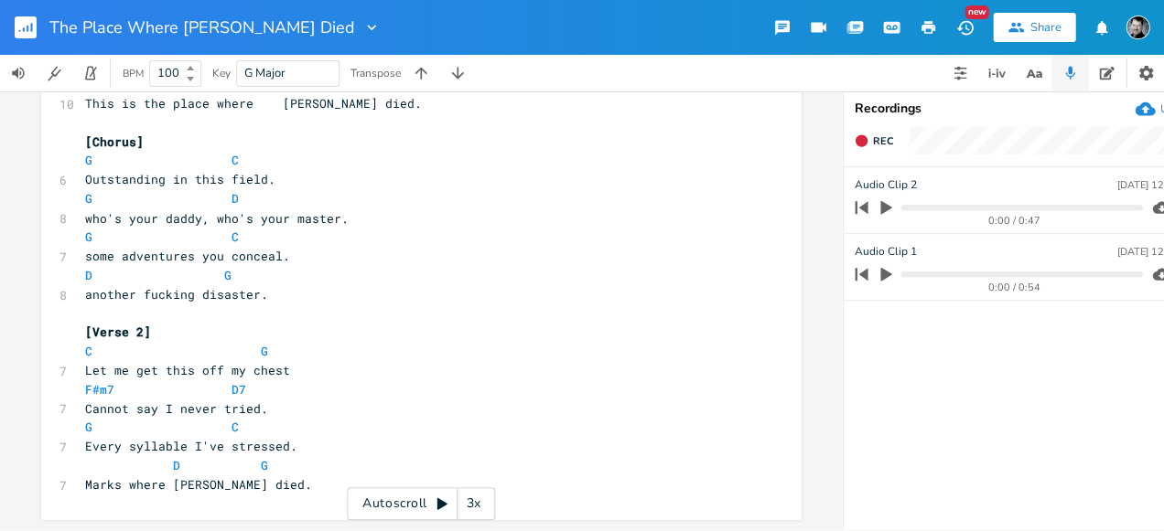
scroll to position [623, 0]
drag, startPoint x: 139, startPoint y: 319, endPoint x: 91, endPoint y: 318, distance: 48.5
click at [91, 323] on span "[Verse 2]" at bounding box center [118, 331] width 66 height 16
type textarea "Brd"
type textarea "idge"
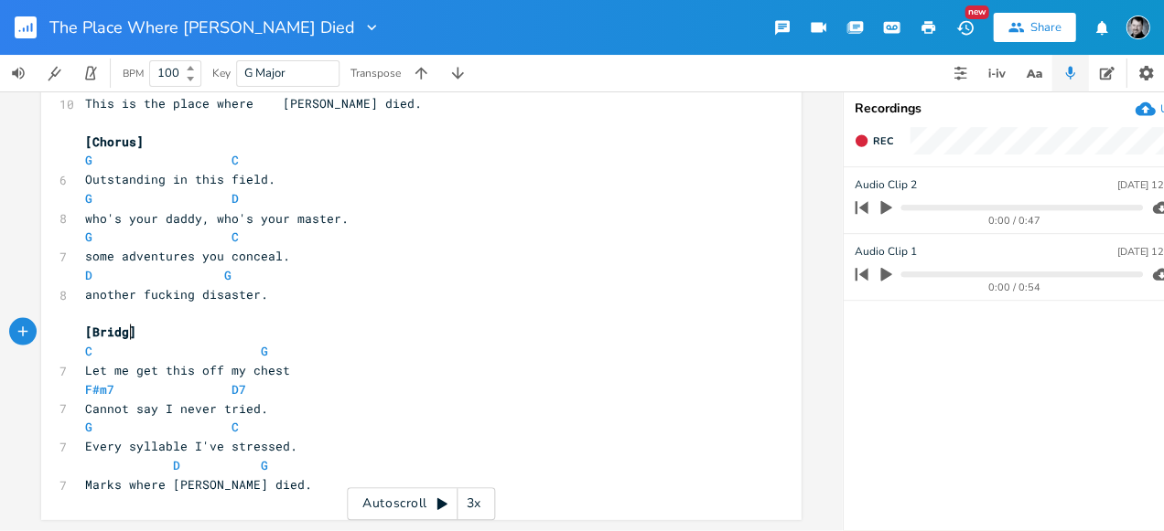
scroll to position [0, 19]
click at [265, 284] on pre "another fucking disaster." at bounding box center [411, 293] width 660 height 19
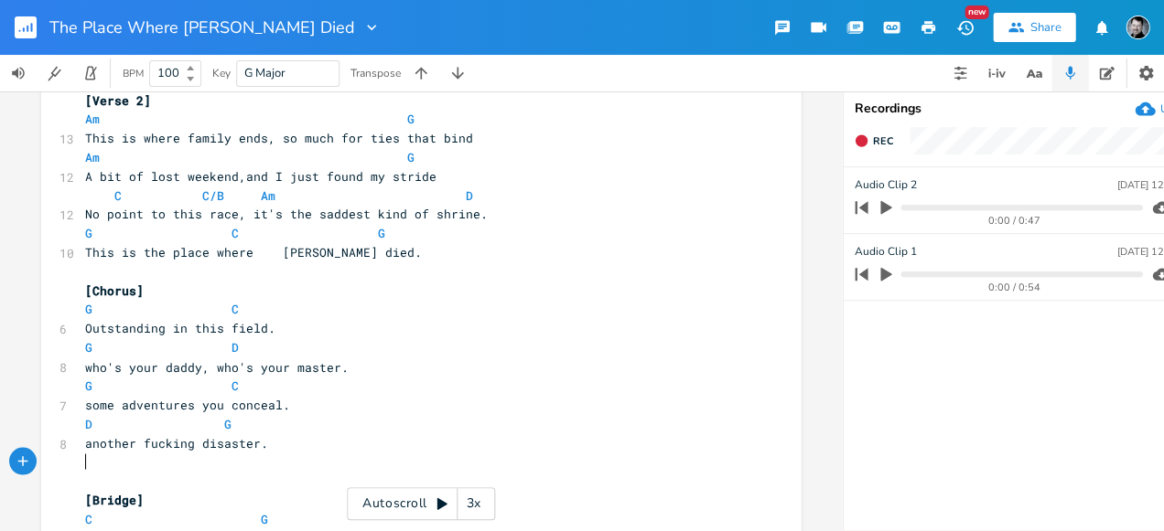
scroll to position [462, 0]
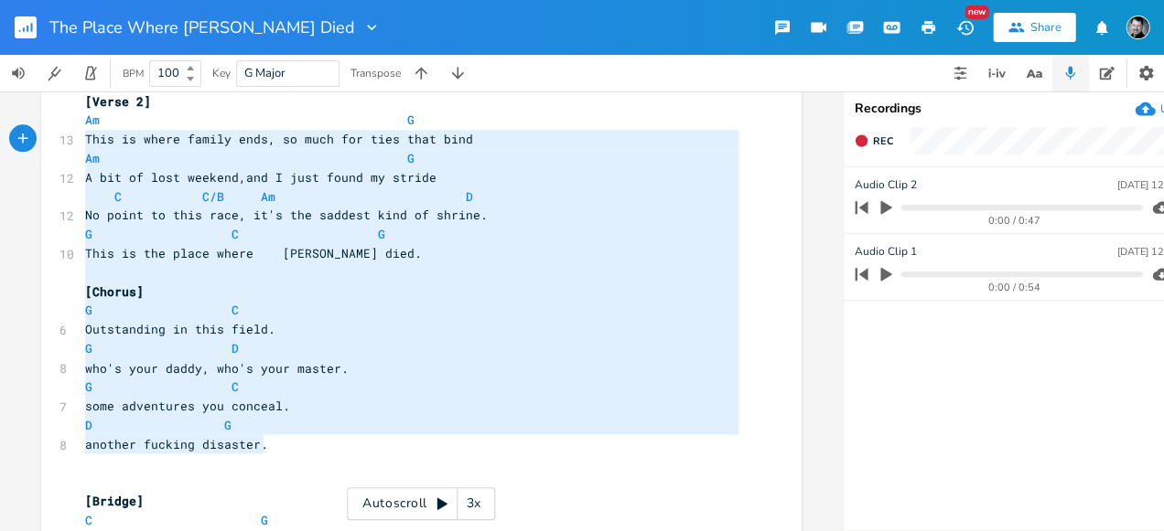
type textarea "[Verse 2] Am G This is where family ends, so much for ties that bind Am G A bit…"
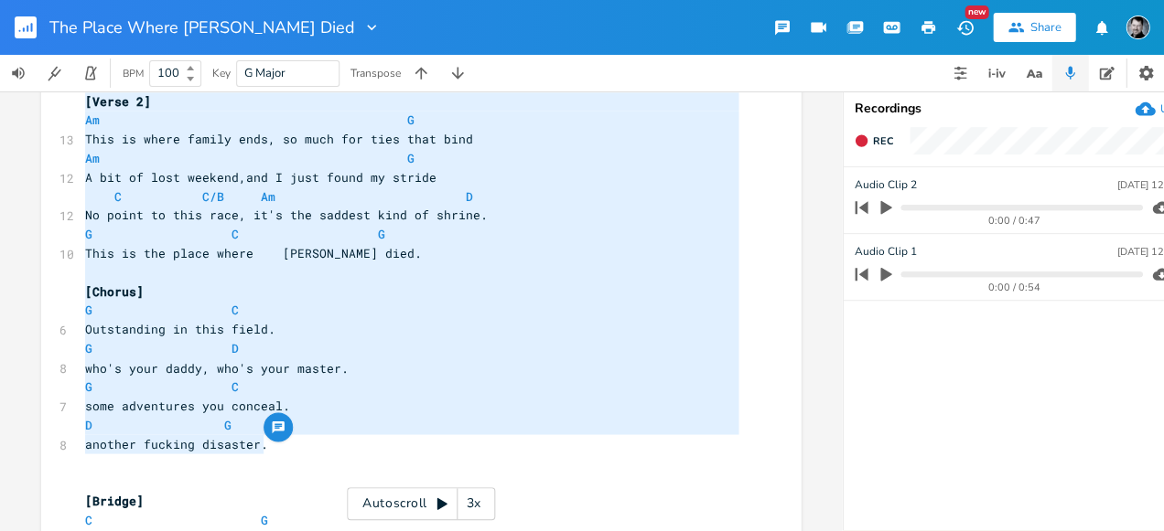
drag, startPoint x: 249, startPoint y: 443, endPoint x: 59, endPoint y: 103, distance: 388.6
click at [59, 103] on div "[Verse 2] Am G This is where family ends, so much for ties that bind Am G A bit…" at bounding box center [420, 165] width 759 height 1048
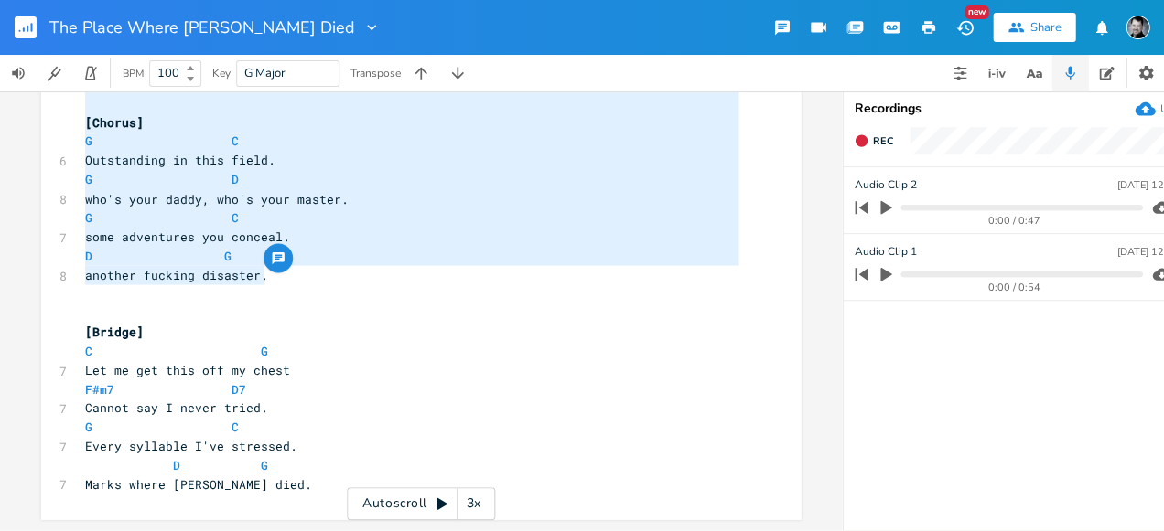
scroll to position [643, 0]
click at [312, 475] on pre "Marks where [PERSON_NAME] died." at bounding box center [411, 484] width 660 height 19
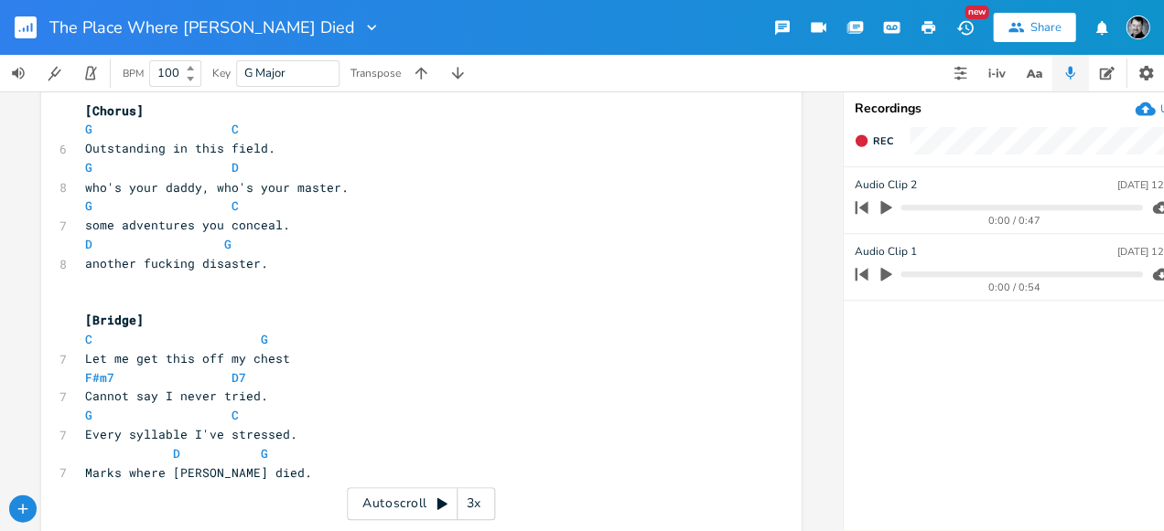
scroll to position [1013, 0]
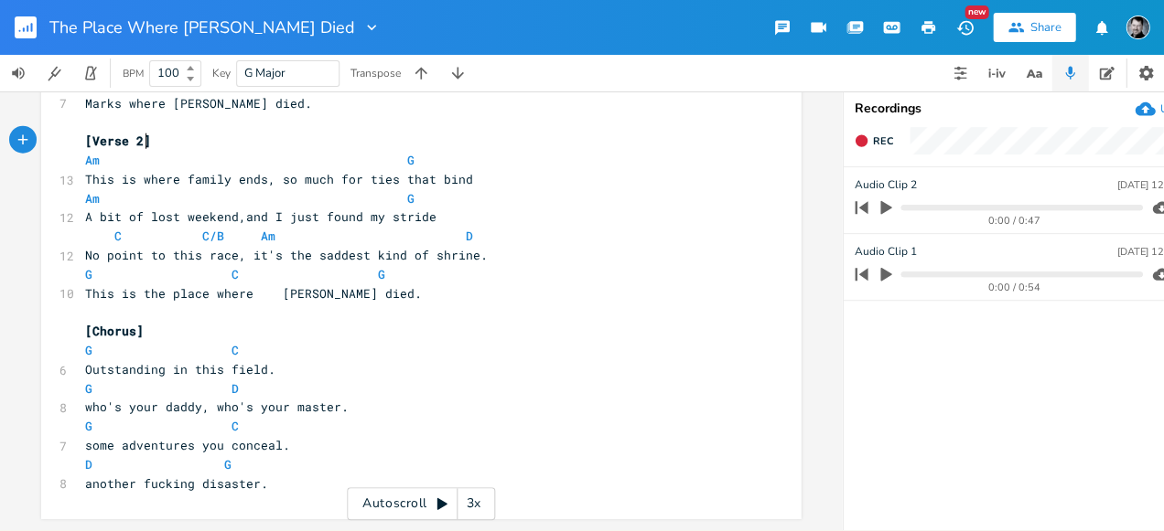
click at [138, 139] on span "[Verse 2]" at bounding box center [118, 141] width 66 height 16
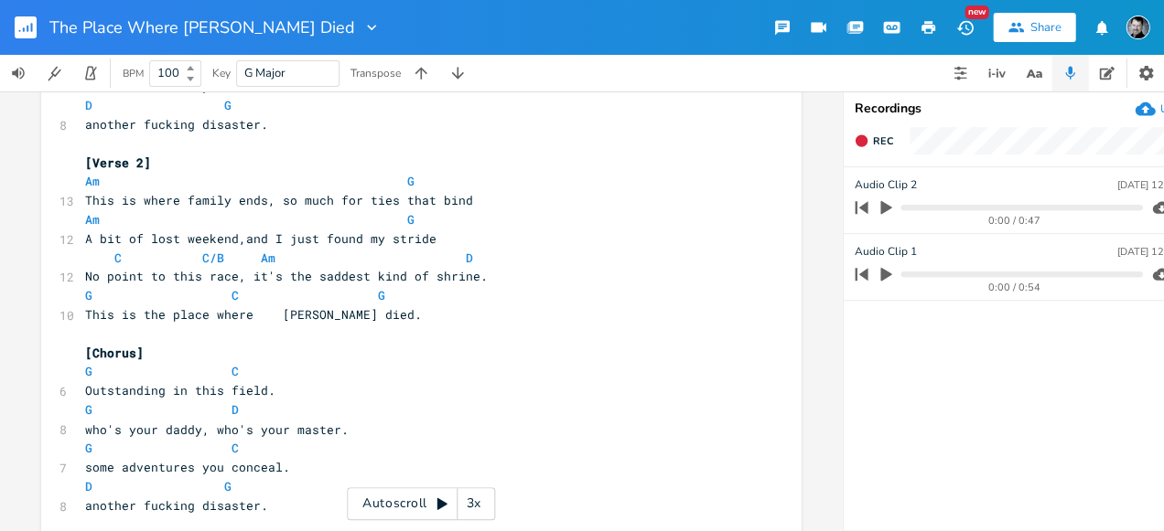
scroll to position [415, 0]
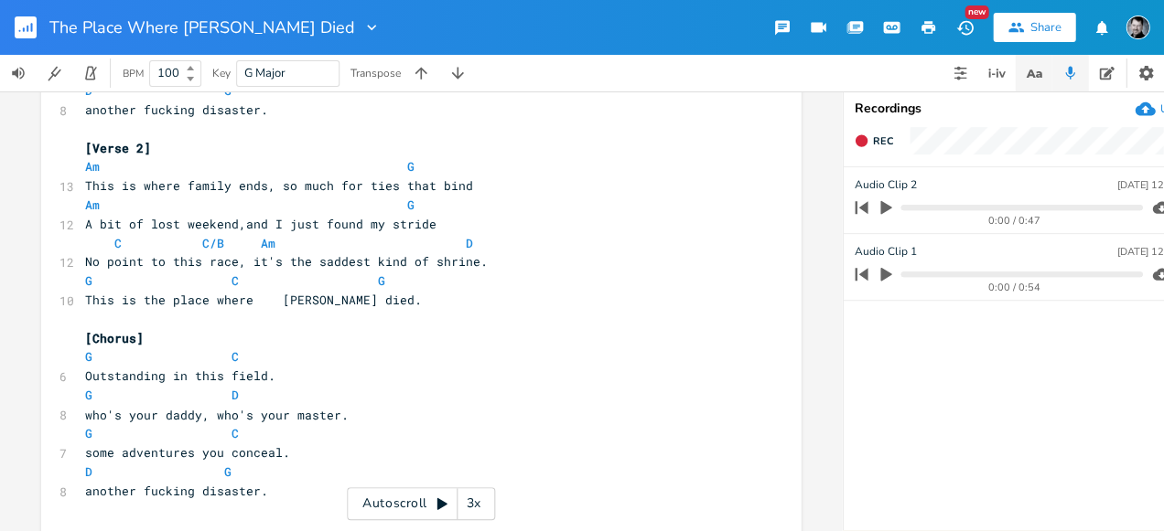
type textarea "3"
click at [1034, 77] on icon "button" at bounding box center [1033, 73] width 23 height 23
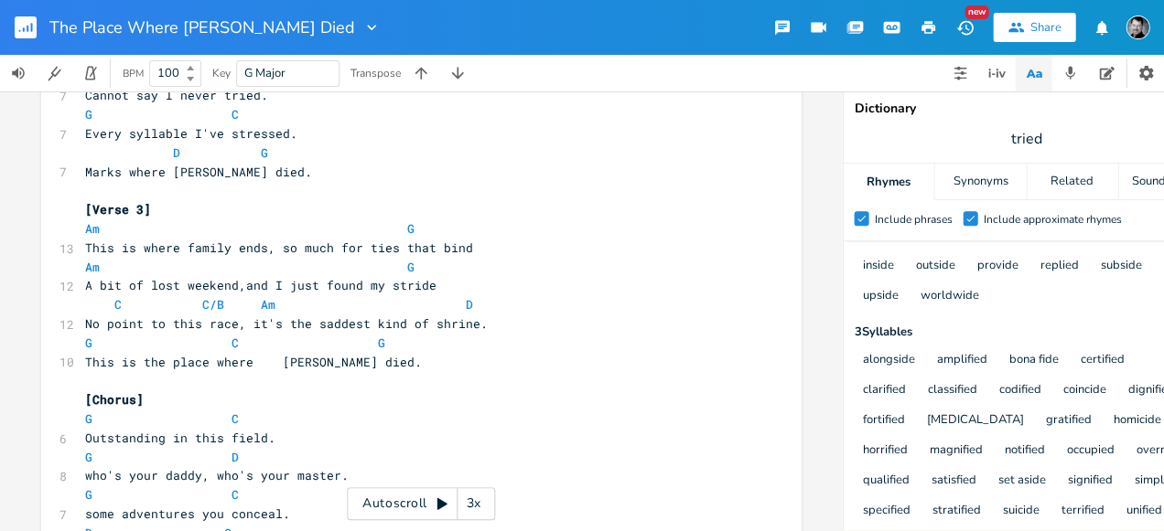
scroll to position [0, 2]
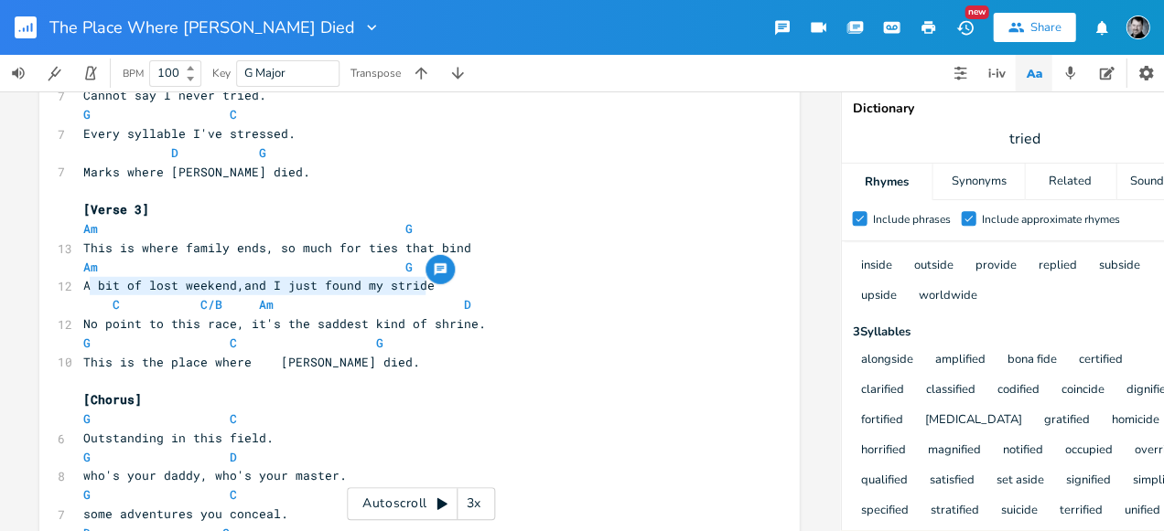
type textarea "A bit of lost weekend,and I just found my stride"
drag, startPoint x: 425, startPoint y: 285, endPoint x: 69, endPoint y: 287, distance: 356.7
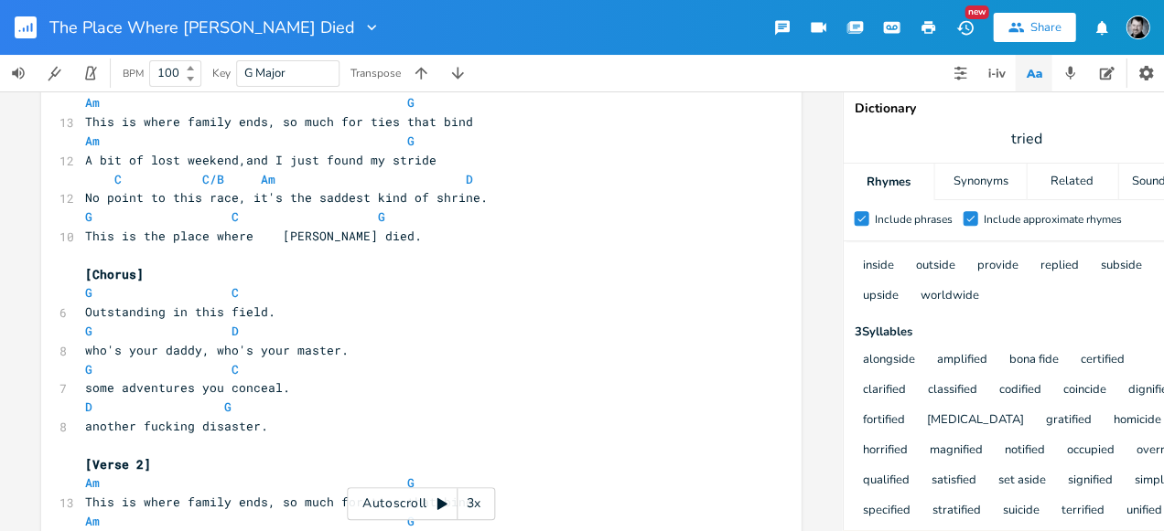
scroll to position [102, 0]
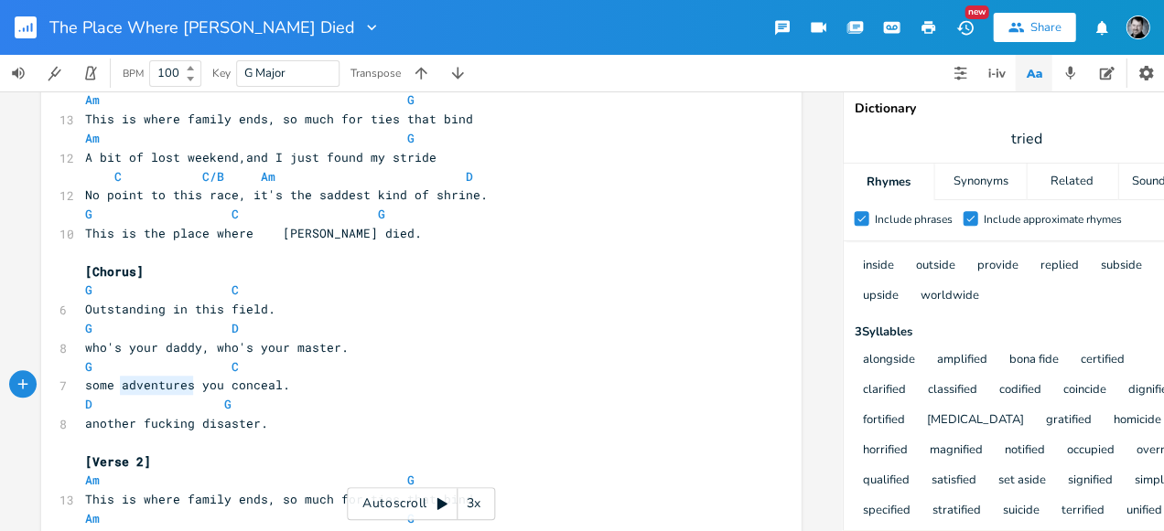
type textarea "adventures"
drag, startPoint x: 184, startPoint y: 387, endPoint x: 117, endPoint y: 388, distance: 66.8
click at [117, 388] on span "some adventures you conceal." at bounding box center [187, 385] width 205 height 16
click at [376, 382] on pre "some adventures you conceal." at bounding box center [411, 385] width 660 height 19
type textarea "some"
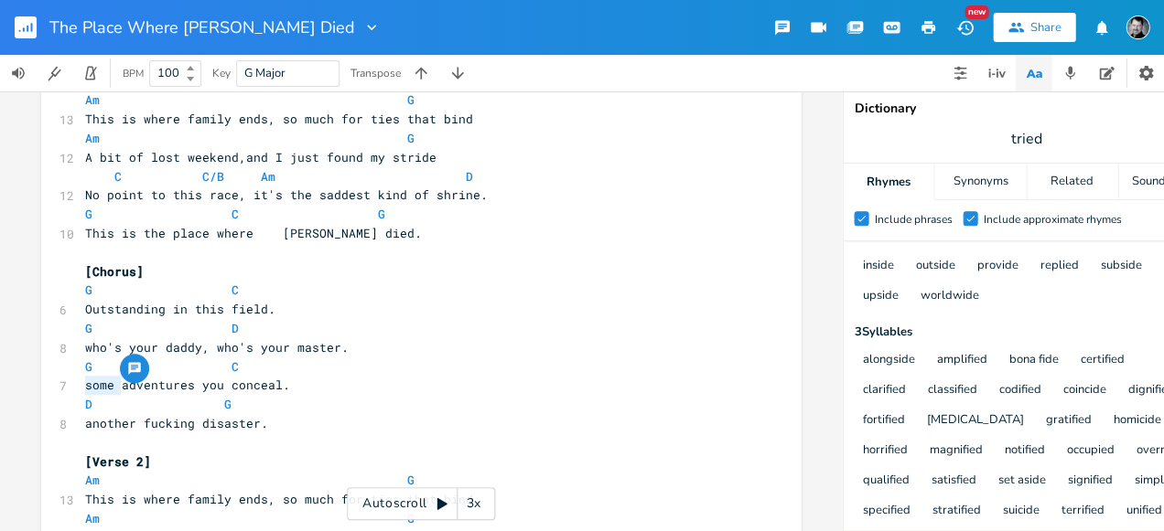
drag, startPoint x: 117, startPoint y: 387, endPoint x: 74, endPoint y: 388, distance: 43.0
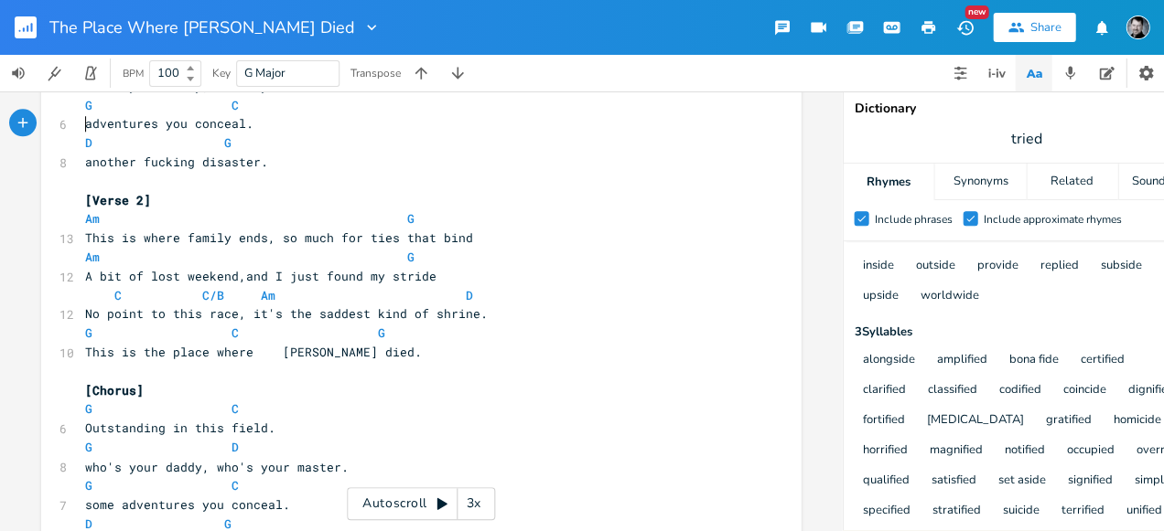
scroll to position [0, 0]
click at [547, 174] on pre "​" at bounding box center [411, 181] width 660 height 19
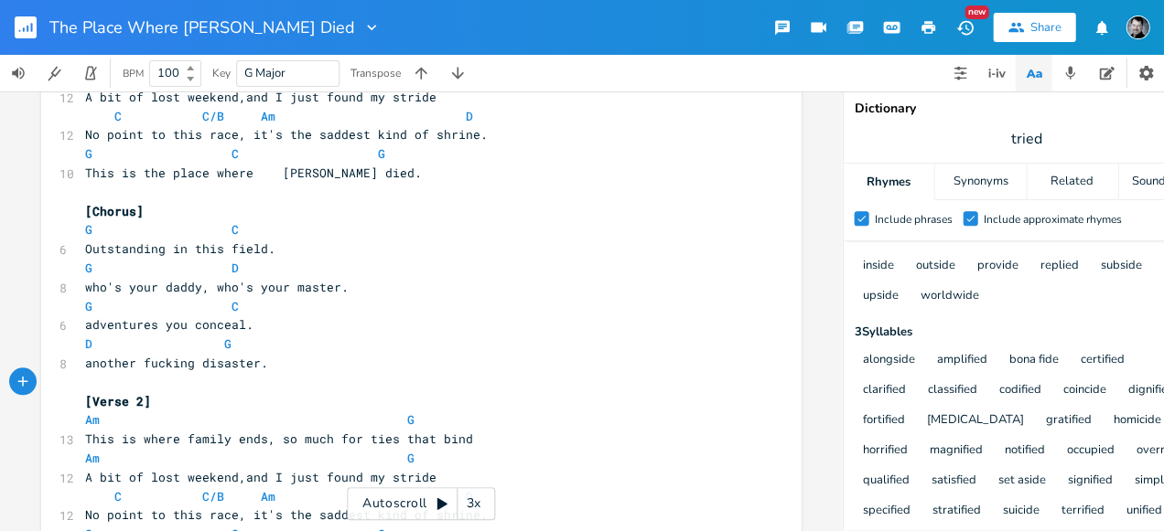
scroll to position [156, 0]
